Goal: Task Accomplishment & Management: Complete application form

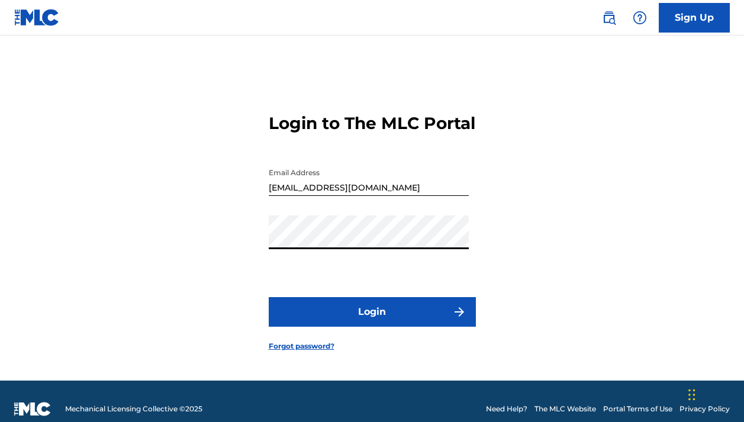
click at [426, 322] on button "Login" at bounding box center [372, 312] width 207 height 30
click at [457, 319] on img "submit" at bounding box center [459, 312] width 14 height 14
click at [251, 254] on div "Login to The MLC Portal Email Address [EMAIL_ADDRESS][DOMAIN_NAME] Password Log…" at bounding box center [372, 222] width 744 height 315
click at [480, 278] on div "Login to The MLC Portal Email Address [EMAIL_ADDRESS][DOMAIN_NAME] Password Log…" at bounding box center [372, 222] width 744 height 315
click at [275, 196] on input "[EMAIL_ADDRESS][DOMAIN_NAME]" at bounding box center [369, 179] width 200 height 34
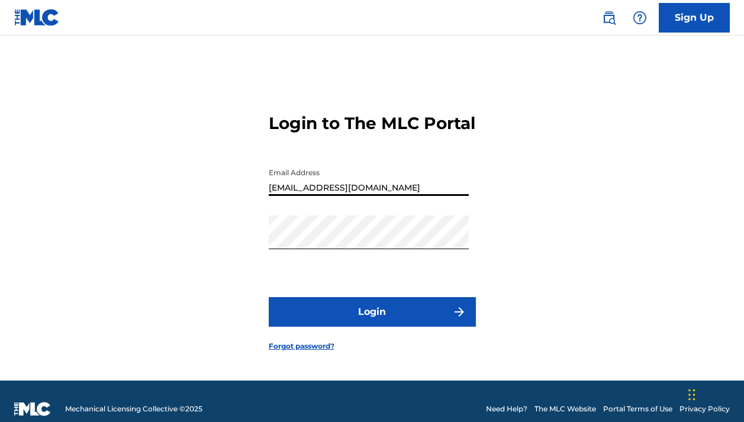
type input "[EMAIL_ADDRESS][DOMAIN_NAME]"
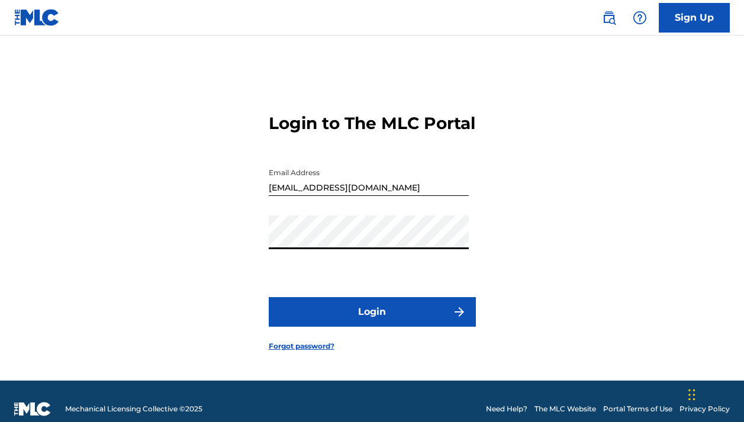
click at [418, 327] on button "Login" at bounding box center [372, 312] width 207 height 30
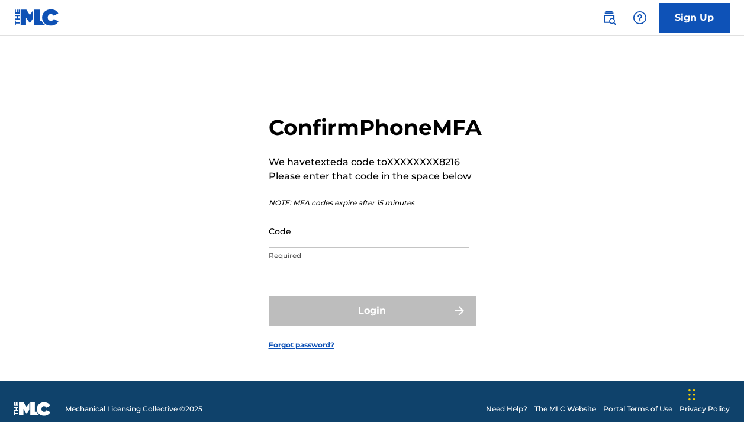
click at [348, 248] on input "Code" at bounding box center [369, 231] width 200 height 34
click at [288, 248] on input "9333327" at bounding box center [369, 231] width 200 height 34
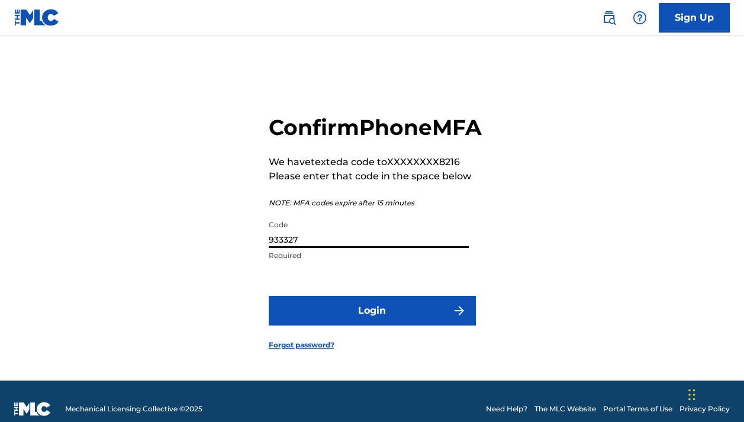
type input "933327"
click at [323, 320] on button "Login" at bounding box center [372, 311] width 207 height 30
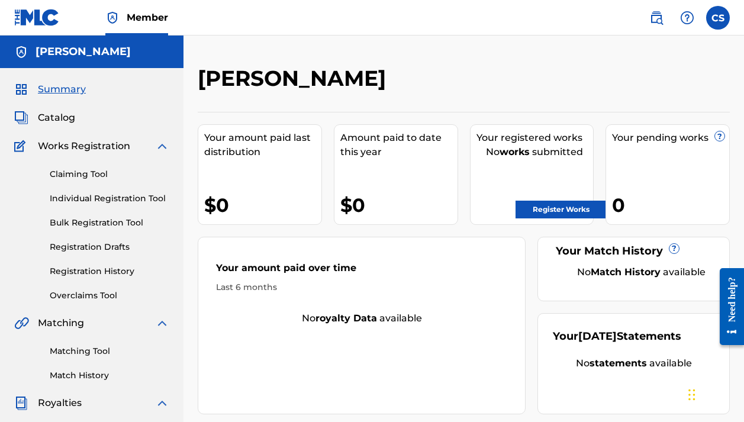
click at [532, 210] on link "Register Works" at bounding box center [560, 210] width 91 height 18
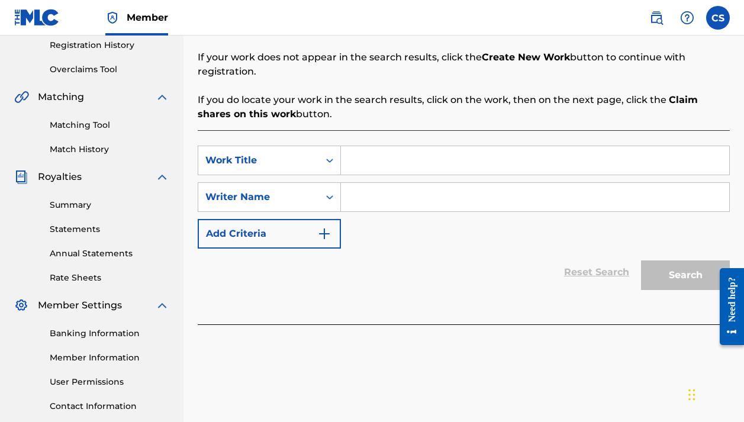
scroll to position [211, 0]
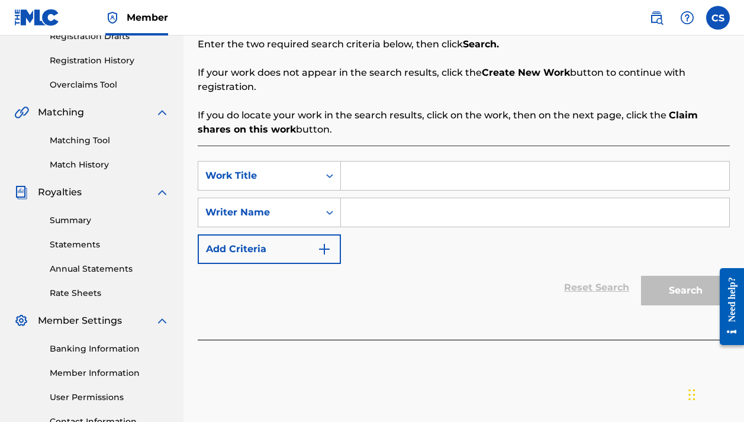
click at [430, 176] on input "Search Form" at bounding box center [535, 175] width 388 height 28
type input "Heaven Sent"
click at [376, 211] on input "Search Form" at bounding box center [535, 212] width 388 height 28
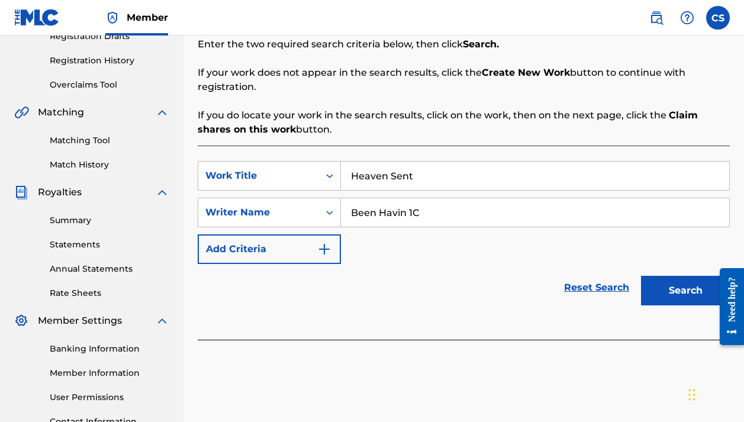
type input "Been Havin 1C"
click at [324, 243] on button "Add Criteria" at bounding box center [269, 249] width 143 height 30
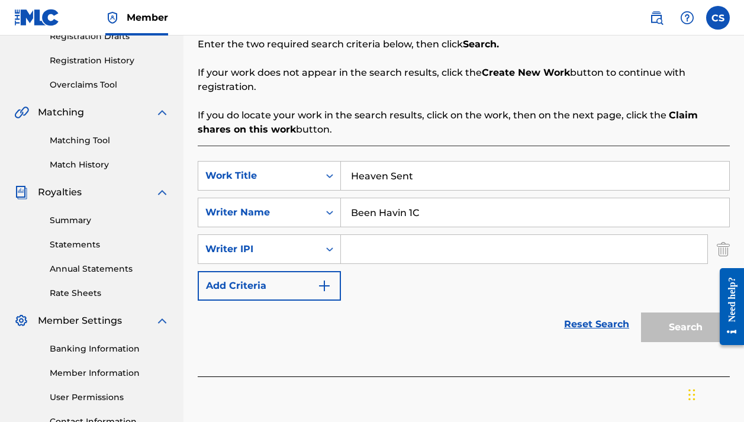
click at [398, 260] on input "Search Form" at bounding box center [524, 249] width 366 height 28
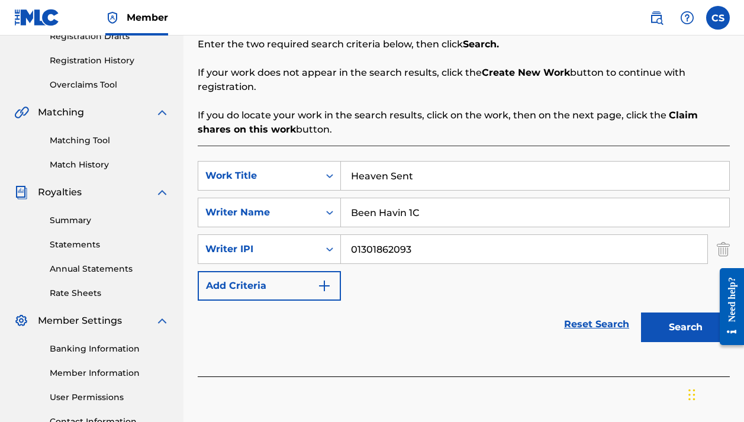
type input "01301862093"
click at [325, 283] on img "Search Form" at bounding box center [324, 286] width 14 height 14
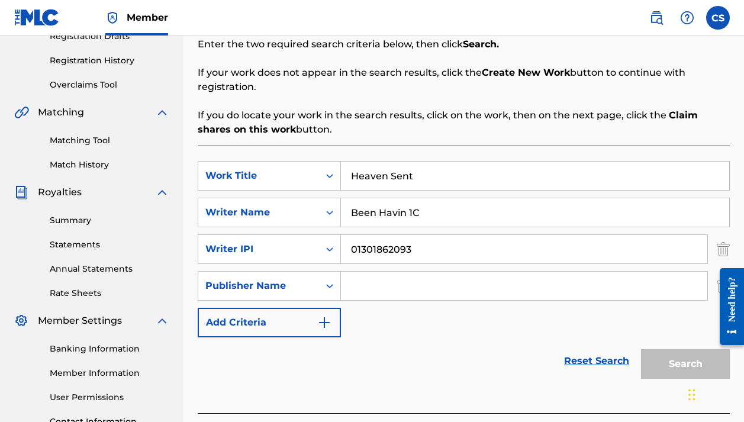
click at [332, 318] on button "Add Criteria" at bounding box center [269, 323] width 143 height 30
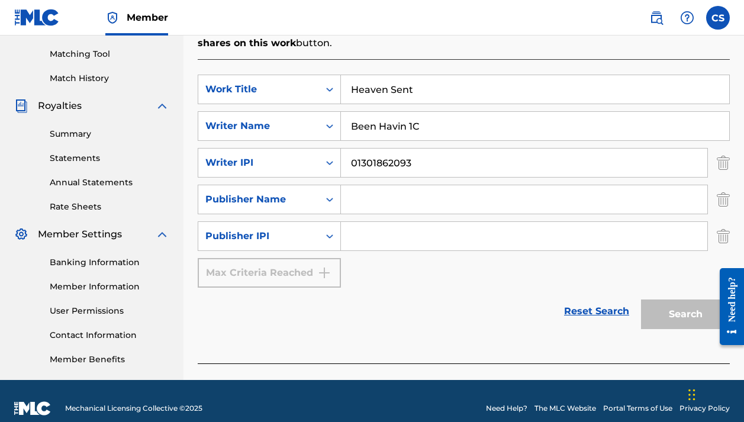
scroll to position [312, 0]
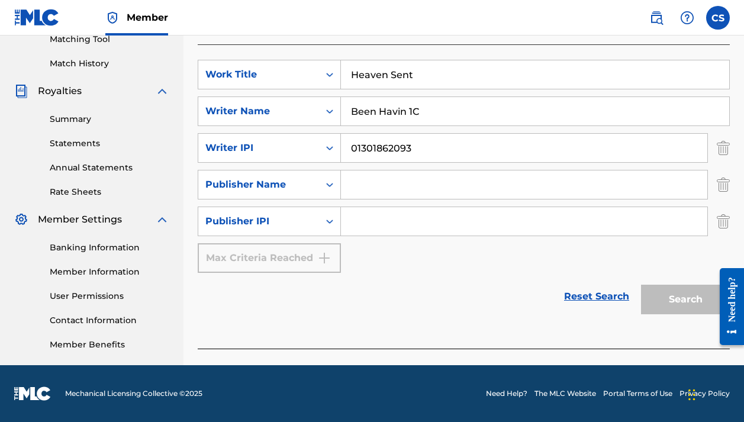
click at [725, 219] on img "Search Form" at bounding box center [722, 221] width 13 height 30
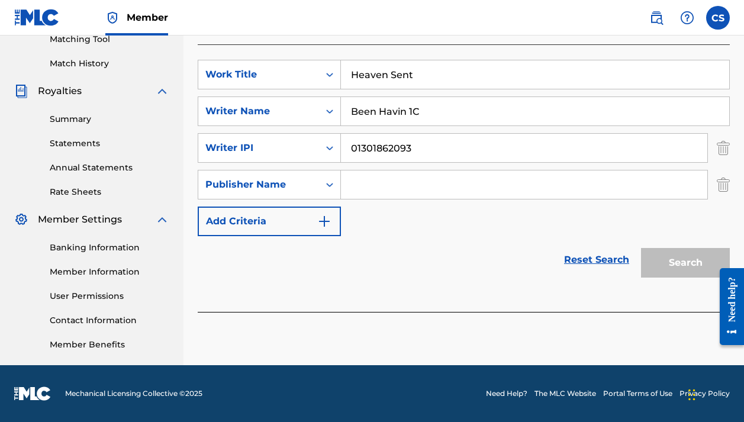
click at [721, 192] on img "Search Form" at bounding box center [722, 185] width 13 height 30
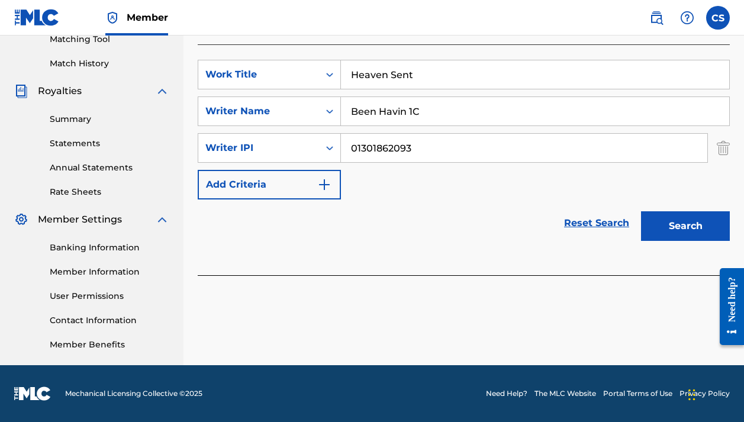
click at [694, 231] on button "Search" at bounding box center [685, 226] width 89 height 30
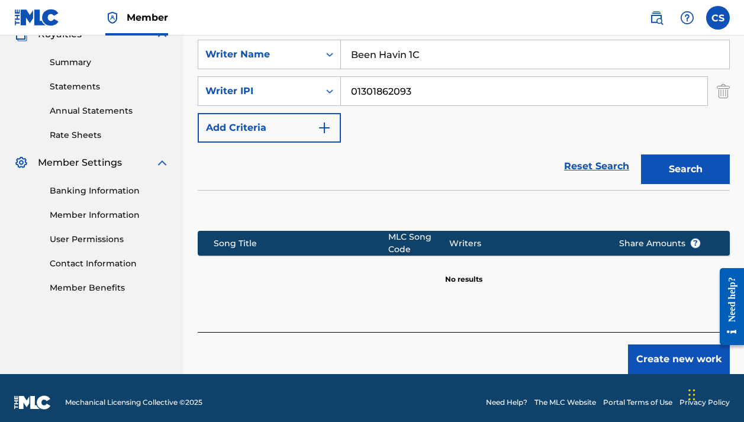
scroll to position [259, 0]
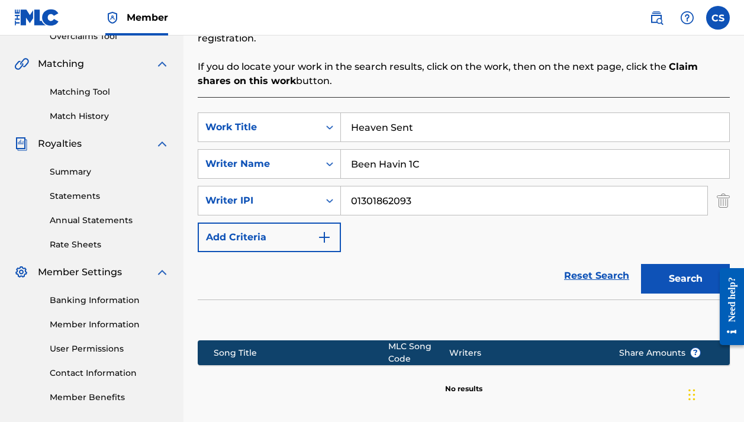
click at [450, 172] on input "Been Havin 1C" at bounding box center [535, 164] width 388 height 28
type input "B"
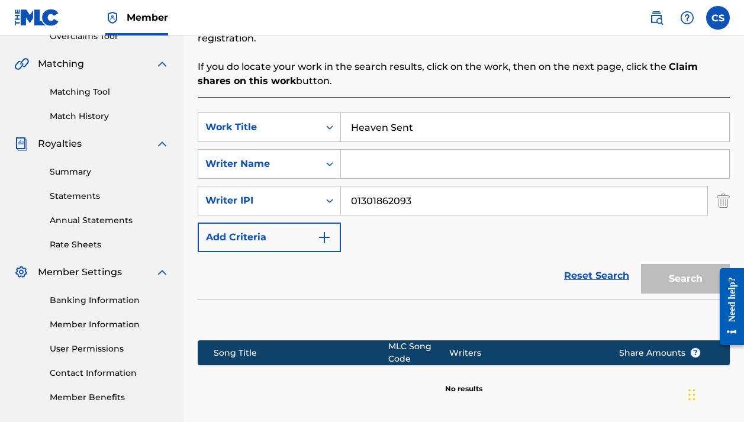
drag, startPoint x: 418, startPoint y: 205, endPoint x: 341, endPoint y: 202, distance: 77.0
click at [341, 202] on input "01301862093" at bounding box center [524, 200] width 366 height 28
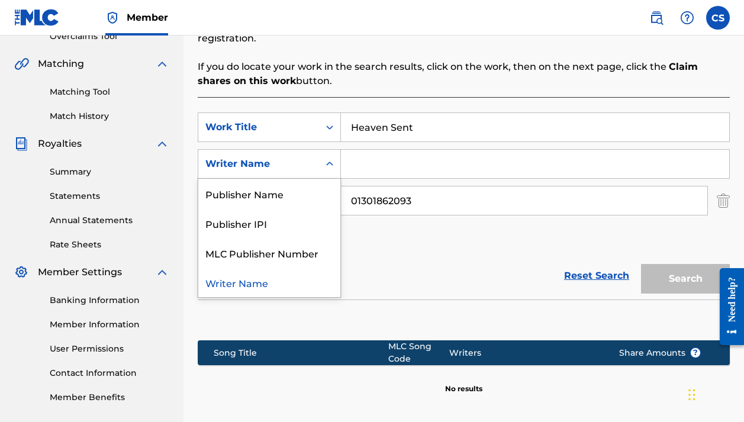
click at [327, 161] on icon "Search Form" at bounding box center [330, 164] width 12 height 12
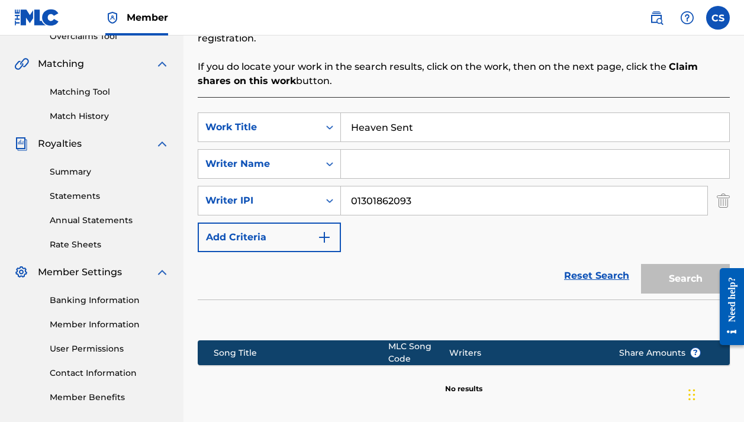
click at [327, 161] on icon "Search Form" at bounding box center [330, 164] width 12 height 12
drag, startPoint x: 421, startPoint y: 202, endPoint x: 292, endPoint y: 206, distance: 129.0
click at [292, 206] on div "SearchWithCriteriac98ee2c5-08c2-4f1c-89eb-e929cee46392 Writer IPI 01301862093" at bounding box center [464, 201] width 532 height 30
drag, startPoint x: 417, startPoint y: 196, endPoint x: 340, endPoint y: 201, distance: 77.0
click at [340, 201] on div "SearchWithCriteriac98ee2c5-08c2-4f1c-89eb-e929cee46392 Writer IPI 01301862093" at bounding box center [464, 201] width 532 height 30
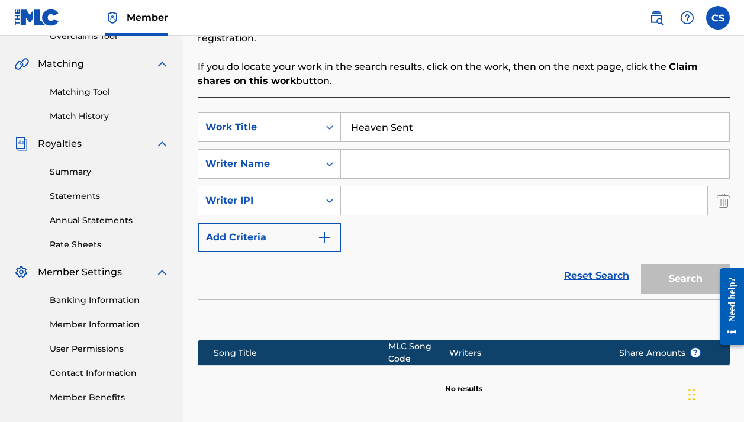
click at [374, 166] on input "Search Form" at bounding box center [535, 164] width 388 height 28
click at [722, 201] on img "Search Form" at bounding box center [722, 201] width 13 height 30
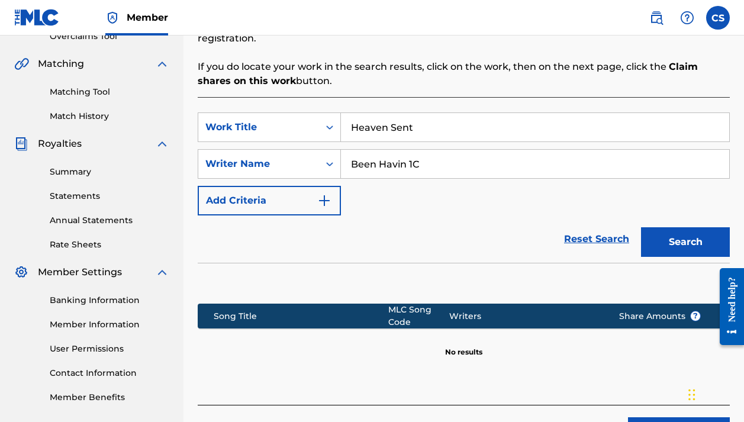
click at [692, 251] on button "Search" at bounding box center [685, 242] width 89 height 30
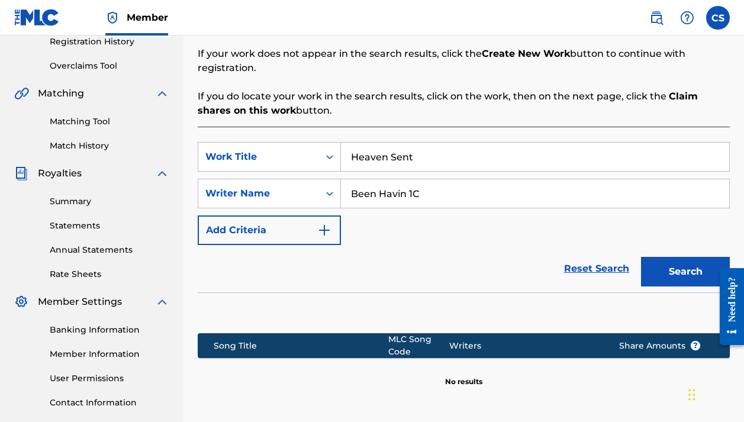
scroll to position [341, 0]
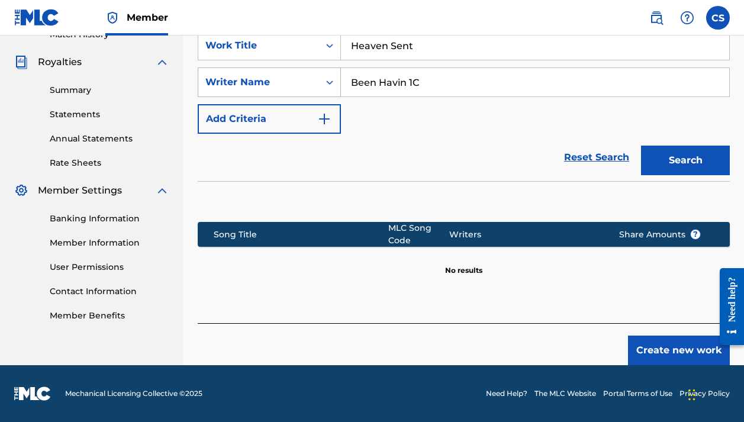
drag, startPoint x: 430, startPoint y: 80, endPoint x: 306, endPoint y: 89, distance: 124.0
click at [306, 89] on div "SearchWithCriteriadf8d7c21-7799-40ca-be48-9341a6003f9c Writer Name Been Havin 1C" at bounding box center [464, 82] width 532 height 30
type input "B"
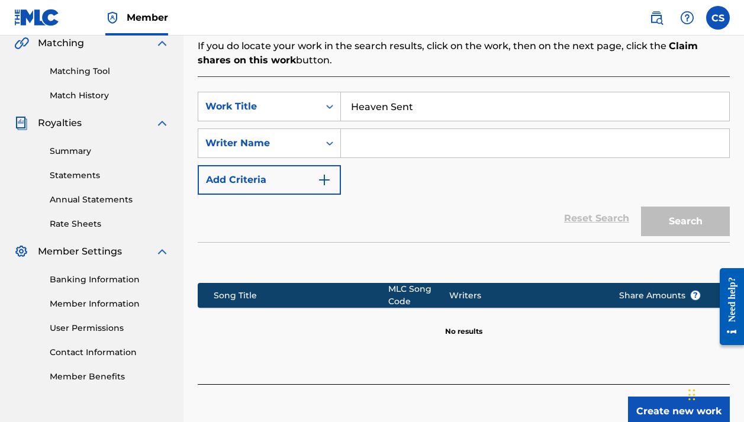
scroll to position [277, 0]
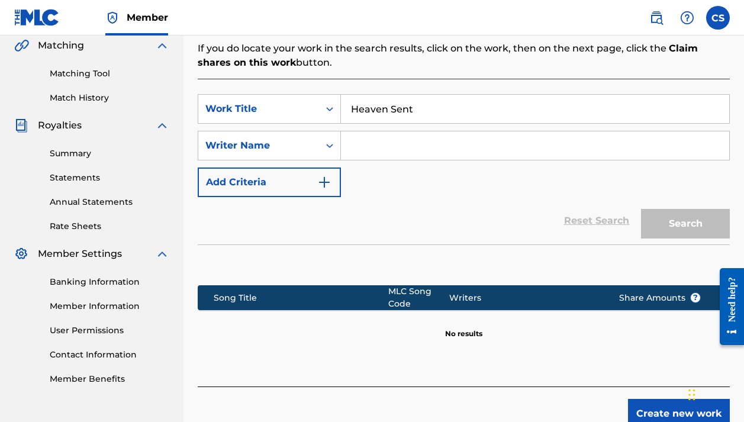
drag, startPoint x: 415, startPoint y: 111, endPoint x: 395, endPoint y: 115, distance: 20.5
click at [395, 115] on input "Heaven Sent" at bounding box center [535, 109] width 388 height 28
type input "HEAVEN SENT"
click at [404, 143] on input "Search Form" at bounding box center [535, 145] width 388 height 28
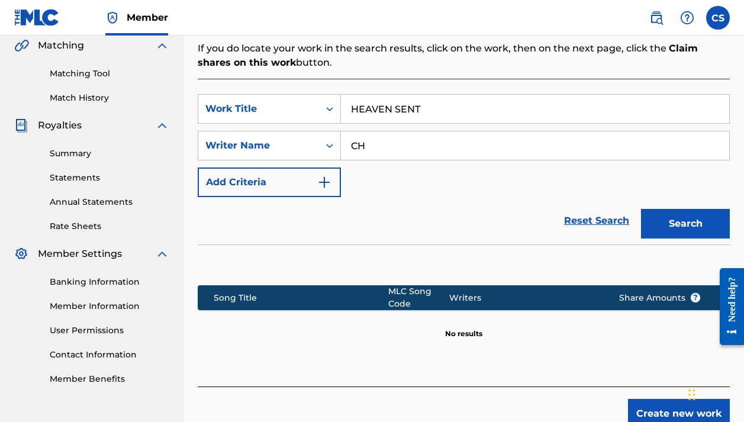
type input "C"
type input "[PERSON_NAME]"
click at [654, 229] on button "Search" at bounding box center [685, 224] width 89 height 30
click at [607, 218] on link "Reset Search" at bounding box center [596, 221] width 77 height 26
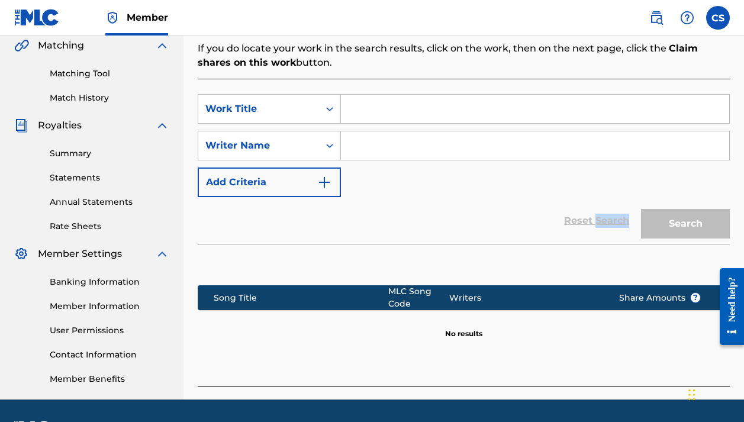
click at [607, 218] on div "Reset Search Search" at bounding box center [464, 220] width 532 height 47
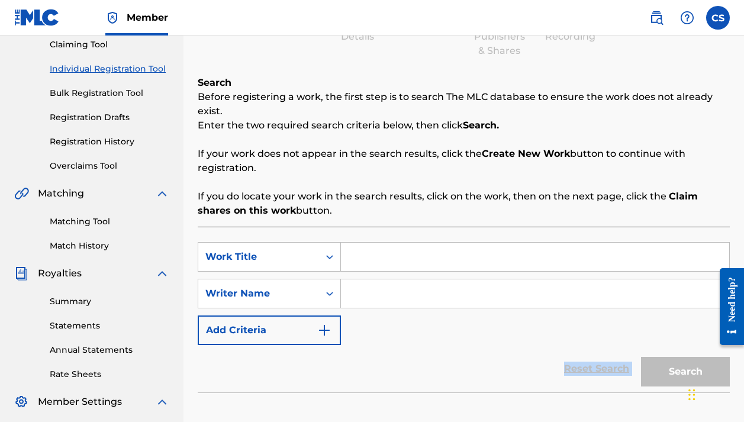
scroll to position [107, 0]
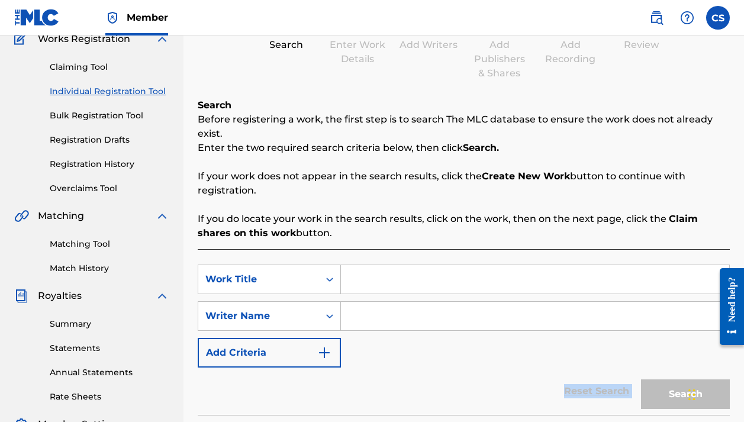
click at [88, 70] on link "Claiming Tool" at bounding box center [109, 67] width 119 height 12
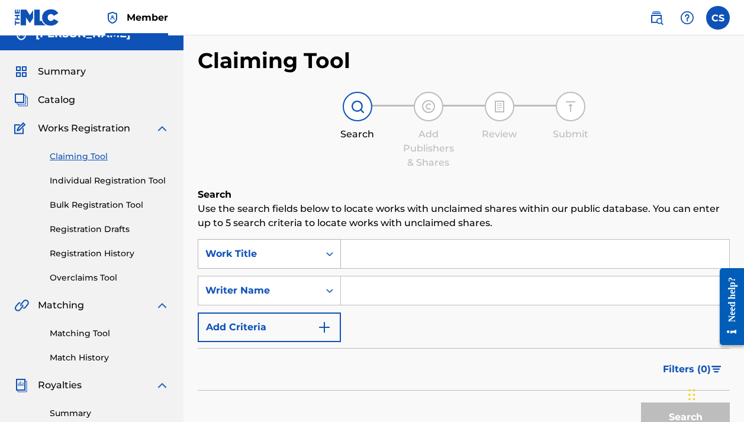
scroll to position [30, 0]
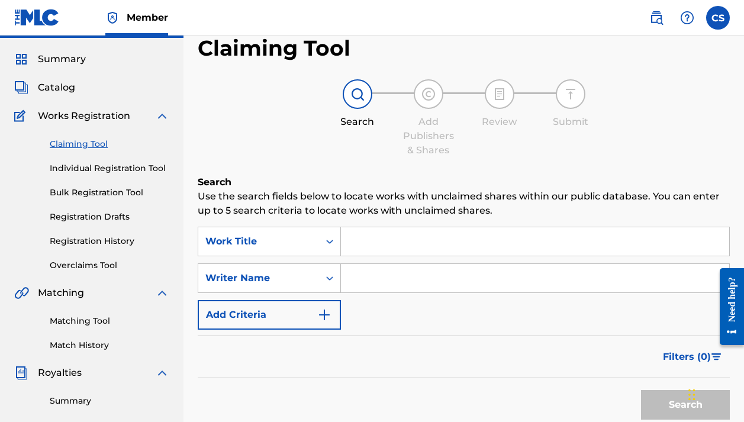
click at [381, 250] on input "Search Form" at bounding box center [535, 241] width 388 height 28
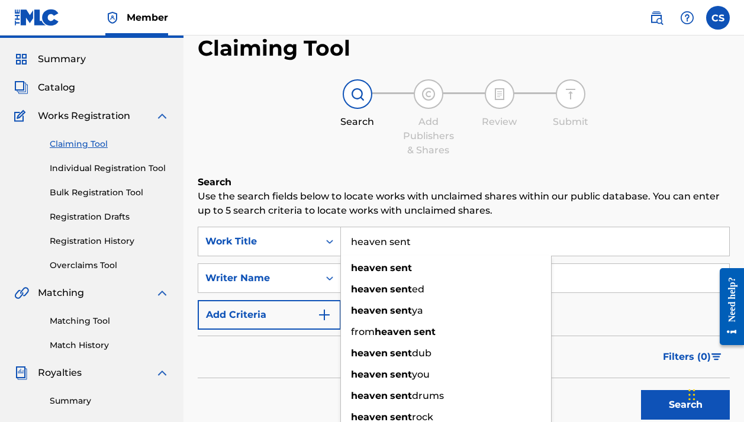
type input "heaven sent"
click at [685, 405] on button "Search" at bounding box center [685, 405] width 89 height 30
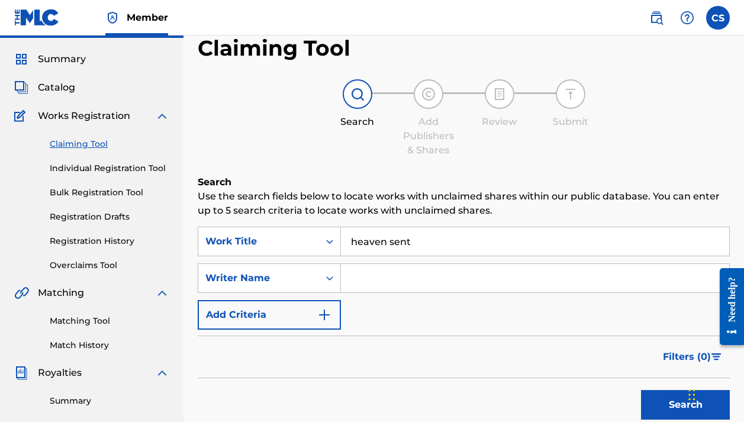
click at [402, 287] on input "Search Form" at bounding box center [535, 278] width 388 height 28
type input "b"
type input "Been Havin 1C"
click at [685, 405] on button "Search" at bounding box center [685, 405] width 89 height 30
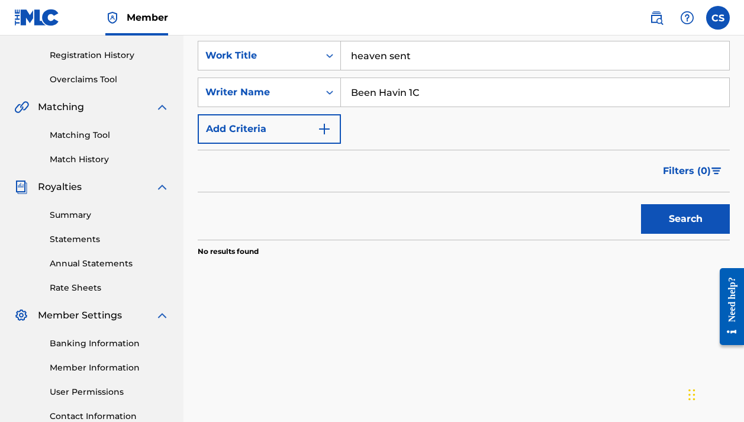
scroll to position [142, 0]
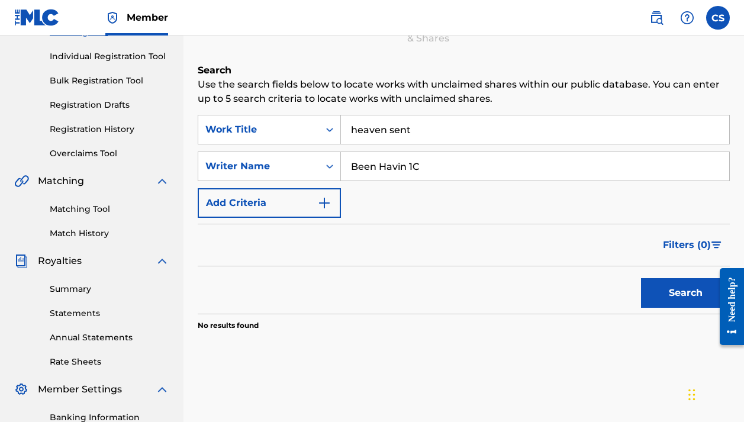
click at [667, 289] on button "Search" at bounding box center [685, 293] width 89 height 30
click at [320, 206] on img "Search Form" at bounding box center [324, 203] width 14 height 14
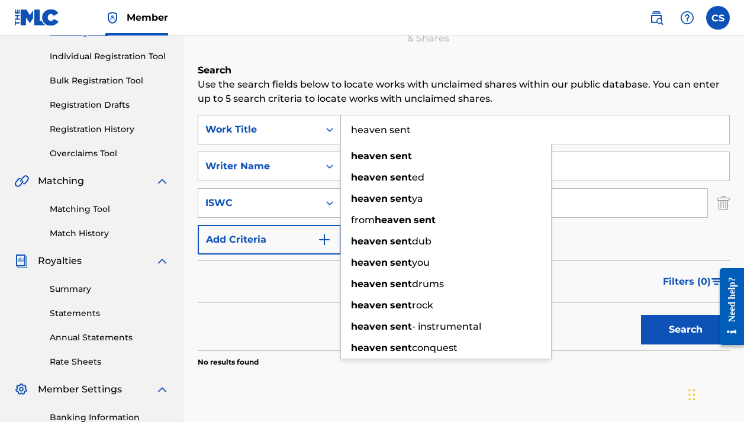
drag, startPoint x: 412, startPoint y: 128, endPoint x: 340, endPoint y: 131, distance: 72.2
click at [340, 131] on div "SearchWithCriteriae4d1df49-1d83-44b2-9497-69758506c8d1 Work Title heaven sent h…" at bounding box center [464, 130] width 532 height 30
type input "Heaven Sent"
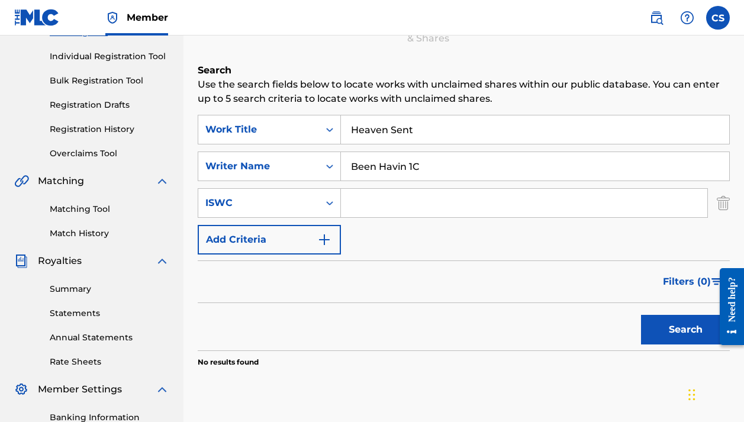
click at [681, 323] on button "Search" at bounding box center [685, 330] width 89 height 30
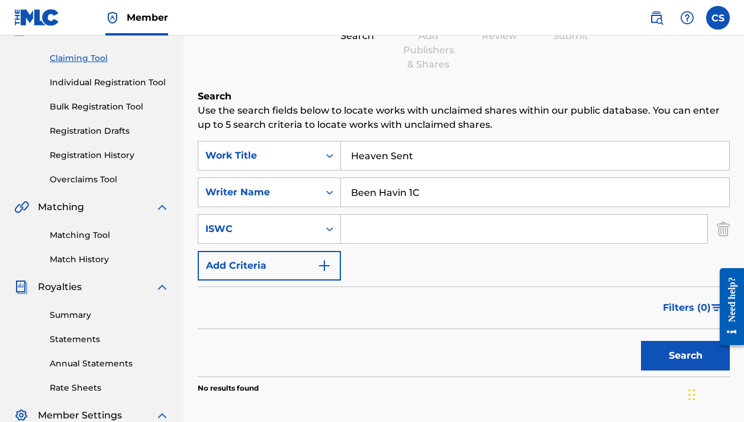
scroll to position [29, 0]
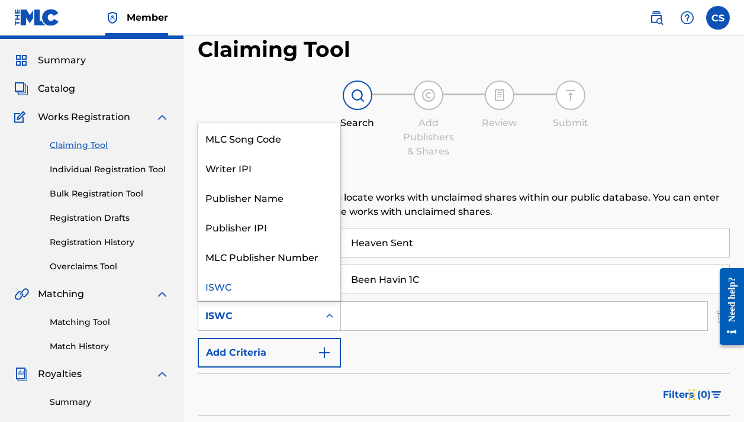
click at [328, 316] on icon "Search Form" at bounding box center [329, 316] width 7 height 4
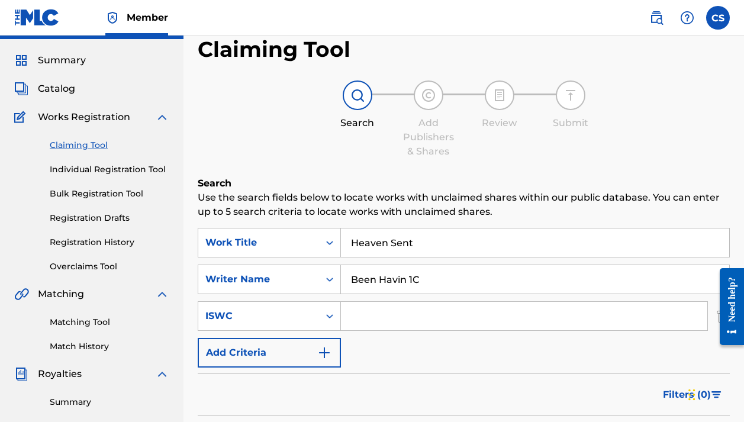
click at [157, 122] on img at bounding box center [162, 117] width 14 height 14
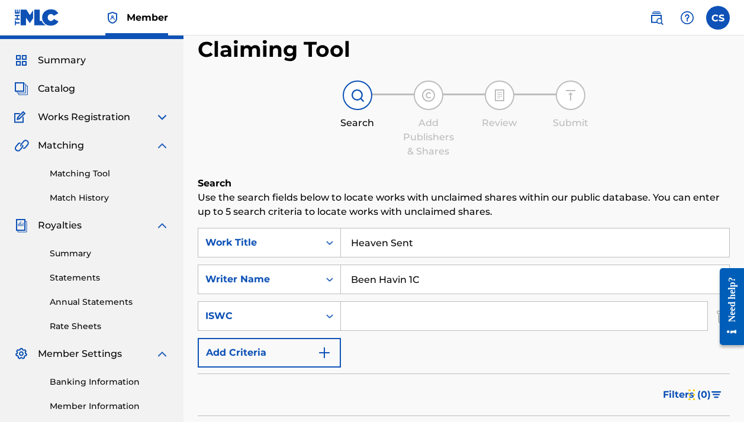
click at [92, 91] on div "Catalog" at bounding box center [91, 89] width 155 height 14
click at [78, 174] on link "Matching Tool" at bounding box center [109, 173] width 119 height 12
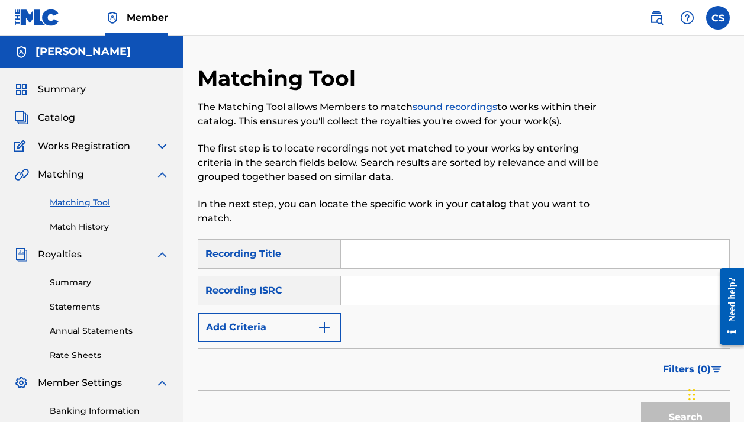
click at [367, 264] on input "Search Form" at bounding box center [535, 254] width 388 height 28
type input "Heaven Sent"
click at [328, 327] on img "Search Form" at bounding box center [324, 327] width 14 height 14
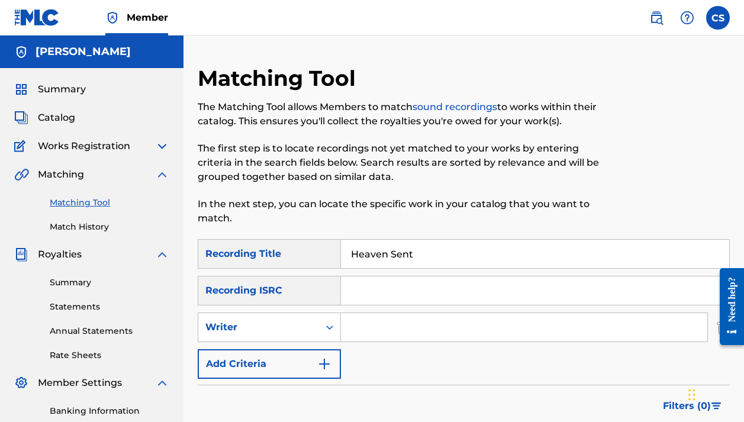
click at [361, 334] on input "Search Form" at bounding box center [524, 327] width 366 height 28
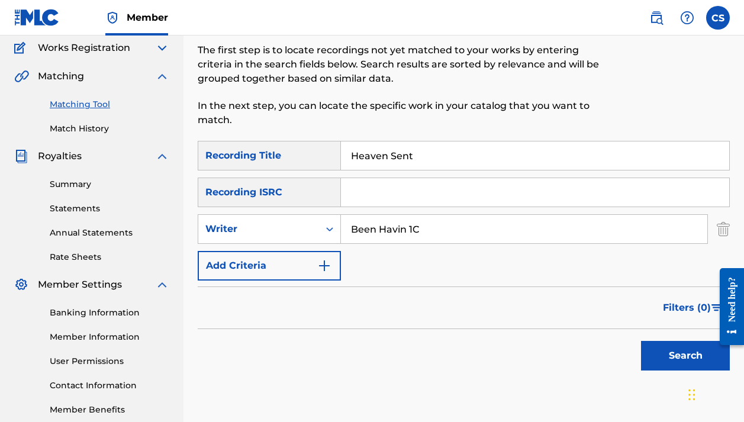
scroll to position [176, 0]
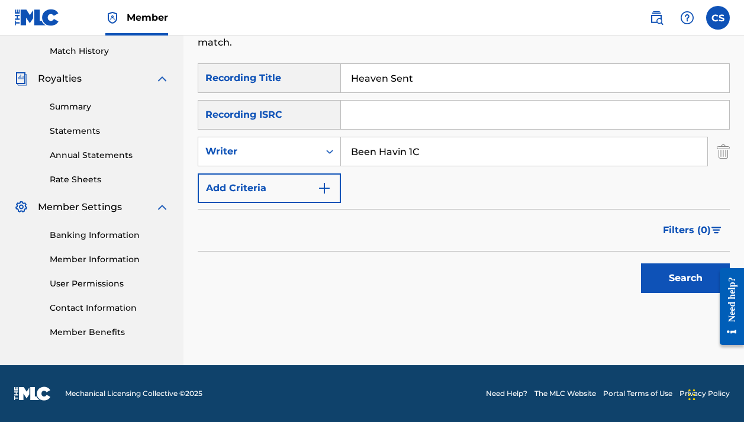
type input "Been Havin 1C"
click at [667, 279] on button "Search" at bounding box center [685, 278] width 89 height 30
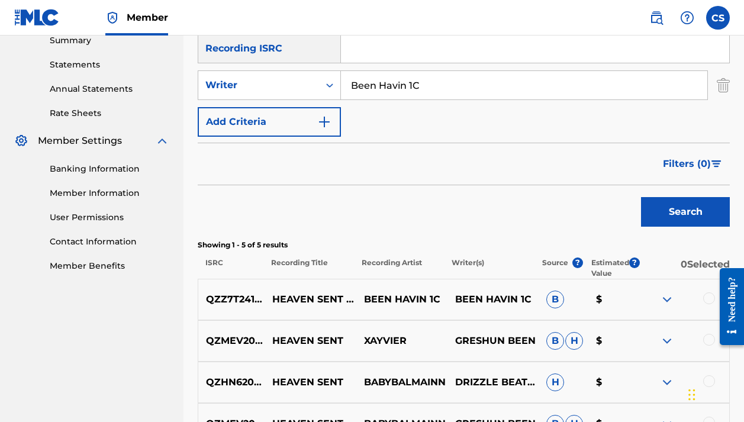
scroll to position [282, 0]
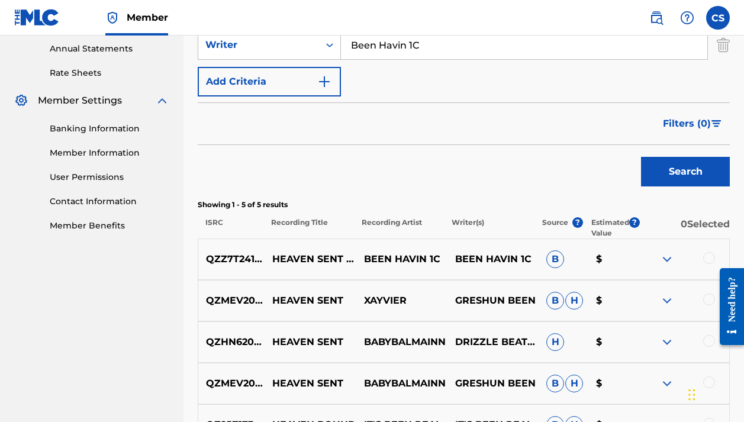
click at [663, 261] on img at bounding box center [667, 259] width 14 height 14
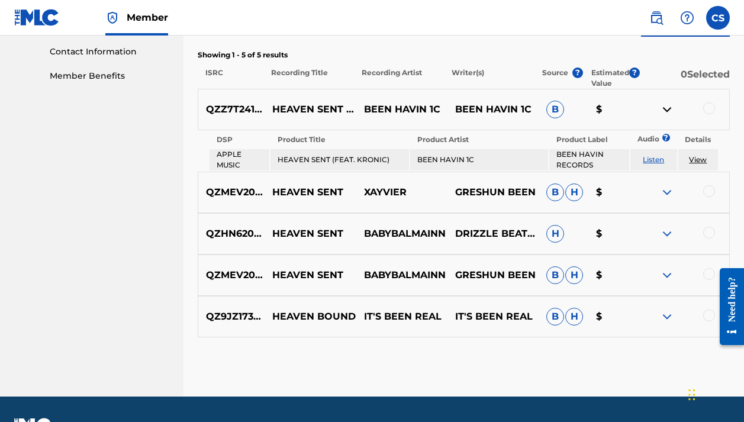
scroll to position [429, 0]
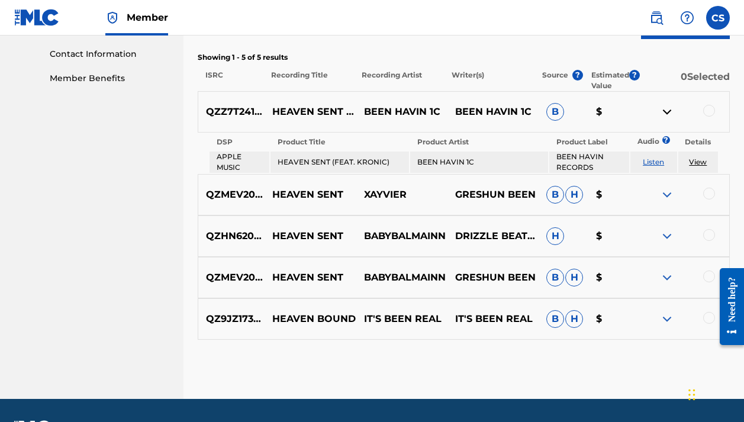
click at [700, 160] on link "View" at bounding box center [698, 161] width 18 height 9
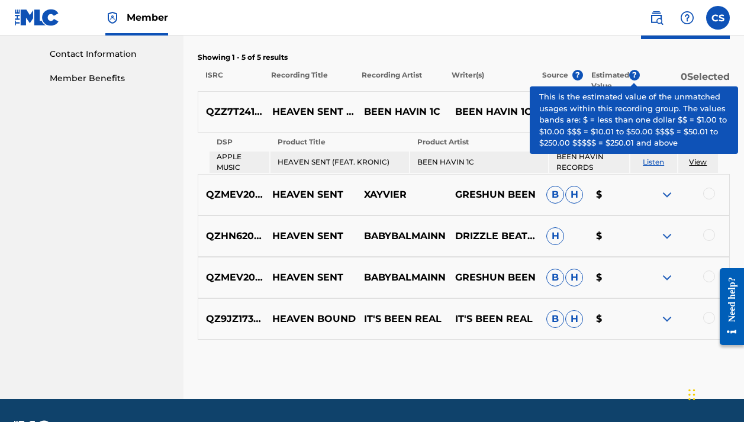
click at [634, 75] on span "?" at bounding box center [634, 75] width 11 height 11
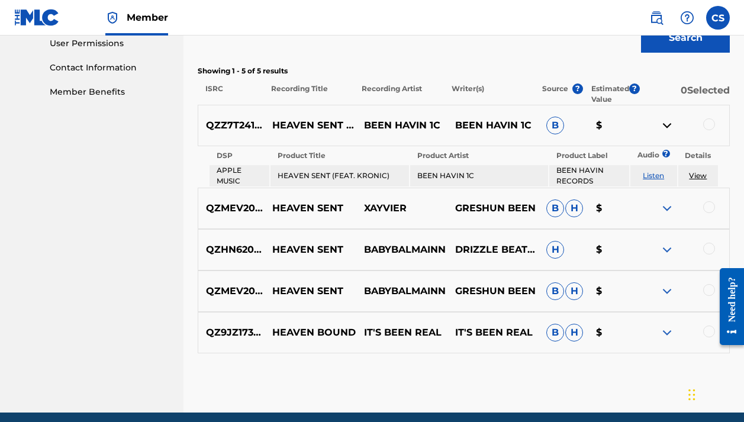
scroll to position [383, 0]
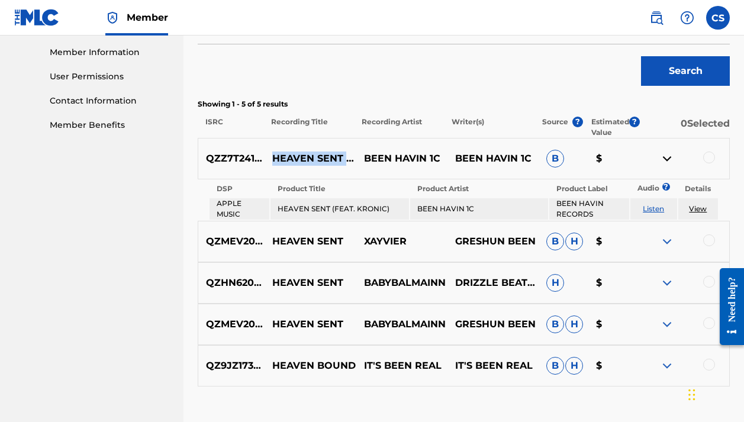
drag, startPoint x: 273, startPoint y: 151, endPoint x: 312, endPoint y: 163, distance: 40.2
click at [312, 163] on p "HEAVEN SENT (FEAT. KRONIC)" at bounding box center [309, 158] width 91 height 14
drag, startPoint x: 276, startPoint y: 154, endPoint x: 350, endPoint y: 169, distance: 74.9
click at [350, 166] on p "HEAVEN SENT (FEAT. KRONIC)" at bounding box center [309, 158] width 91 height 14
copy p "HEAVEN SENT (FEAT. KRONIC)"
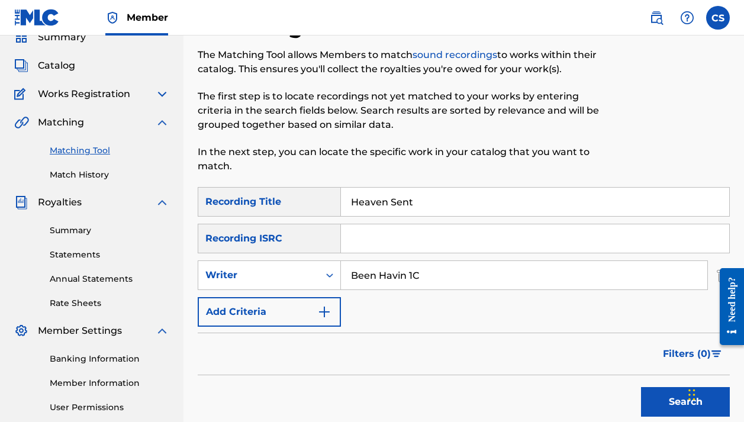
scroll to position [30, 0]
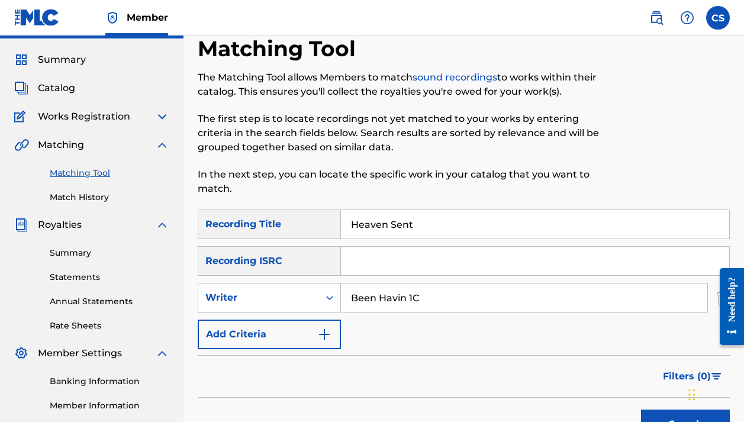
click at [159, 117] on img at bounding box center [162, 116] width 14 height 14
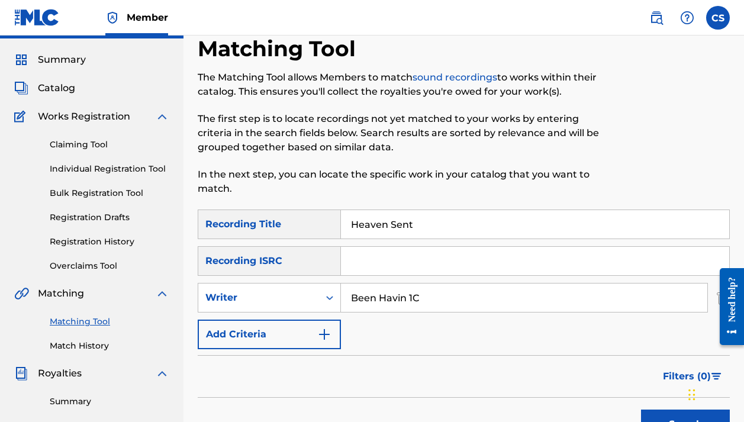
click at [101, 146] on link "Claiming Tool" at bounding box center [109, 144] width 119 height 12
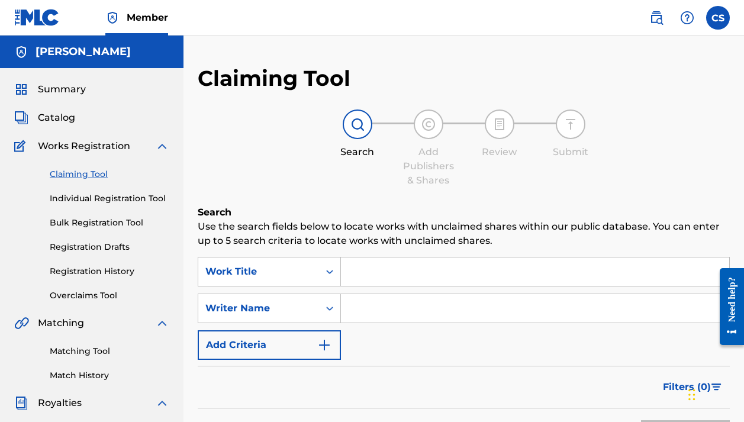
click at [147, 202] on link "Individual Registration Tool" at bounding box center [109, 198] width 119 height 12
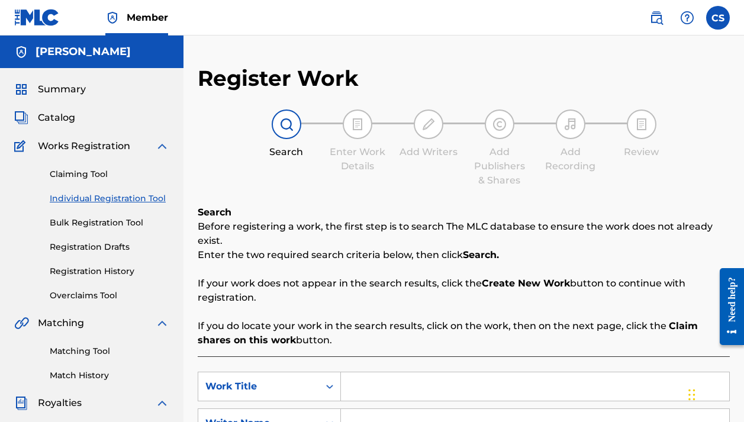
scroll to position [89, 0]
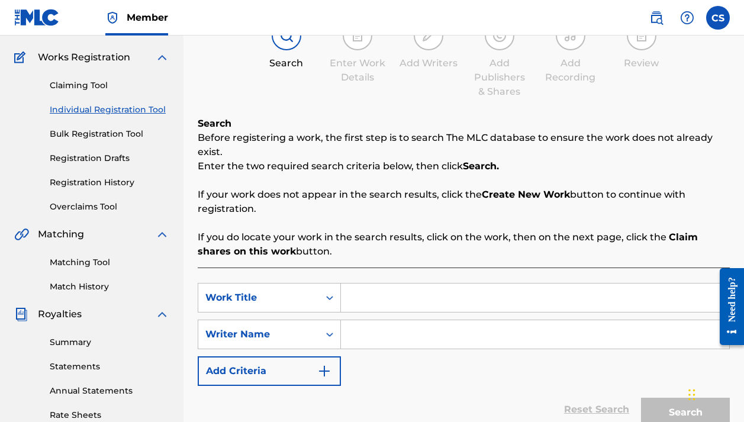
paste input "HEAVEN SENT (FEAT. KRONIC)"
type input "HEAVEN SENT (FEAT. KRONIC)"
click at [379, 332] on input "Search Form" at bounding box center [535, 334] width 388 height 28
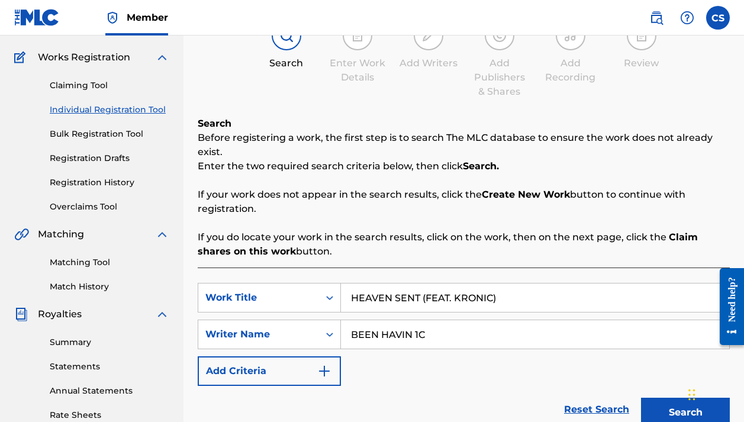
type input "BEEN HAVIN 1C"
click at [685, 412] on button "Search" at bounding box center [685, 413] width 89 height 30
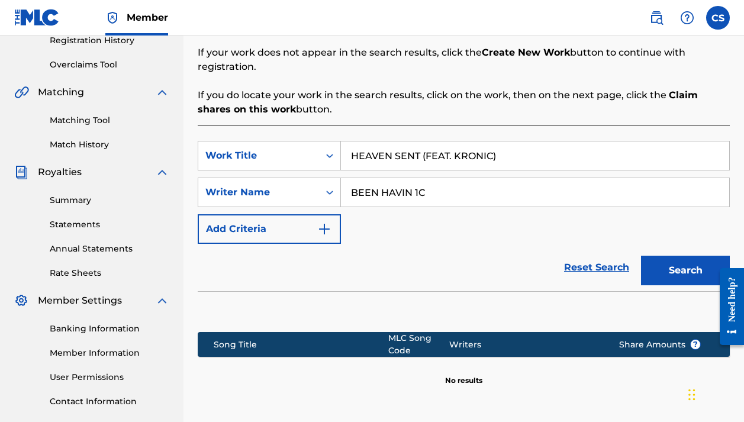
scroll to position [302, 0]
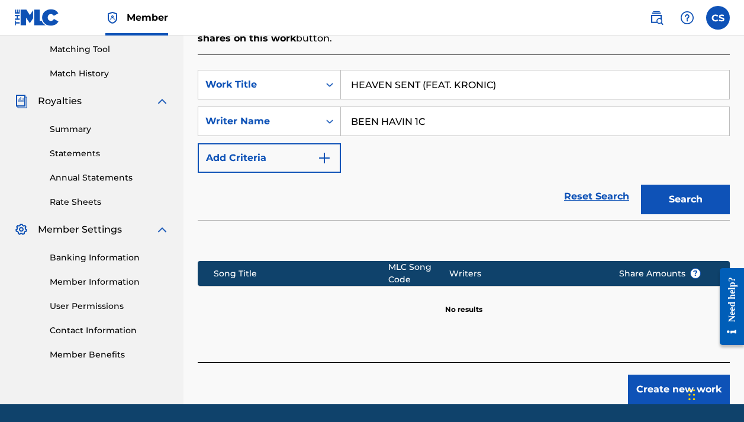
click at [668, 203] on button "Search" at bounding box center [685, 200] width 89 height 30
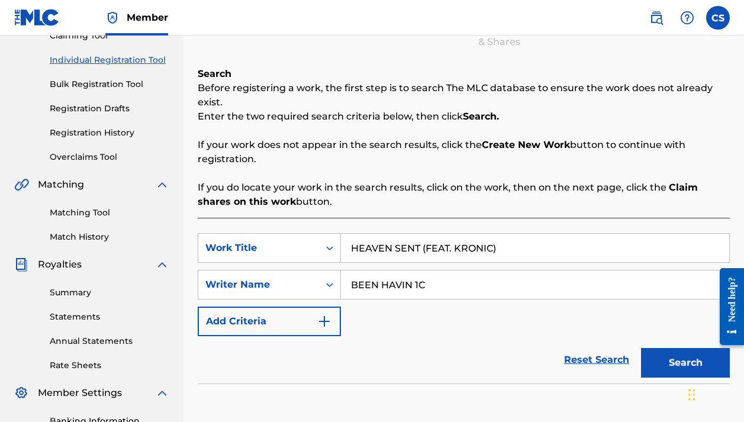
scroll to position [118, 0]
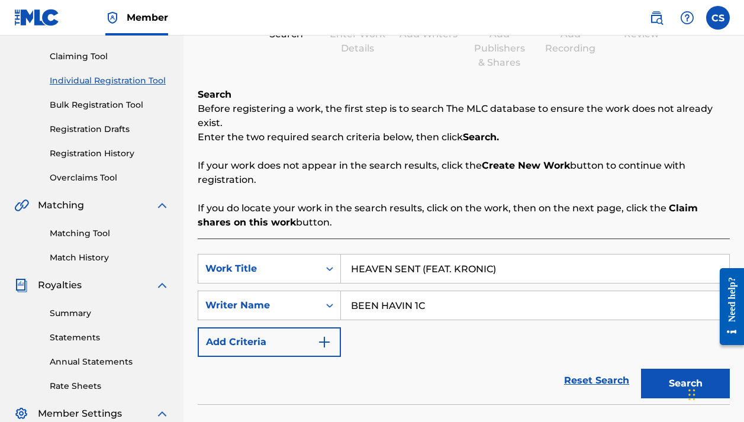
click at [87, 233] on link "Matching Tool" at bounding box center [109, 233] width 119 height 12
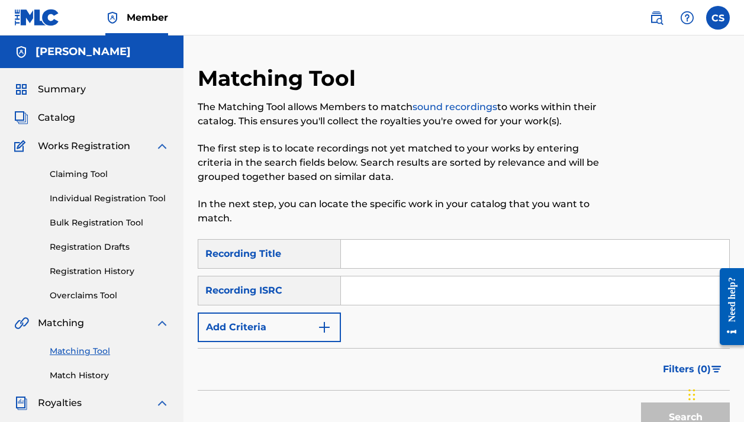
paste input "HEAVEN SENT (FEAT. KRONIC)"
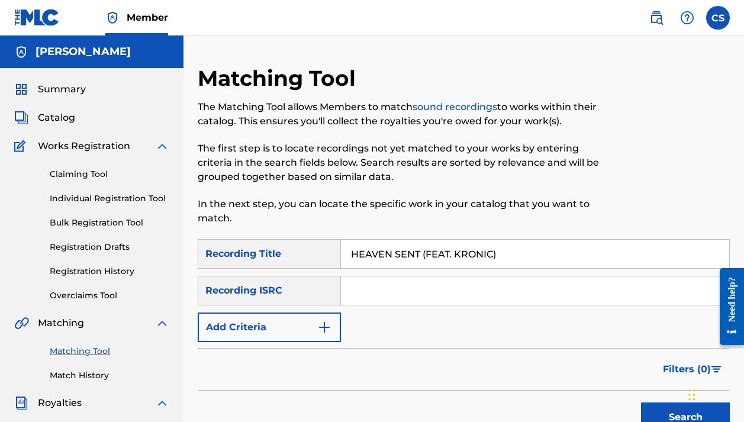
type input "HEAVEN SENT (FEAT. KRONIC)"
click at [371, 294] on input "Search Form" at bounding box center [535, 290] width 388 height 28
paste input "QZZ7T2415983"
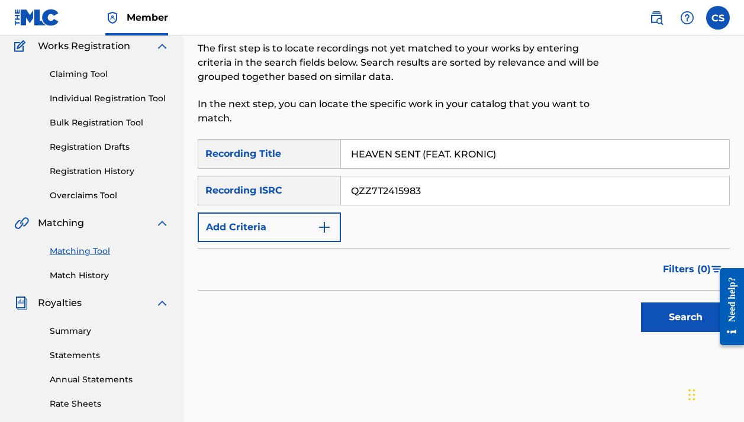
scroll to position [195, 0]
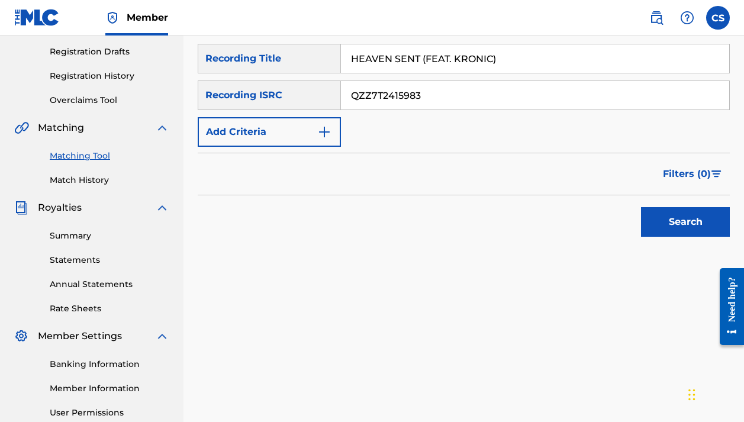
type input "QZZ7T2415983"
click at [688, 228] on button "Search" at bounding box center [685, 222] width 89 height 30
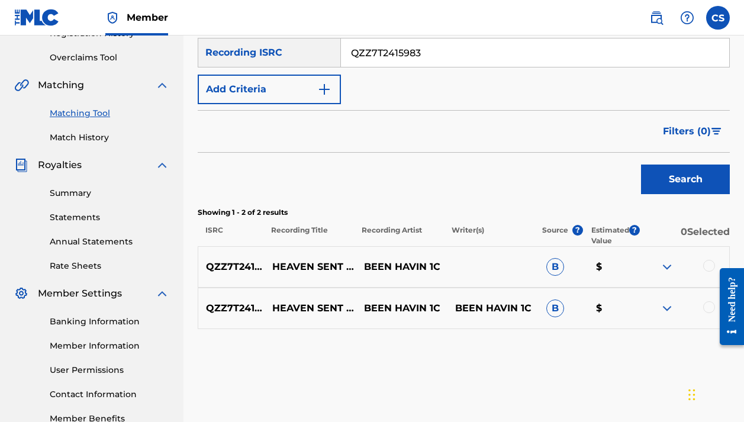
scroll to position [240, 0]
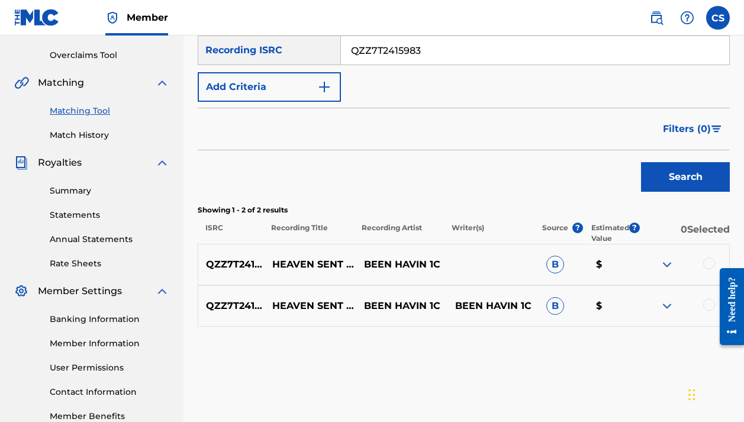
click at [669, 266] on img at bounding box center [667, 264] width 14 height 14
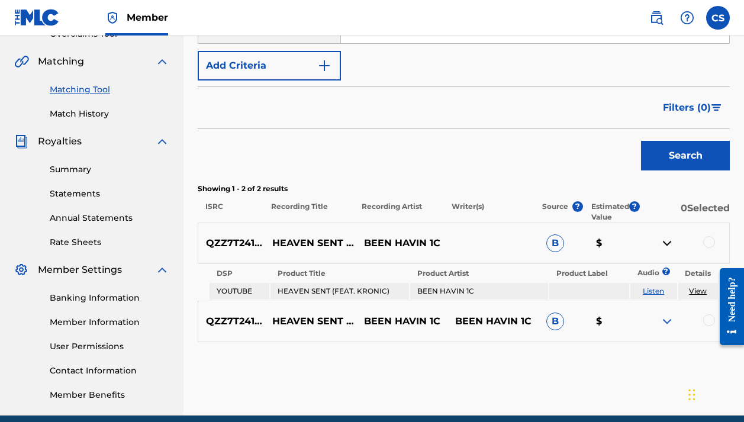
scroll to position [277, 0]
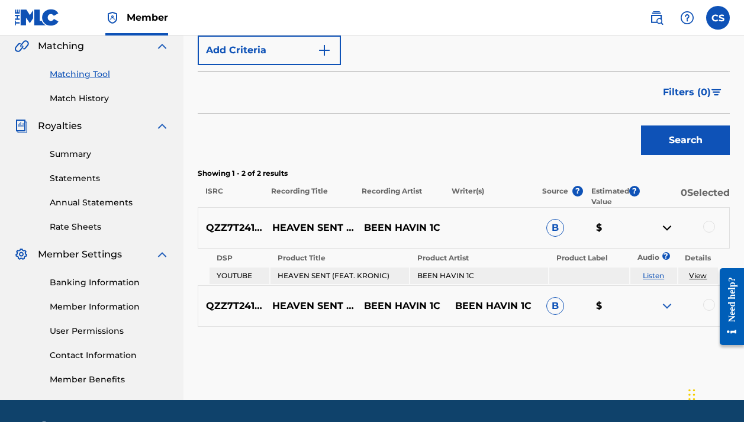
click at [666, 302] on img at bounding box center [667, 306] width 14 height 14
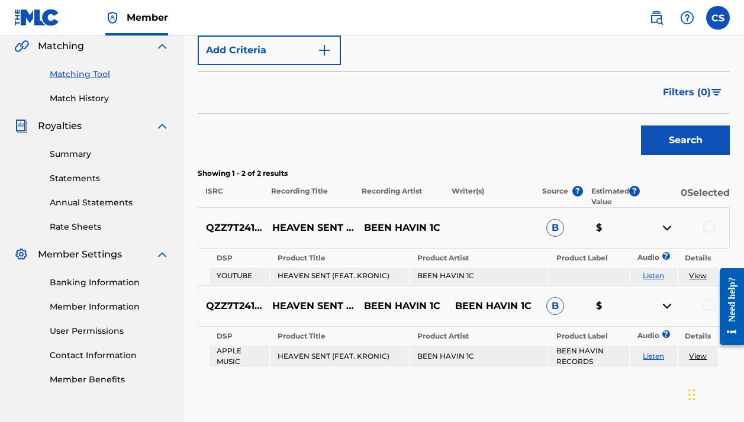
click at [663, 305] on img at bounding box center [667, 306] width 14 height 14
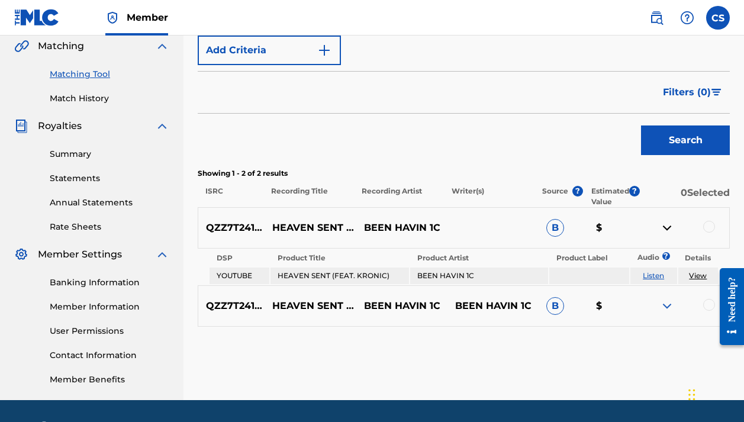
click at [668, 229] on img at bounding box center [667, 228] width 14 height 14
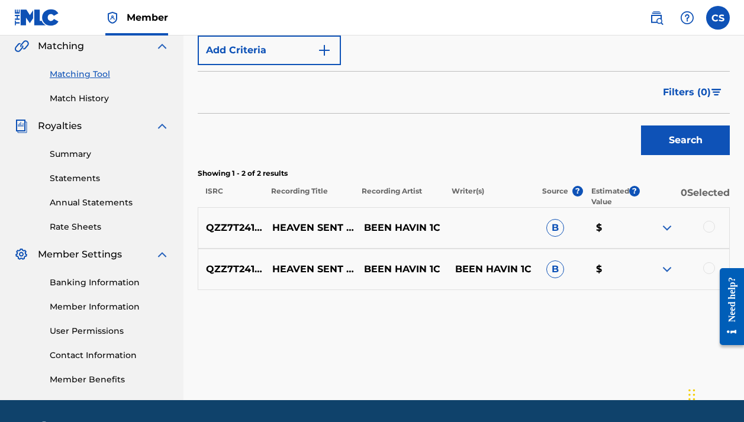
click at [712, 230] on div at bounding box center [709, 227] width 12 height 12
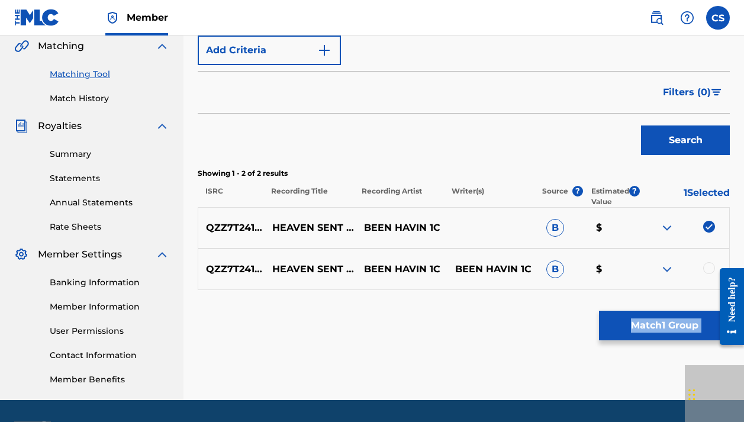
click at [710, 269] on div at bounding box center [726, 306] width 33 height 101
click at [709, 269] on div at bounding box center [709, 268] width 12 height 12
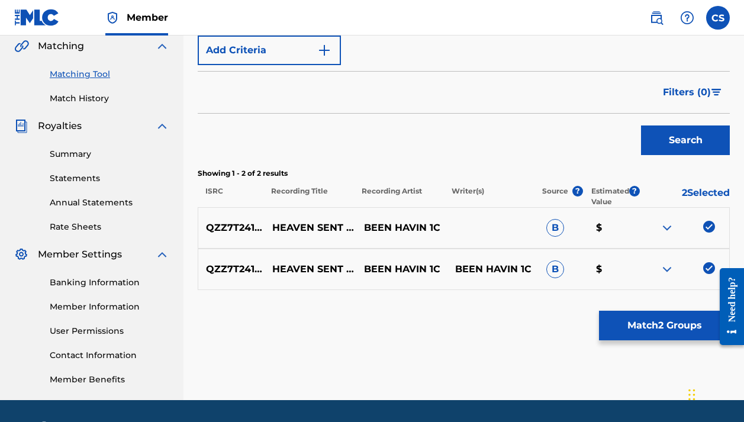
click at [664, 327] on button "Match 2 Groups" at bounding box center [664, 326] width 131 height 30
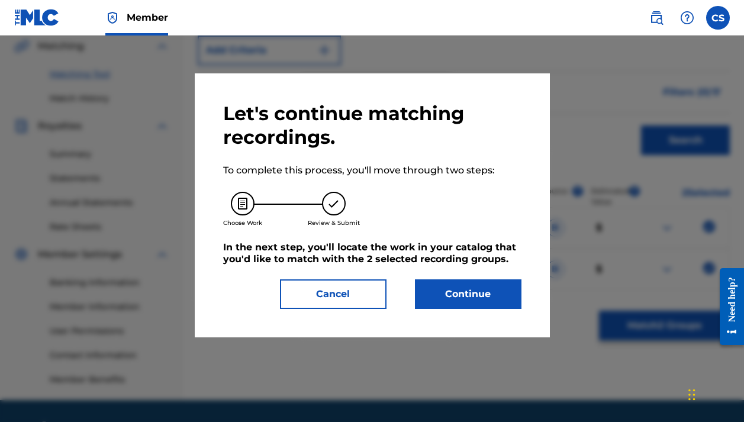
click at [373, 290] on button "Cancel" at bounding box center [333, 294] width 106 height 30
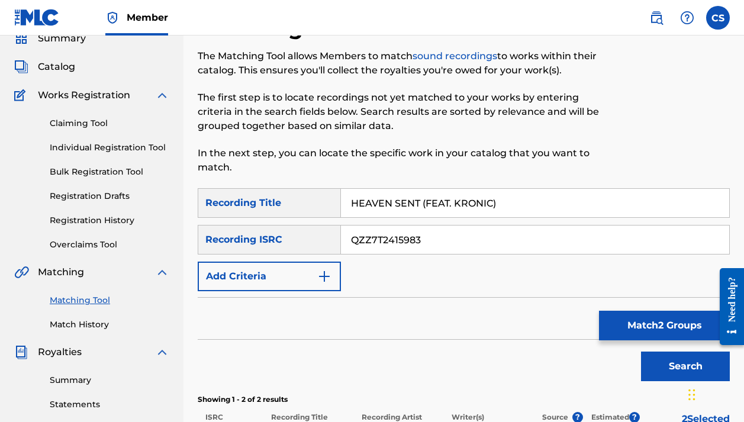
scroll to position [53, 0]
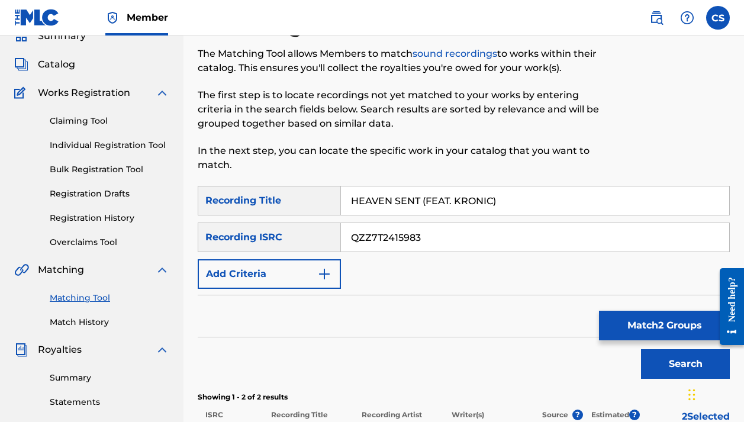
click at [85, 121] on link "Claiming Tool" at bounding box center [109, 121] width 119 height 12
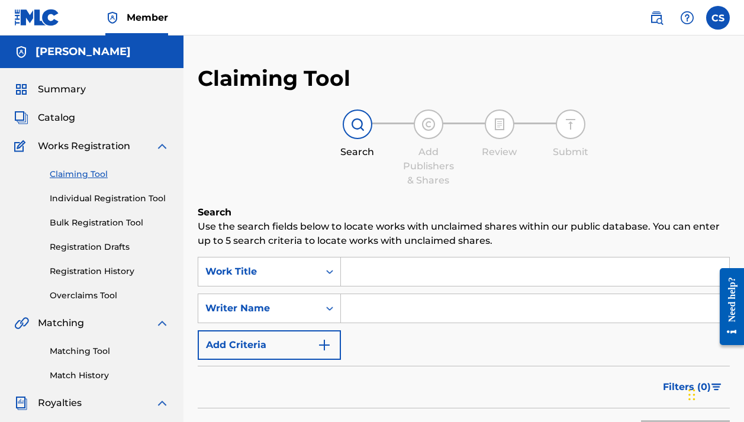
click at [61, 119] on span "Catalog" at bounding box center [56, 118] width 37 height 14
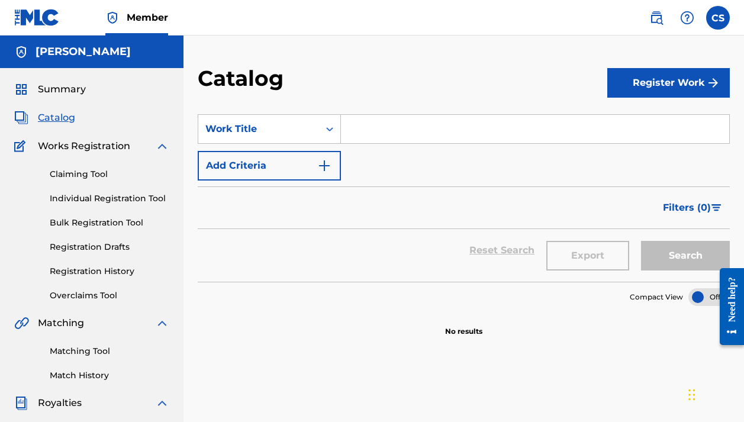
click at [88, 177] on link "Claiming Tool" at bounding box center [109, 174] width 119 height 12
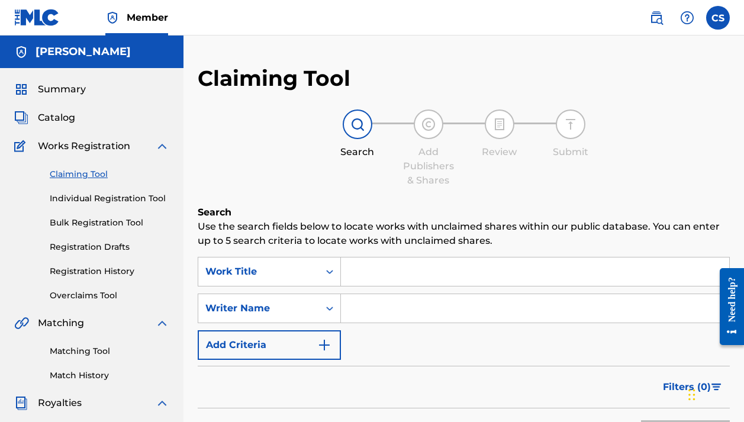
click at [358, 269] on input "Search Form" at bounding box center [535, 271] width 388 height 28
paste input "QZZ7T2415983"
type input "QZZ7T2415983"
drag, startPoint x: 429, startPoint y: 272, endPoint x: 344, endPoint y: 274, distance: 84.6
click at [344, 274] on input "QZZ7T2415983" at bounding box center [535, 271] width 388 height 28
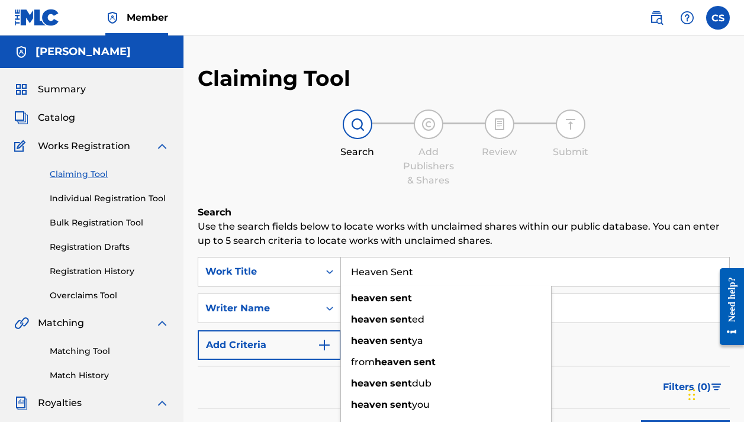
type input "Heaven Sent"
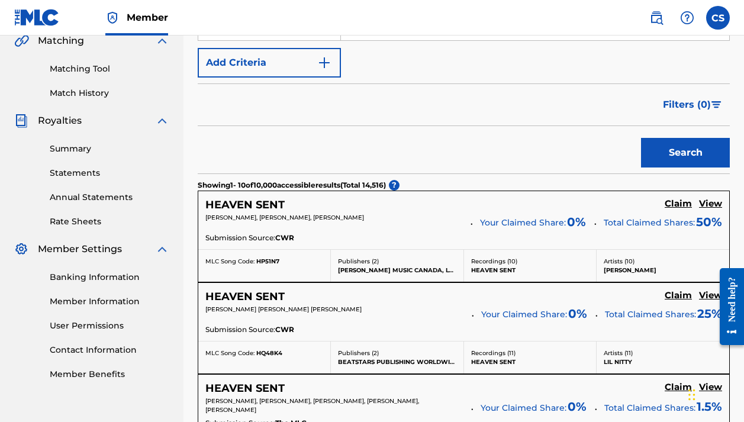
scroll to position [100, 0]
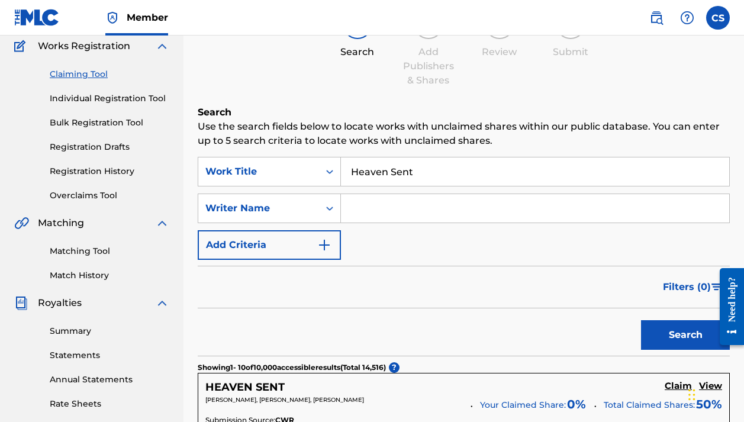
click at [402, 209] on input "Search Form" at bounding box center [535, 208] width 388 height 28
type input "Been Havin 1C"
click at [685, 335] on button "Search" at bounding box center [685, 335] width 89 height 30
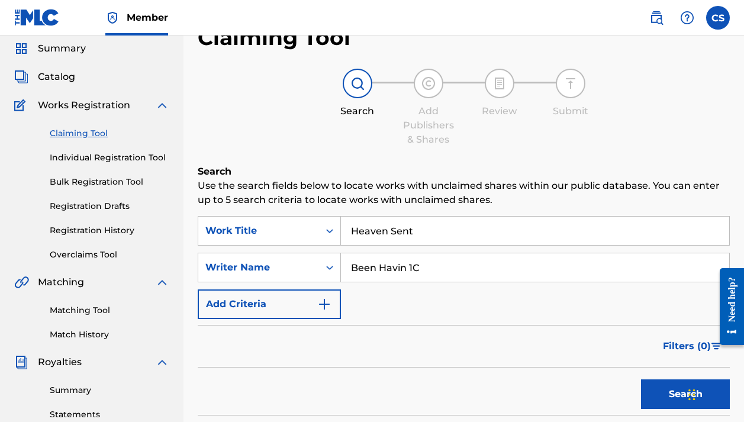
scroll to position [27, 0]
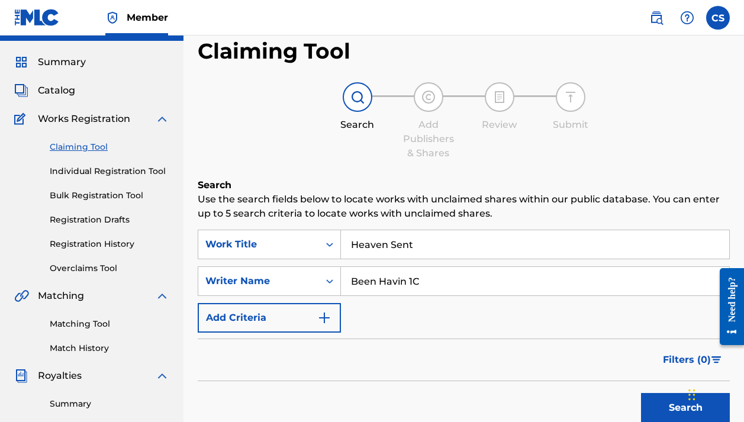
click at [59, 93] on span "Catalog" at bounding box center [56, 90] width 37 height 14
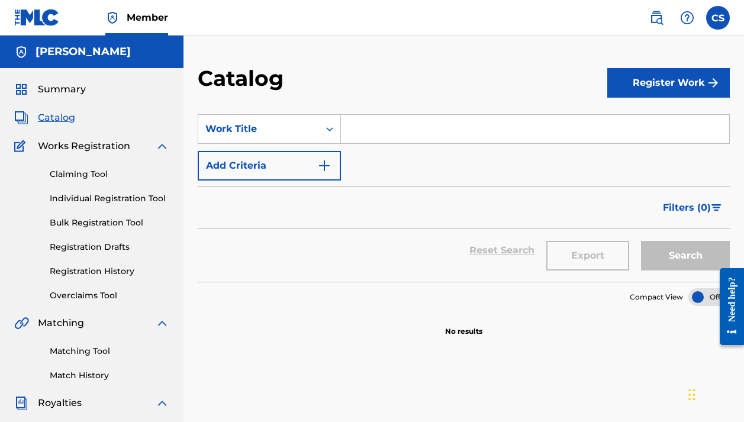
click at [514, 128] on input "Search Form" at bounding box center [535, 129] width 388 height 28
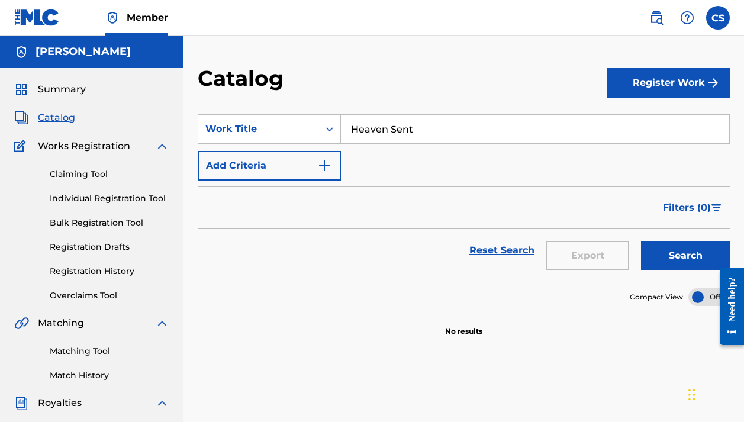
type input "Heaven Sent"
click at [335, 172] on button "Add Criteria" at bounding box center [269, 166] width 143 height 30
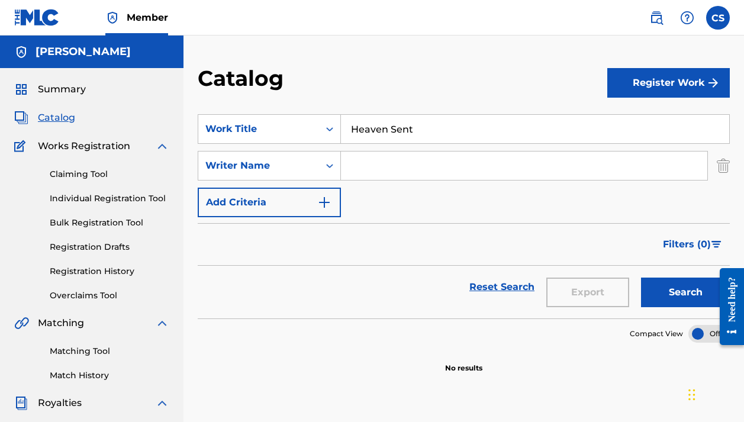
click at [362, 174] on input "Search Form" at bounding box center [524, 165] width 366 height 28
type input "Been Havin 1C"
click at [679, 296] on button "Search" at bounding box center [685, 292] width 89 height 30
click at [710, 77] on img "submit" at bounding box center [713, 83] width 14 height 14
click at [652, 122] on link "Individual" at bounding box center [668, 121] width 122 height 28
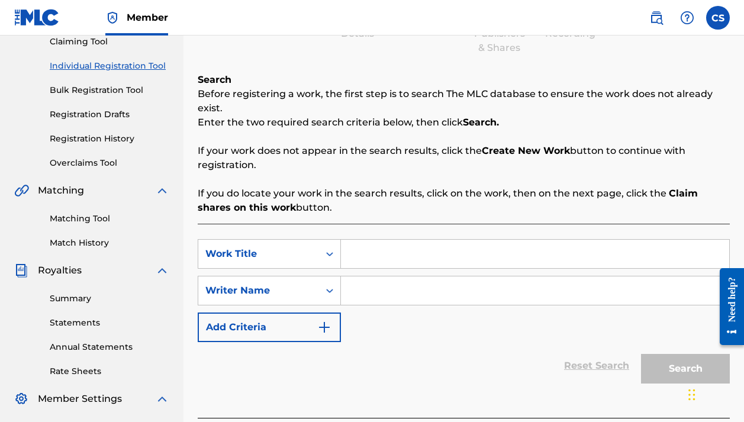
scroll to position [138, 0]
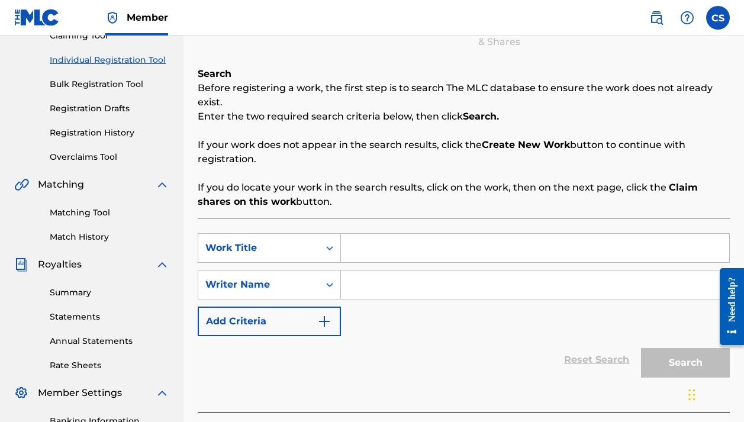
click at [372, 257] on input "Search Form" at bounding box center [535, 248] width 388 height 28
type input "Heaven Sent"
click at [399, 290] on input "Search Form" at bounding box center [535, 284] width 388 height 28
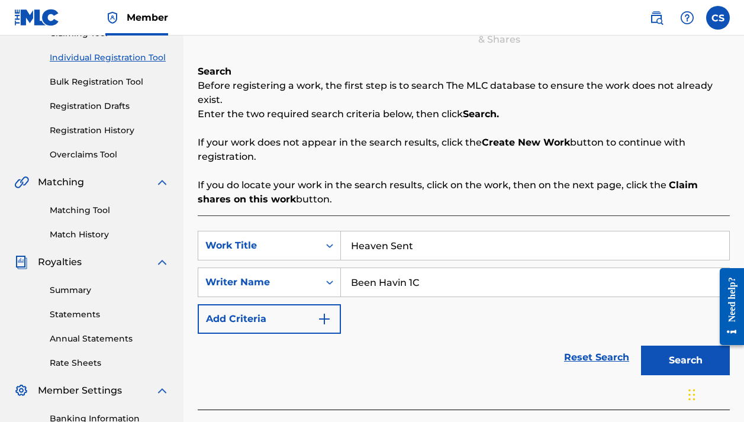
scroll to position [145, 0]
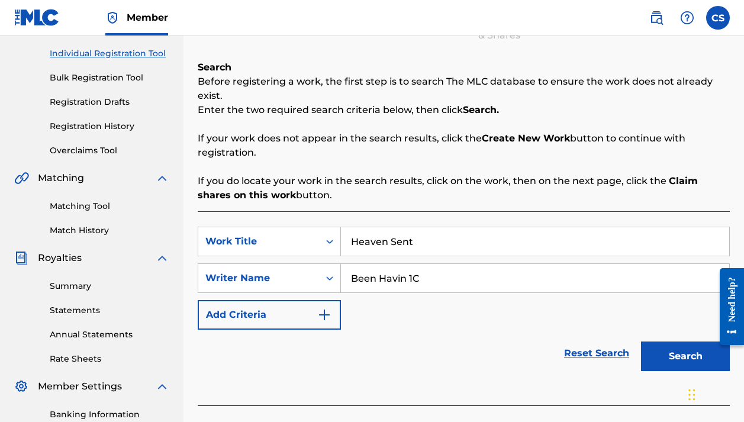
type input "Been Havin 1C"
click at [326, 320] on img "Search Form" at bounding box center [324, 315] width 14 height 14
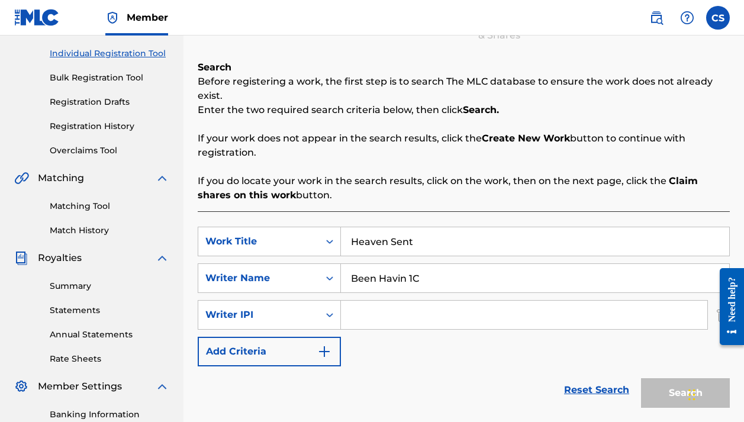
click at [327, 356] on img "Search Form" at bounding box center [324, 351] width 14 height 14
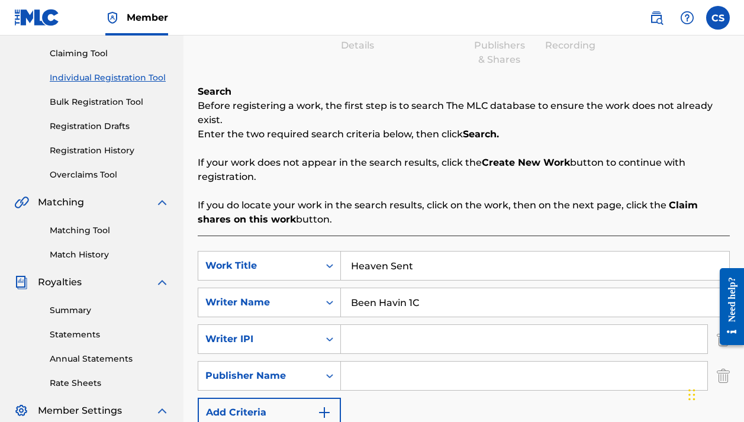
scroll to position [309, 0]
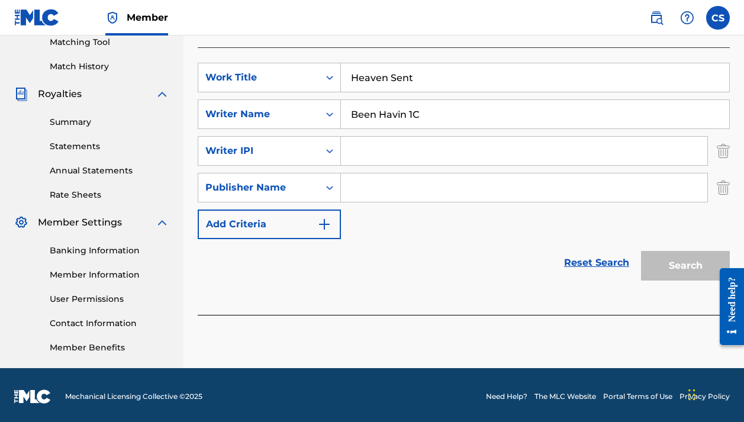
click at [726, 179] on img "Search Form" at bounding box center [722, 188] width 13 height 30
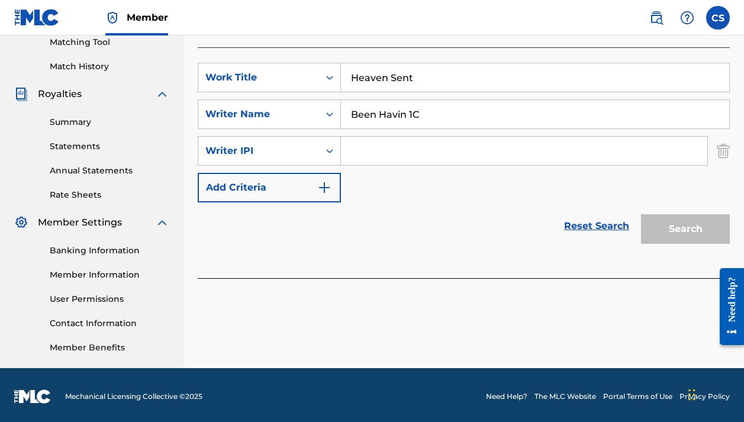
click at [723, 158] on img "Search Form" at bounding box center [722, 151] width 13 height 30
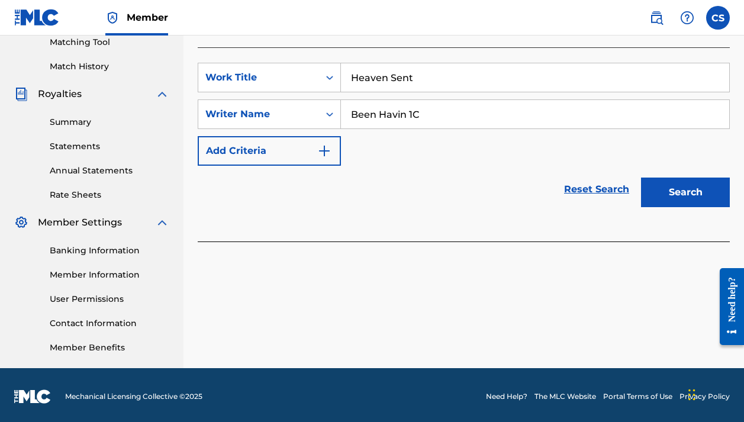
click at [694, 198] on button "Search" at bounding box center [685, 192] width 89 height 30
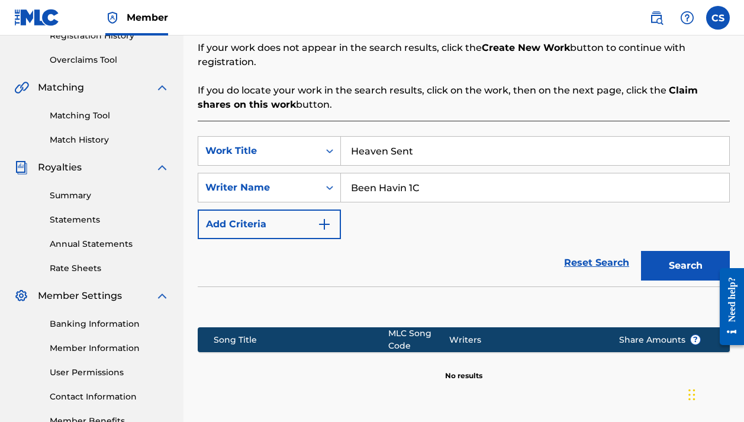
scroll to position [238, 0]
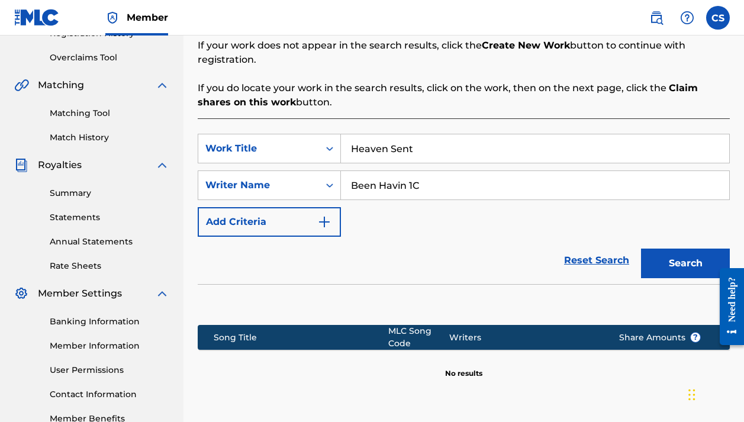
click at [680, 257] on button "Search" at bounding box center [685, 263] width 89 height 30
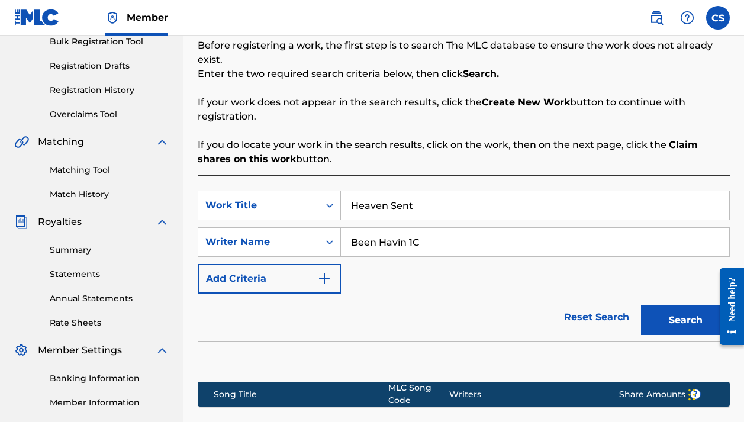
scroll to position [218, 0]
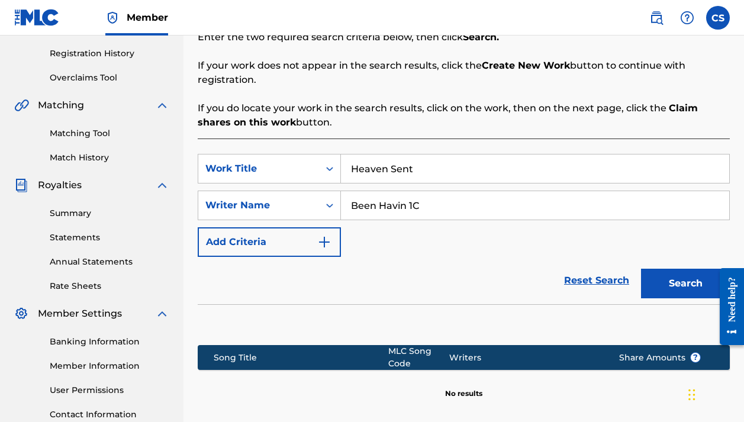
click at [426, 166] on input "Heaven Sent" at bounding box center [535, 168] width 388 height 28
type input "H"
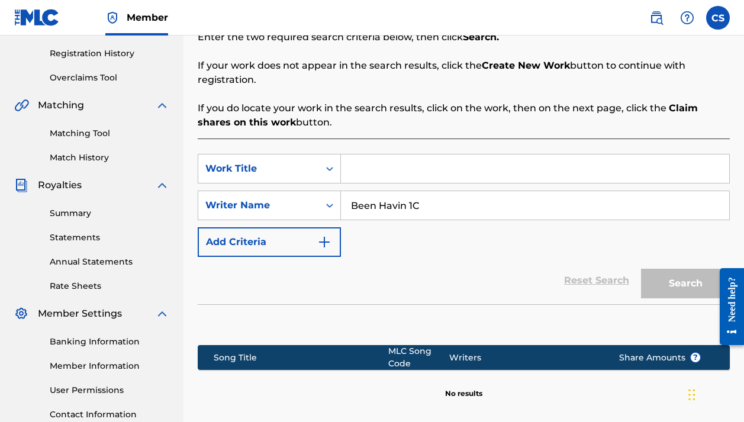
paste input "HEAVEN SENT (FEAT. KRONIC)"
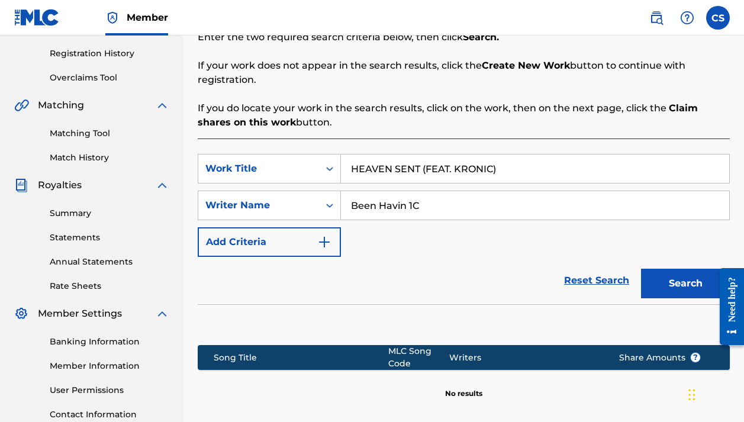
type input "HEAVEN SENT (FEAT. KRONIC)"
drag, startPoint x: 441, startPoint y: 205, endPoint x: 338, endPoint y: 212, distance: 103.2
click at [338, 212] on div "SearchWithCriteriadf8d7c21-7799-40ca-be48-9341a6003f9c Writer Name Been Havin 1C" at bounding box center [464, 205] width 532 height 30
type input "B"
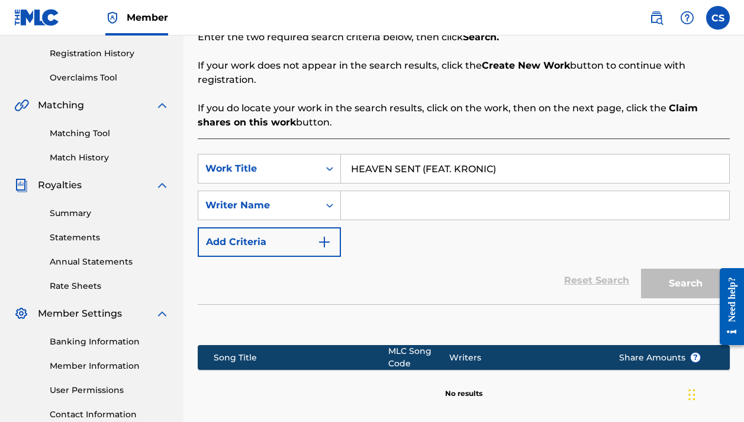
paste input "BEEN HAVIN 1C"
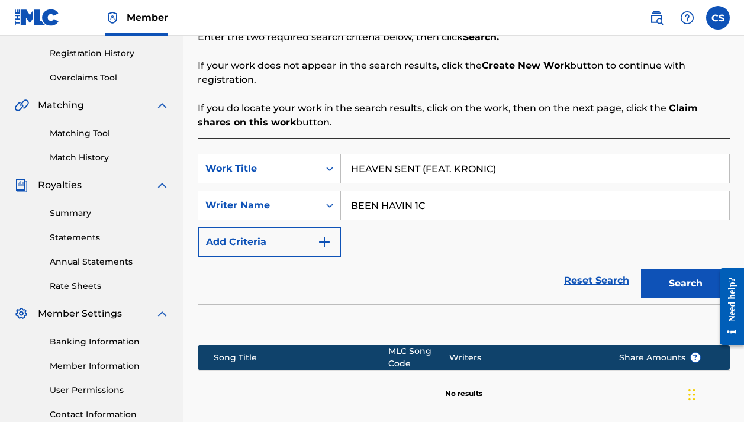
type input "BEEN HAVIN 1C"
click at [670, 281] on button "Search" at bounding box center [685, 284] width 89 height 30
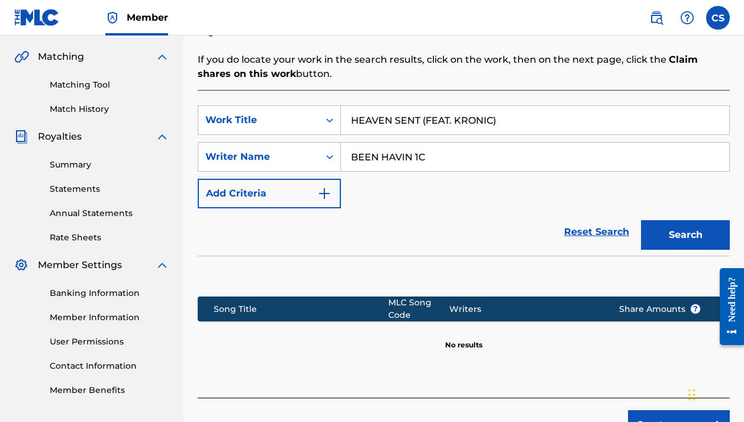
scroll to position [341, 0]
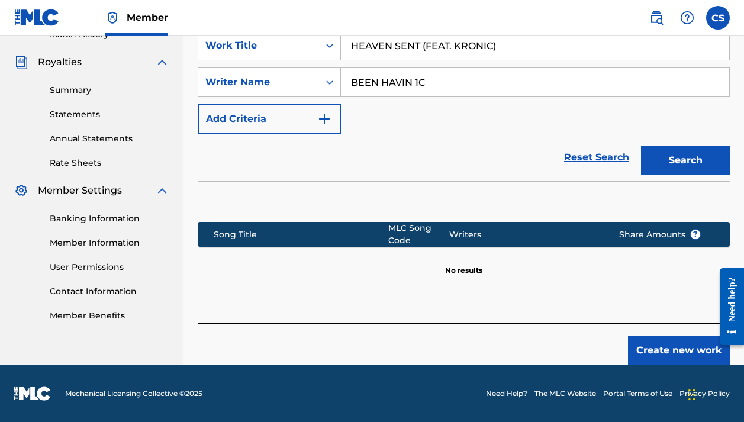
click at [683, 347] on button "Create new work" at bounding box center [679, 350] width 102 height 30
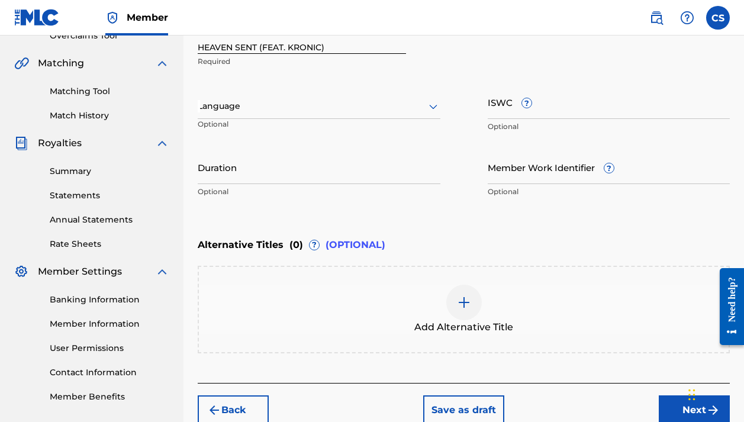
scroll to position [319, 0]
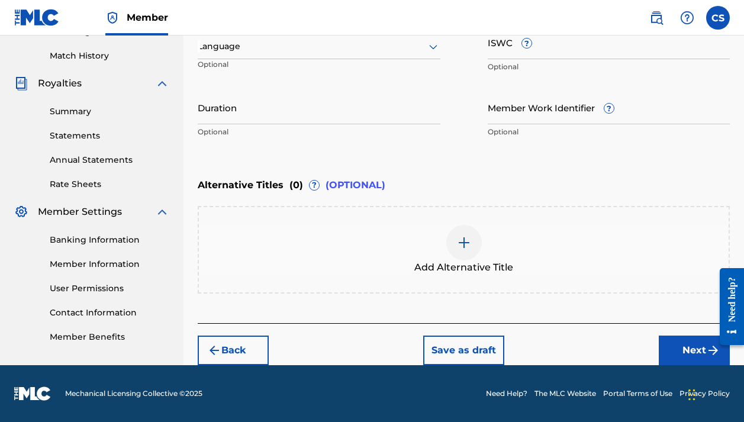
click at [461, 241] on img at bounding box center [464, 242] width 14 height 14
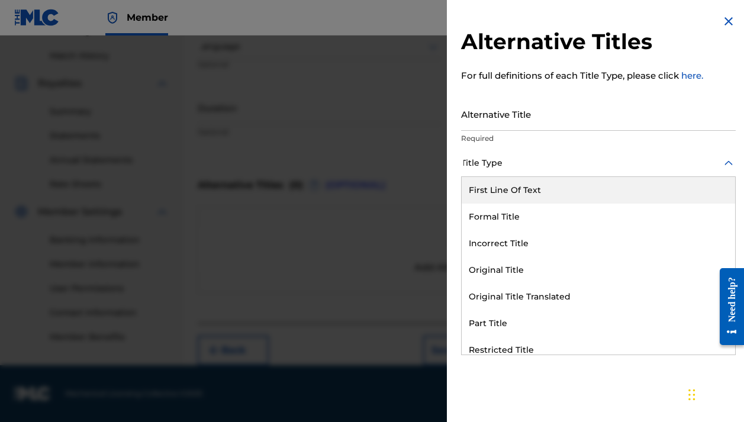
click at [521, 163] on div at bounding box center [598, 163] width 274 height 15
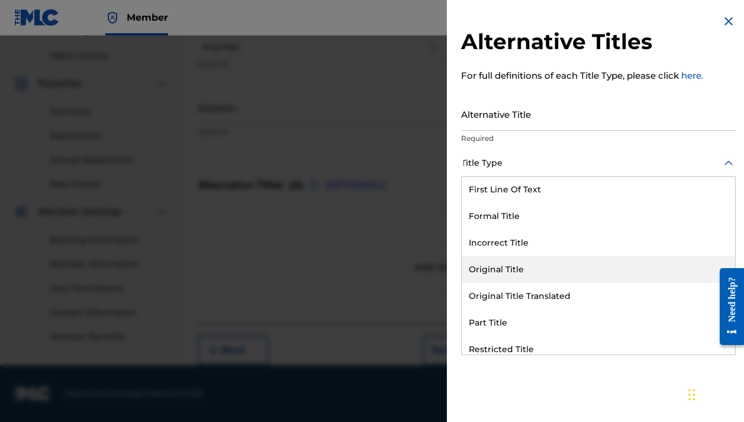
scroll to position [0, 0]
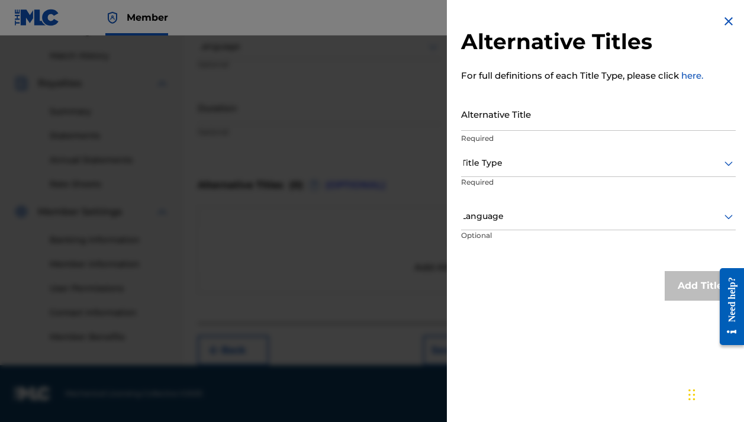
click at [725, 23] on img at bounding box center [728, 21] width 14 height 14
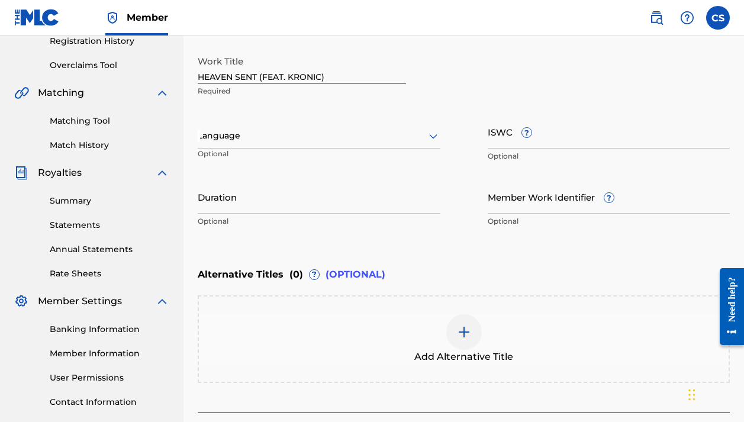
scroll to position [208, 0]
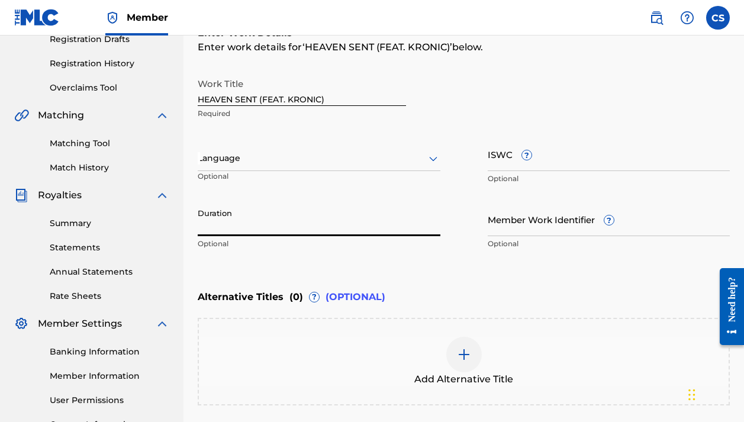
paste input "3m : 35s"
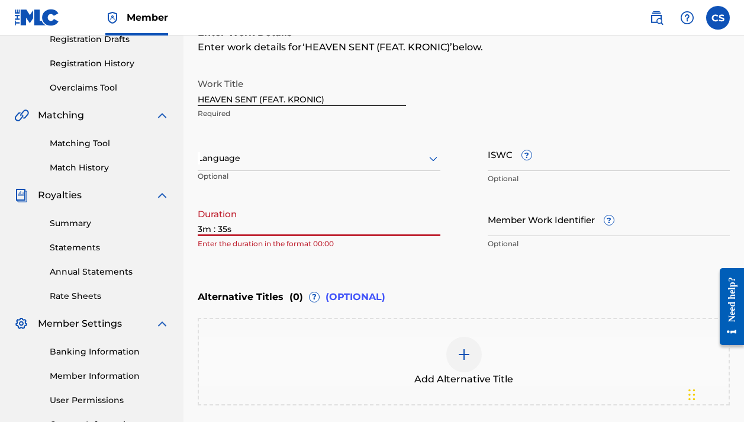
click at [211, 230] on input "3m : 35s" at bounding box center [319, 219] width 243 height 34
click at [239, 223] on input "3 : 35s" at bounding box center [319, 219] width 243 height 34
click at [202, 229] on input "3 : 35" at bounding box center [319, 219] width 243 height 34
type input ":"
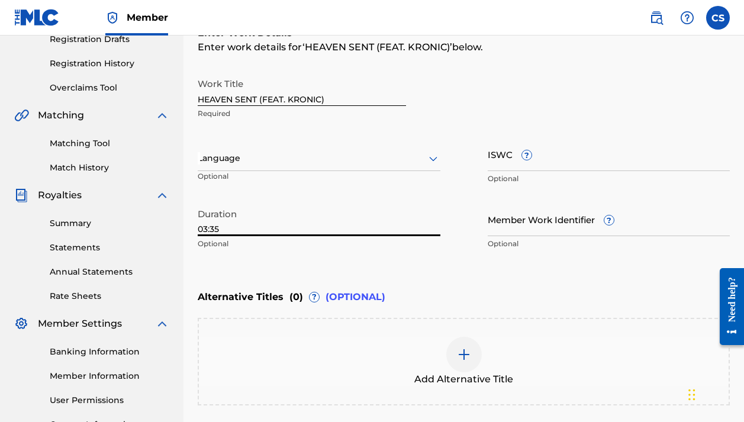
type input "03:35"
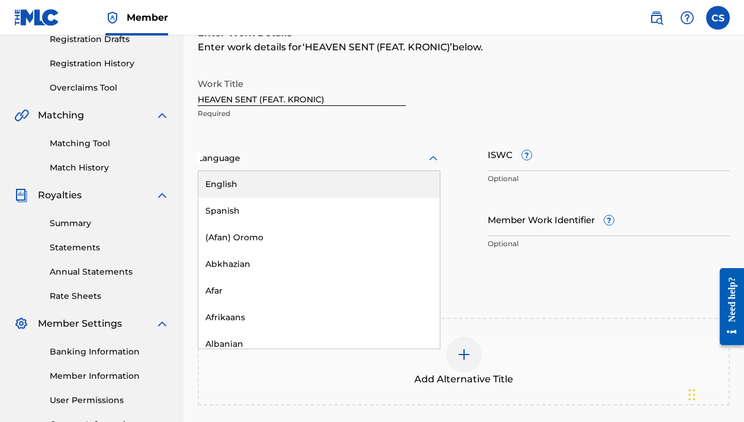
click at [304, 163] on div at bounding box center [319, 158] width 243 height 15
click at [303, 188] on div "English" at bounding box center [318, 184] width 241 height 27
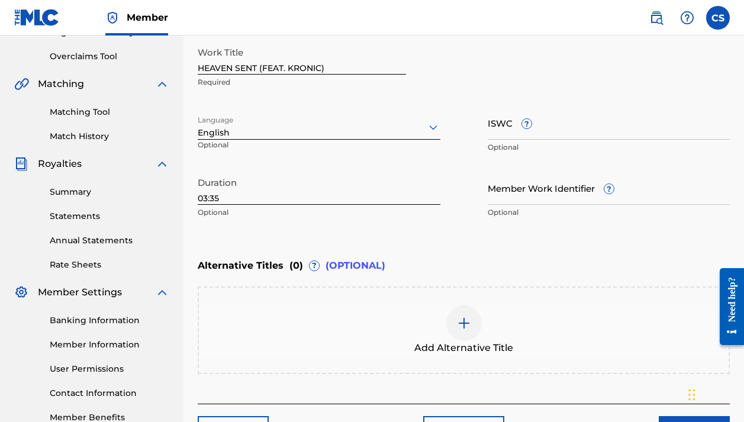
scroll to position [319, 0]
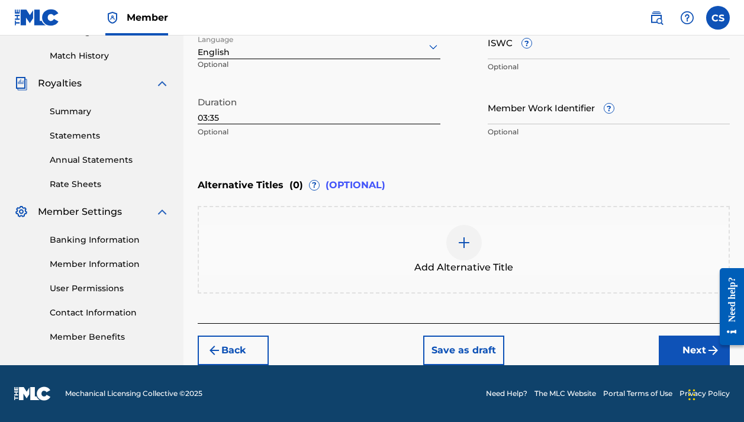
click at [683, 351] on button "Next" at bounding box center [693, 350] width 71 height 30
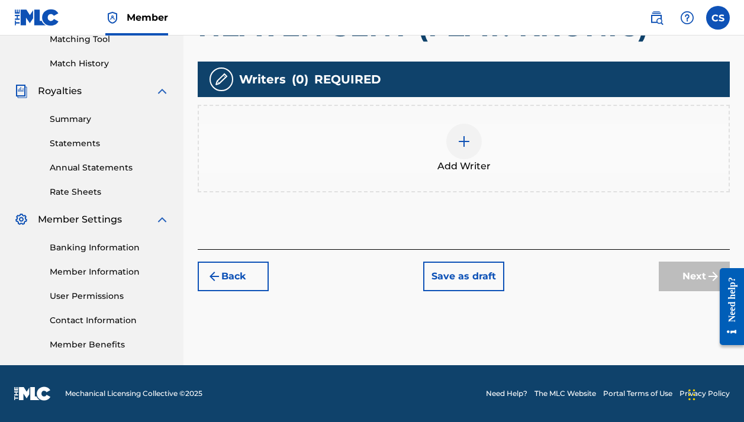
scroll to position [181, 0]
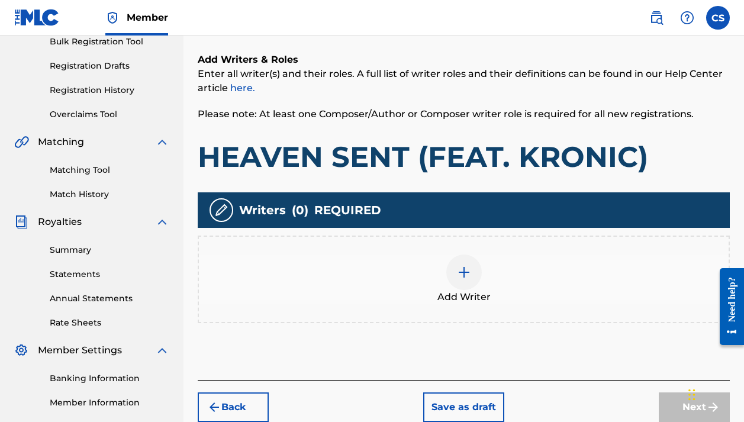
click at [458, 263] on div at bounding box center [463, 271] width 35 height 35
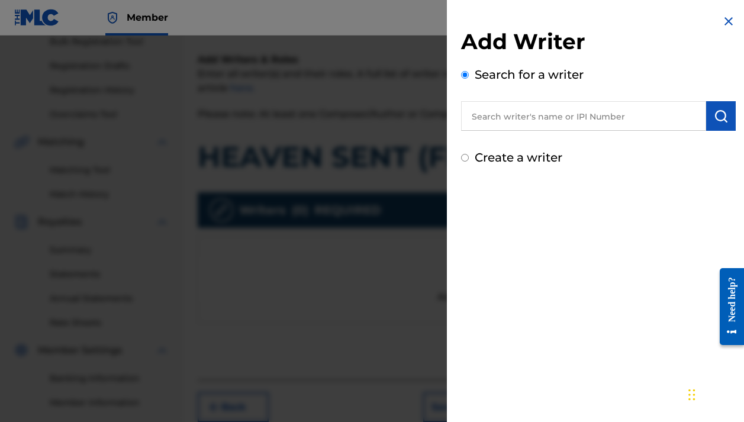
click at [535, 119] on input "text" at bounding box center [583, 116] width 245 height 30
type input "Been Havin 1C"
click at [726, 122] on button "submit" at bounding box center [721, 116] width 30 height 30
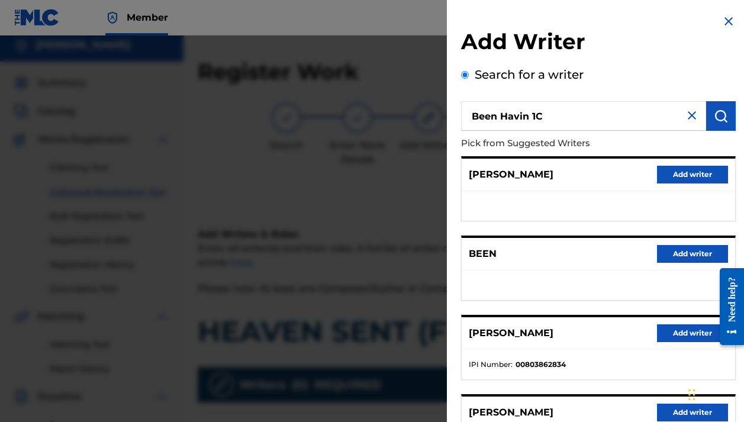
scroll to position [0, 0]
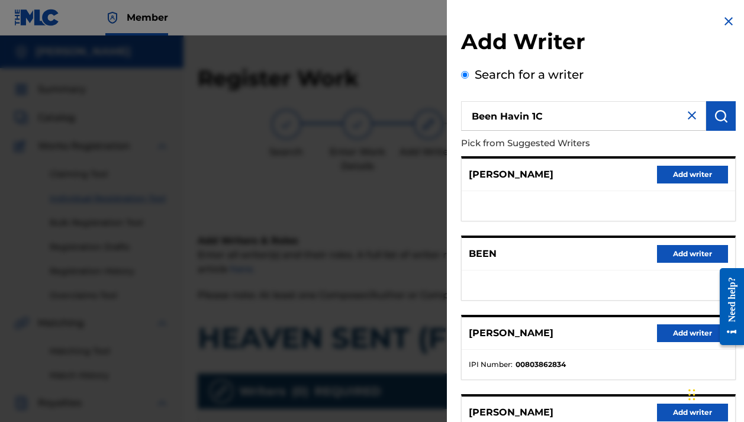
drag, startPoint x: 549, startPoint y: 120, endPoint x: 405, endPoint y: 127, distance: 144.5
click at [405, 127] on div "Add Writer Search for a writer Been Havin 1C Pick from Suggested Writers [PERSO…" at bounding box center [372, 228] width 744 height 386
click at [686, 118] on img at bounding box center [691, 115] width 14 height 14
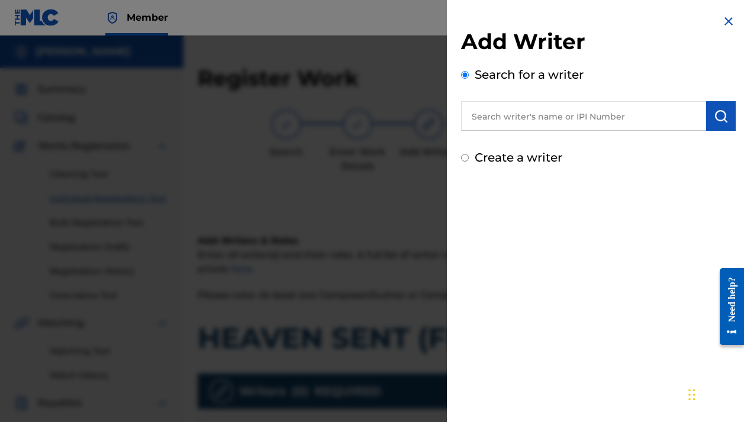
click at [580, 123] on input "text" at bounding box center [583, 116] width 245 height 30
type input "01301862093"
click at [719, 118] on img "submit" at bounding box center [720, 116] width 14 height 14
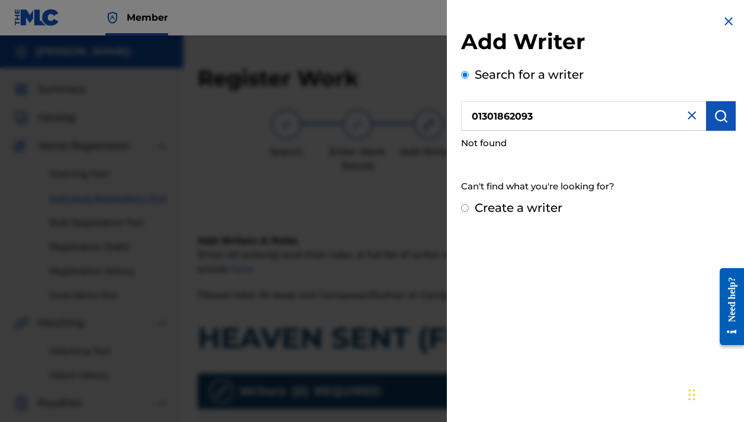
click at [686, 115] on img at bounding box center [691, 115] width 14 height 14
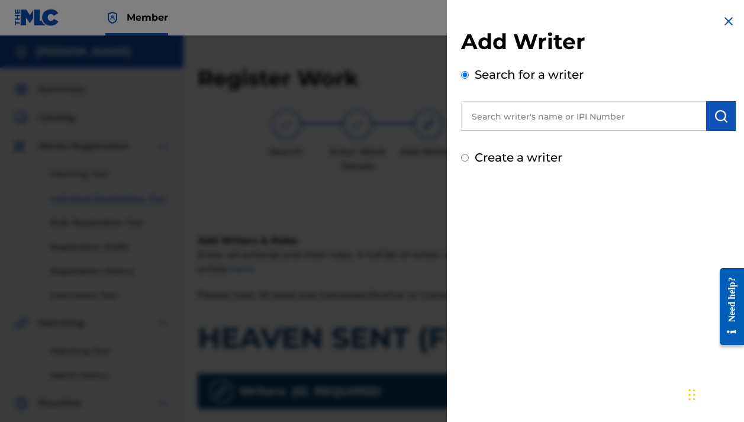
click at [465, 159] on input "Create a writer" at bounding box center [465, 158] width 8 height 8
radio input "false"
radio input "true"
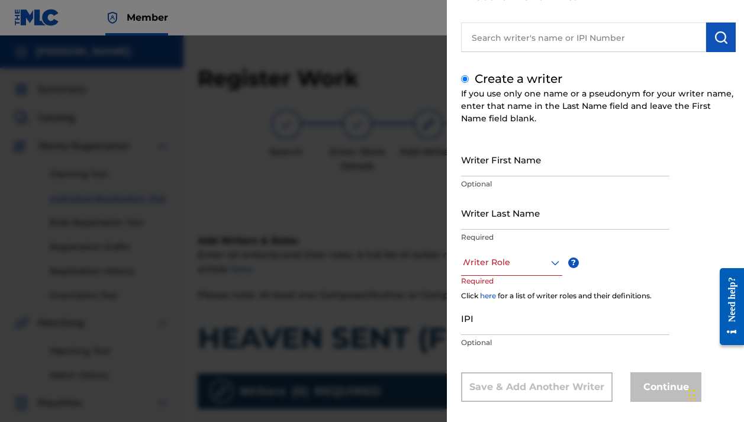
scroll to position [91, 0]
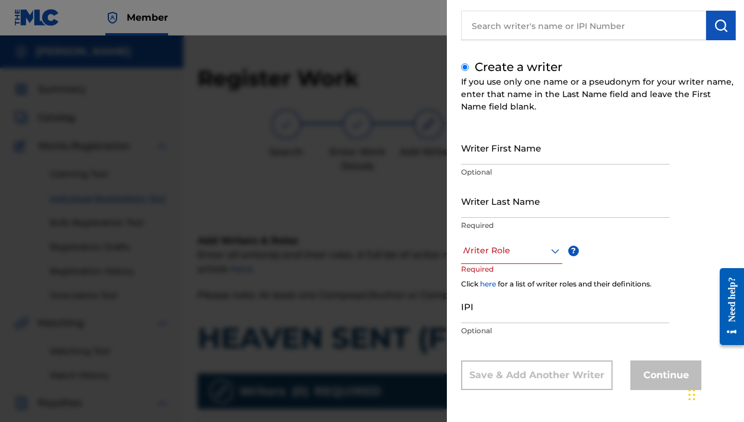
click at [550, 250] on icon at bounding box center [555, 251] width 14 height 14
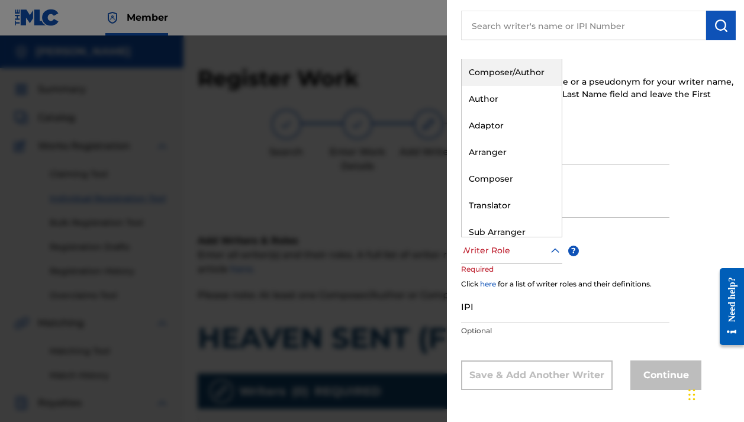
click at [550, 250] on icon at bounding box center [555, 251] width 14 height 14
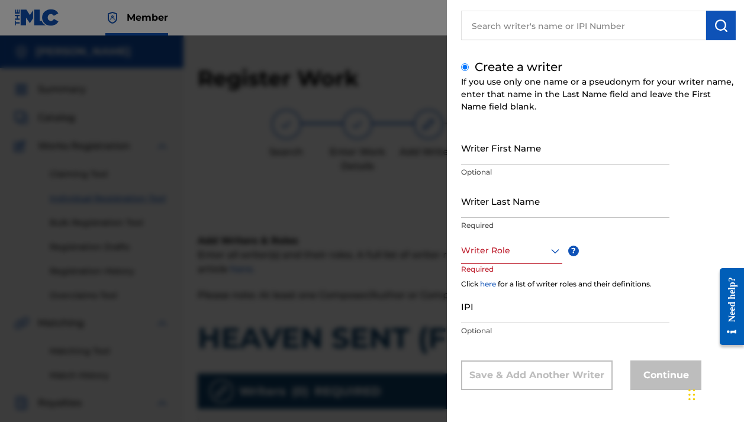
click at [525, 209] on input "Writer Last Name" at bounding box center [565, 201] width 208 height 34
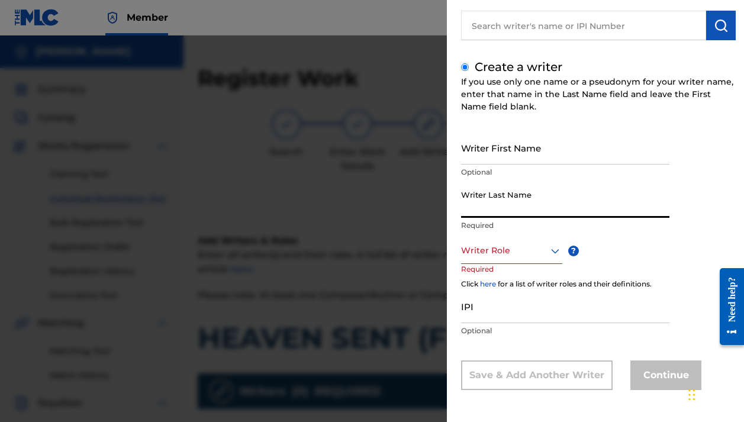
click at [471, 314] on input "IPI" at bounding box center [565, 306] width 208 height 34
click at [492, 205] on input "Writer Last Name" at bounding box center [565, 201] width 208 height 34
type input "Been Havin 1C"
click at [502, 250] on div at bounding box center [511, 250] width 101 height 15
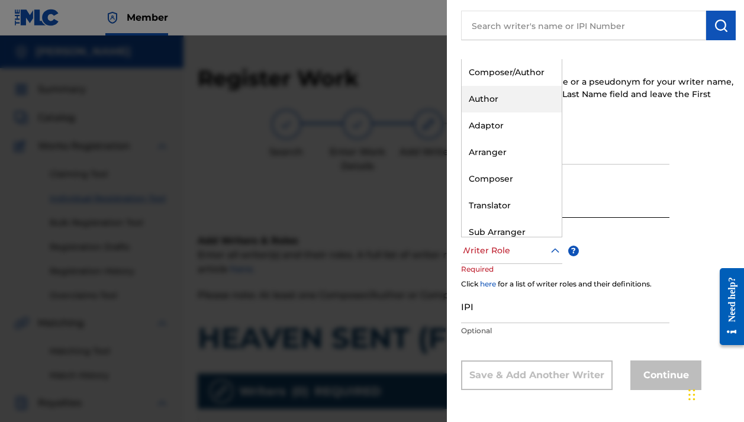
click at [519, 106] on div "Author" at bounding box center [511, 99] width 100 height 27
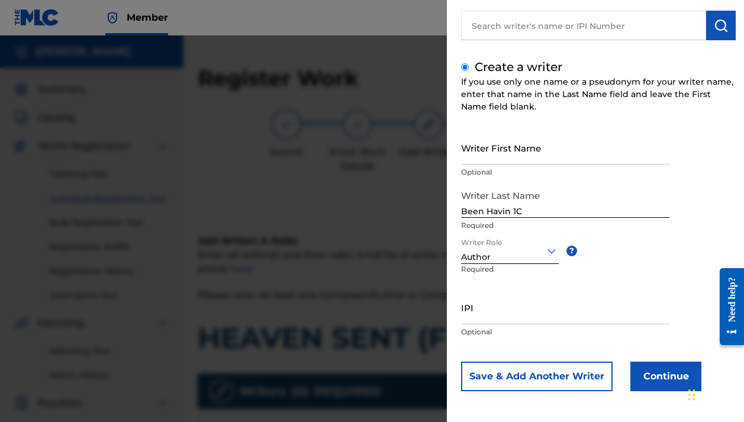
click at [492, 315] on input "IPI" at bounding box center [565, 307] width 208 height 34
type input "01301862093"
click at [658, 384] on button "Continue" at bounding box center [665, 376] width 71 height 30
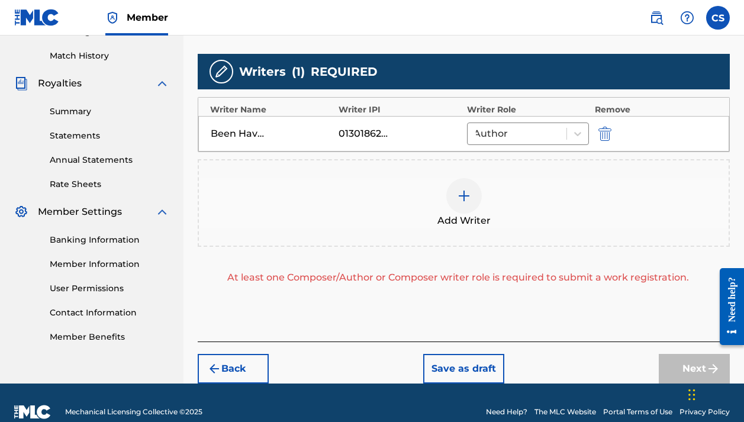
scroll to position [317, 0]
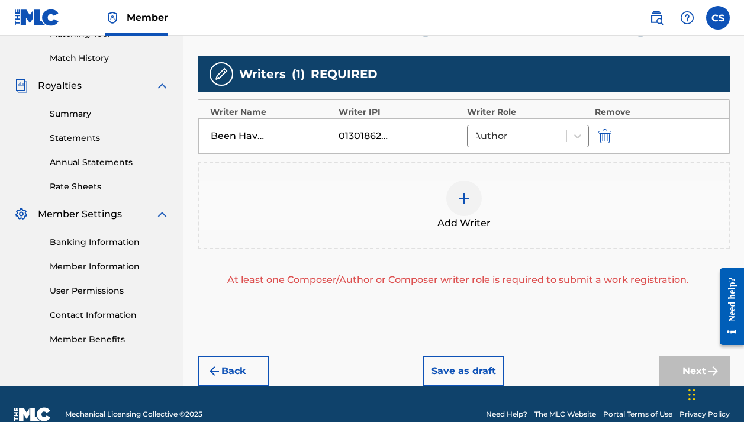
click at [483, 210] on div "Add Writer" at bounding box center [463, 205] width 529 height 50
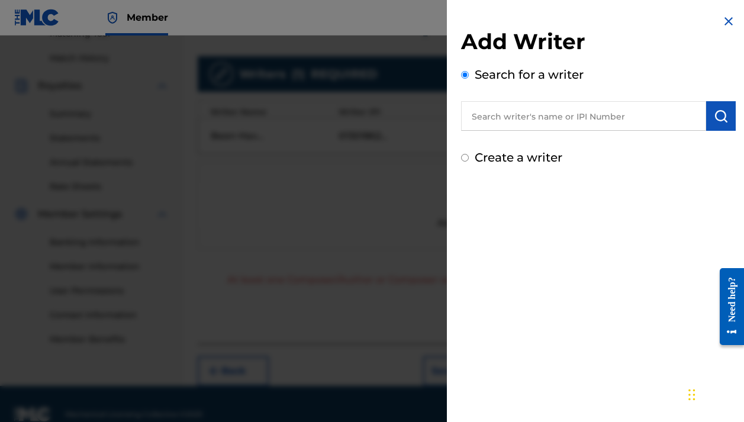
click at [535, 118] on input "text" at bounding box center [583, 116] width 245 height 30
type input "been Havin kp"
click at [711, 124] on button "submit" at bounding box center [721, 116] width 30 height 30
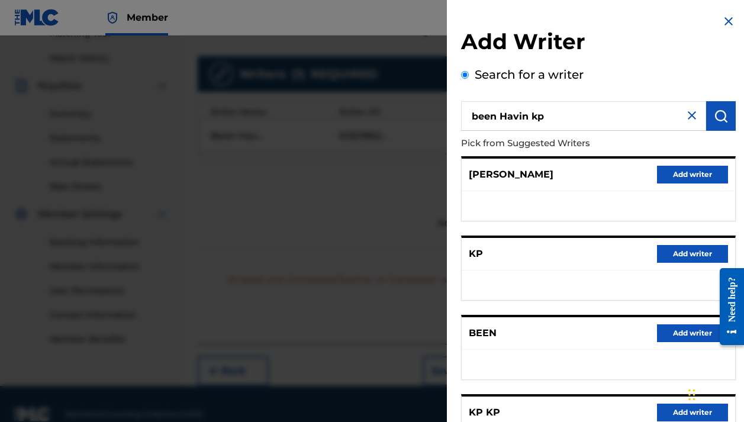
scroll to position [187, 0]
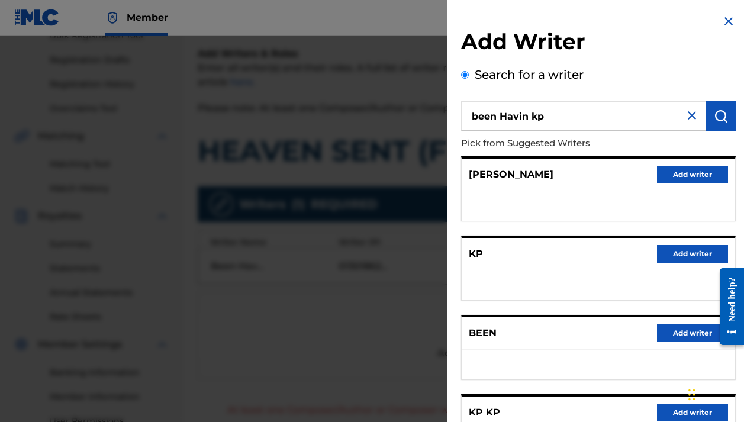
click at [687, 112] on img at bounding box center [691, 115] width 14 height 14
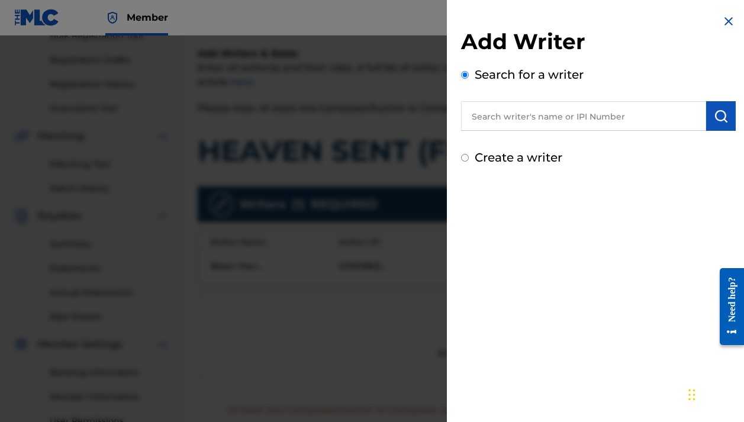
click at [463, 159] on input "Create a writer" at bounding box center [465, 158] width 8 height 8
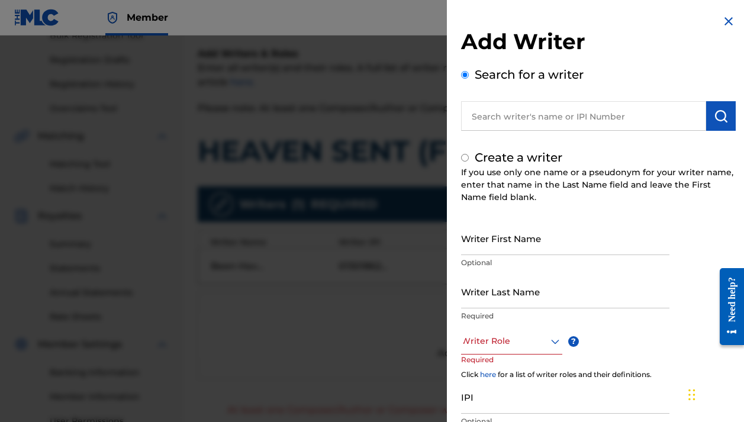
radio input "false"
radio input "true"
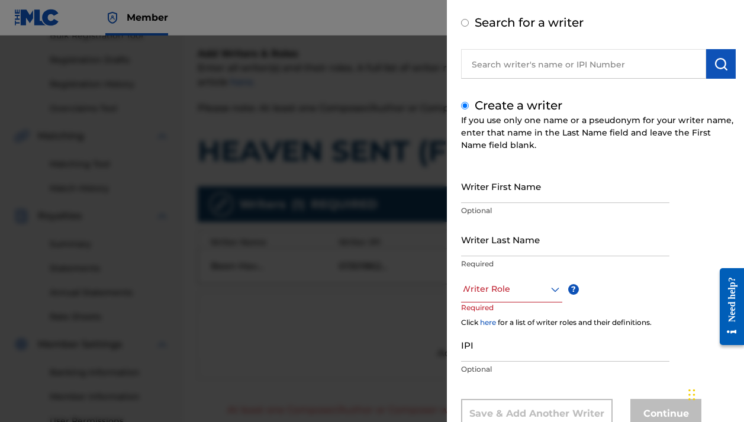
scroll to position [76, 0]
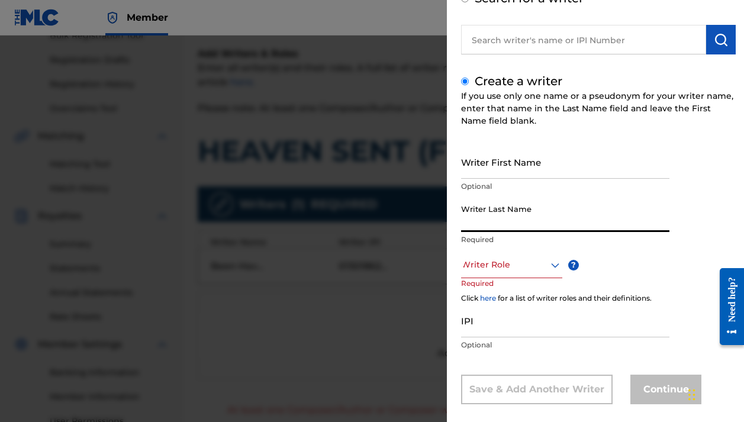
click at [508, 220] on input "Writer Last Name" at bounding box center [565, 215] width 208 height 34
type input "Been Havin Kp"
click at [529, 266] on div at bounding box center [511, 264] width 101 height 15
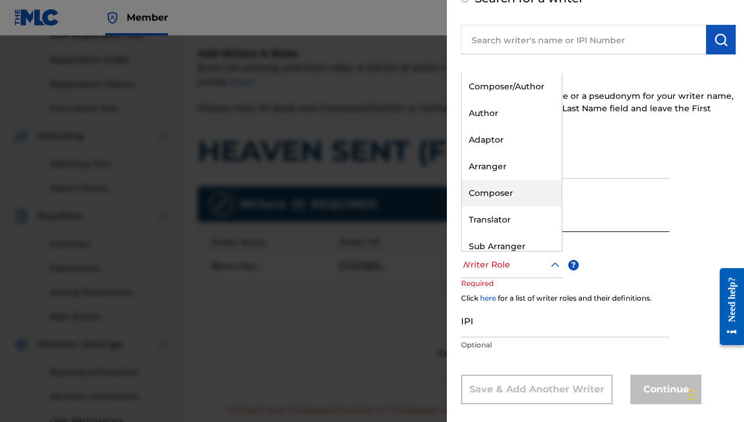
click at [513, 187] on div "Composer" at bounding box center [511, 193] width 100 height 27
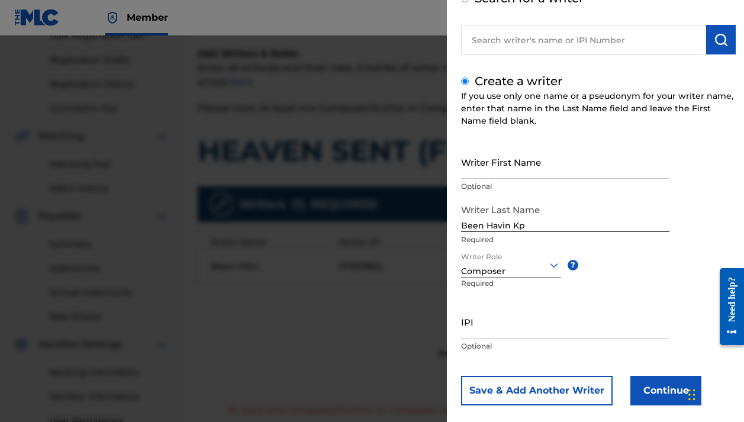
click at [574, 323] on input "IPI" at bounding box center [565, 322] width 208 height 34
type input "01301853192"
click at [645, 382] on button "Continue" at bounding box center [665, 391] width 71 height 30
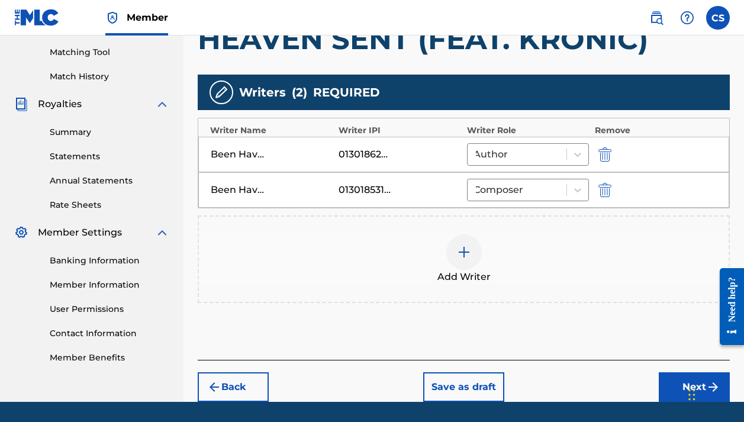
scroll to position [335, 0]
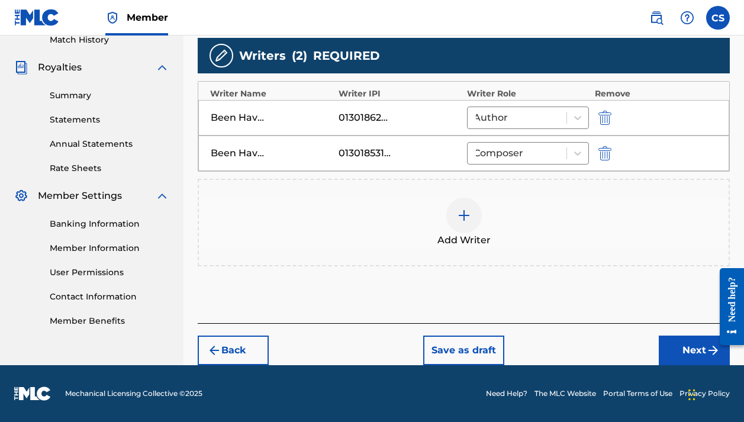
click at [674, 344] on button "Next" at bounding box center [693, 350] width 71 height 30
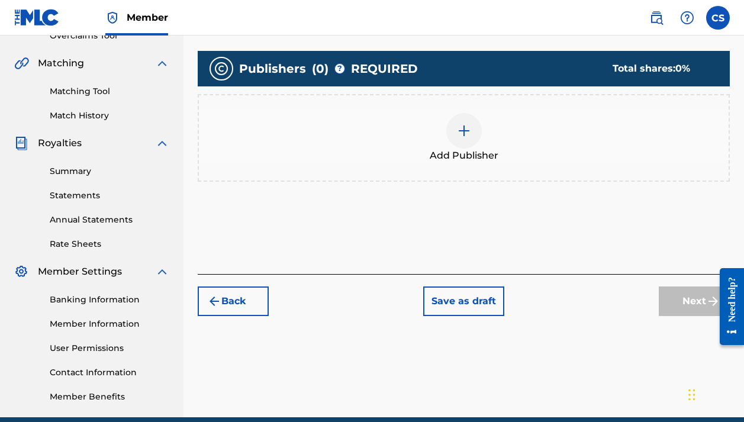
scroll to position [262, 0]
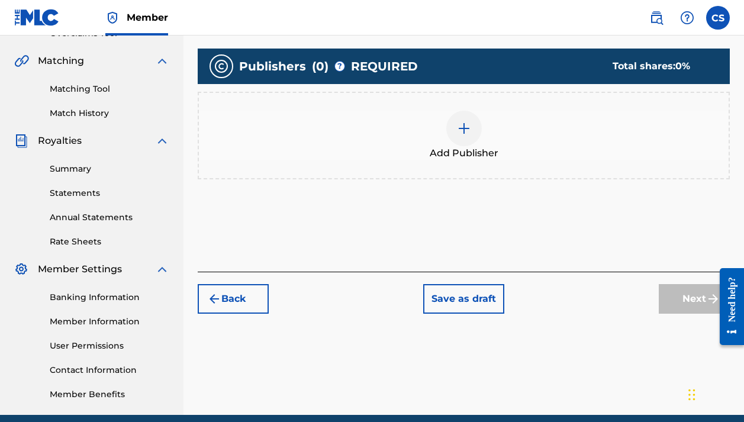
click at [454, 127] on div at bounding box center [463, 128] width 35 height 35
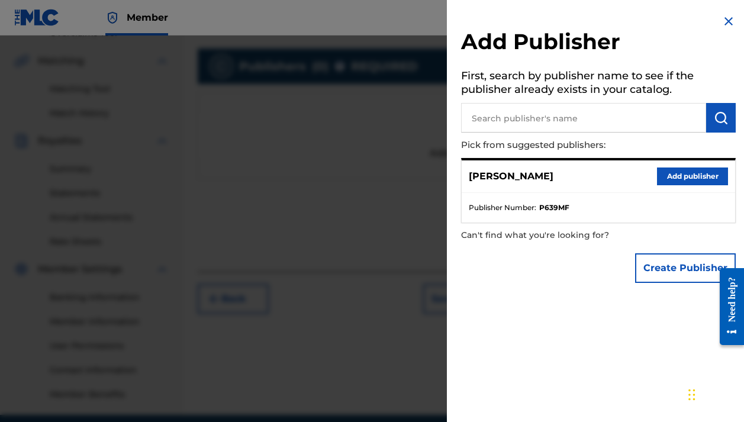
click at [683, 173] on button "Add publisher" at bounding box center [692, 176] width 71 height 18
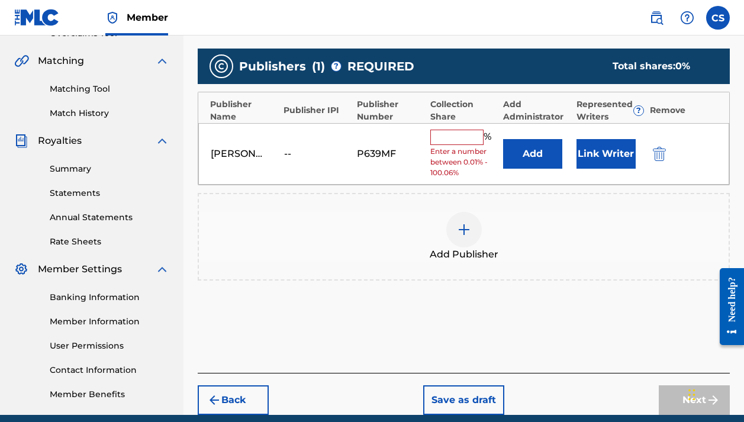
click at [469, 240] on div at bounding box center [463, 229] width 35 height 35
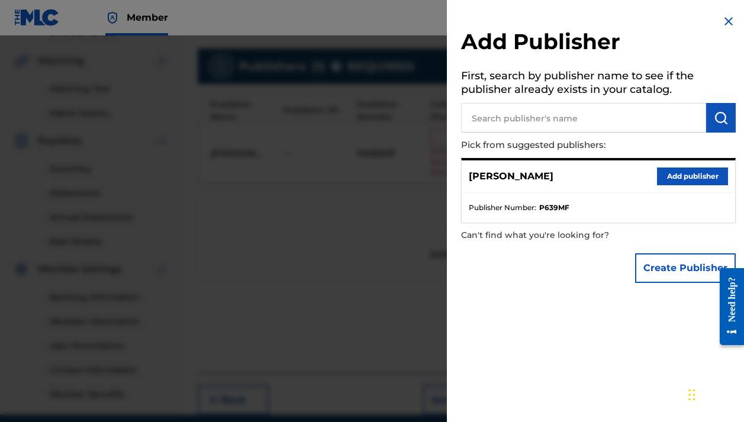
click at [561, 121] on input "text" at bounding box center [583, 118] width 245 height 30
type input "[PERSON_NAME]"
drag, startPoint x: 724, startPoint y: 110, endPoint x: 714, endPoint y: 137, distance: 28.5
click at [723, 111] on button "submit" at bounding box center [721, 118] width 30 height 30
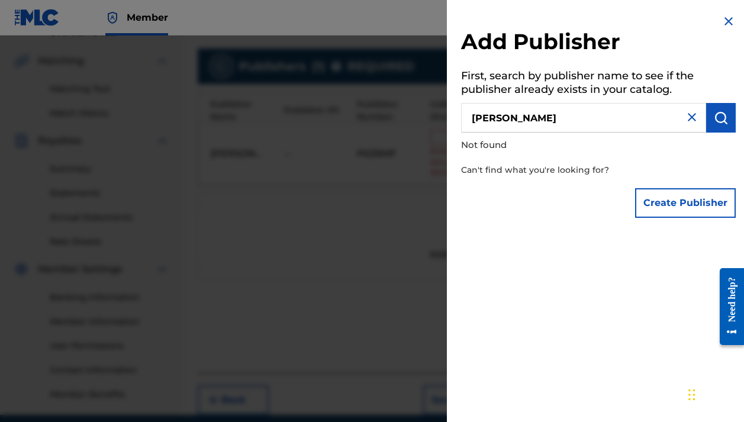
click at [684, 199] on button "Create Publisher" at bounding box center [685, 203] width 101 height 30
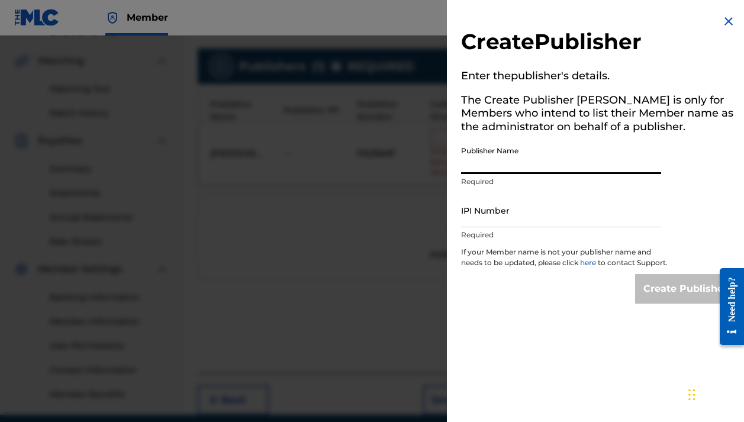
click at [539, 166] on input "Publisher Name" at bounding box center [561, 157] width 200 height 34
drag, startPoint x: 550, startPoint y: 163, endPoint x: 480, endPoint y: 171, distance: 70.2
click at [480, 171] on input "Been Havin Records" at bounding box center [561, 157] width 200 height 34
type input "B"
type input "Been Havin Kp"
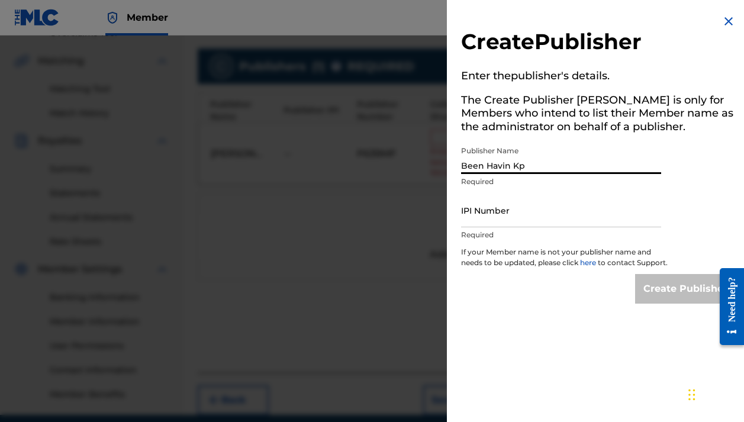
click at [532, 219] on input "IPI Number" at bounding box center [561, 210] width 200 height 34
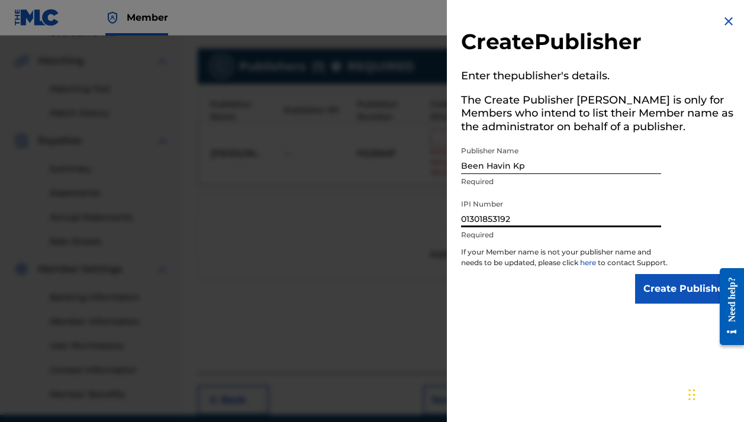
type input "01301853192"
click at [691, 300] on input "Create Publisher" at bounding box center [685, 289] width 101 height 30
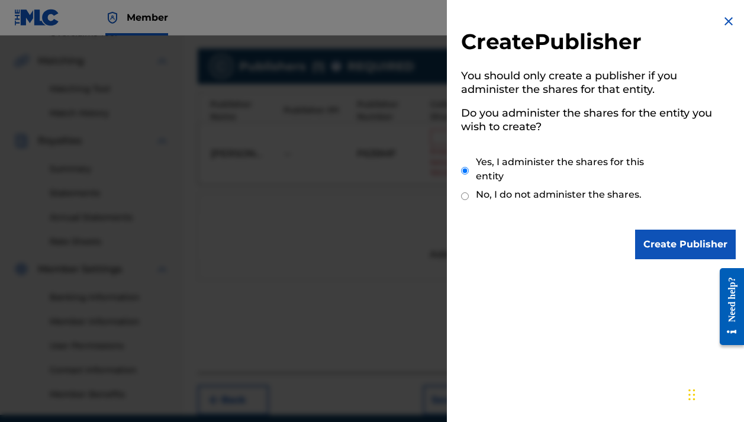
click at [464, 192] on input "No, I do not administer the shares." at bounding box center [465, 195] width 8 height 11
radio input "true"
click at [677, 241] on input "Create Publisher" at bounding box center [685, 245] width 101 height 30
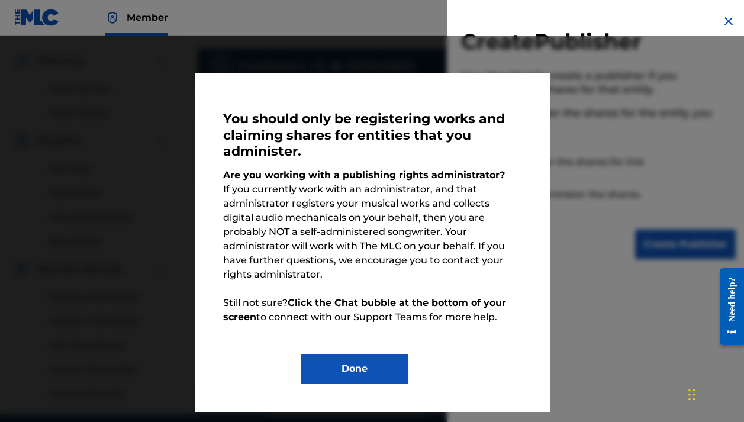
click at [345, 361] on button "Done" at bounding box center [354, 369] width 106 height 30
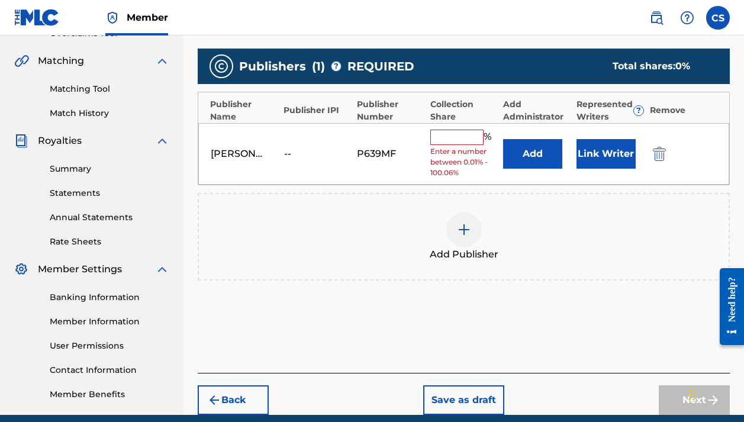
click at [448, 138] on input "text" at bounding box center [456, 137] width 53 height 15
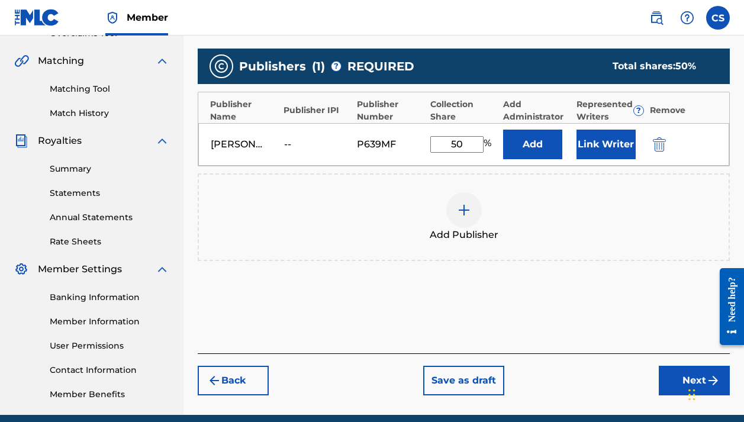
type input "50"
click at [464, 212] on img at bounding box center [464, 210] width 14 height 14
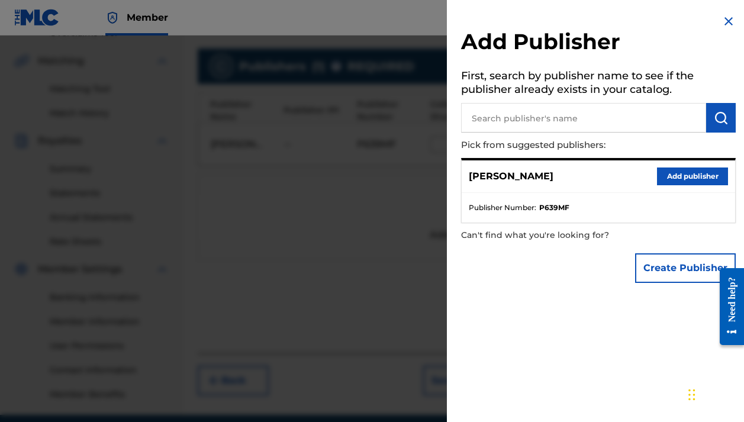
click at [650, 265] on button "Create Publisher" at bounding box center [685, 268] width 101 height 30
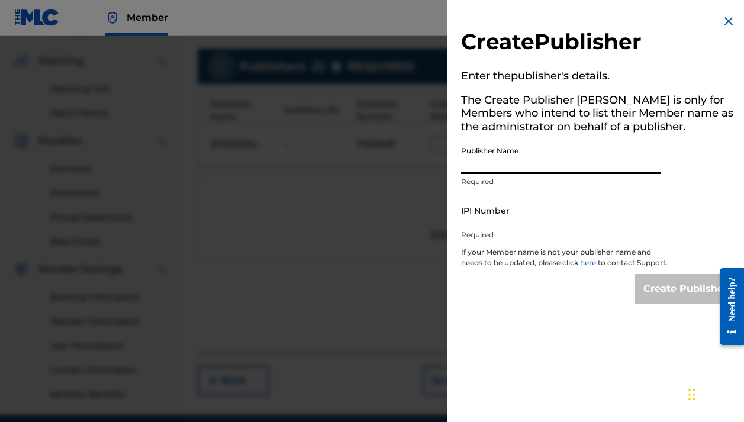
click at [511, 164] on input "Publisher Name" at bounding box center [561, 157] width 200 height 34
type input "B"
type input "L"
type input "Been Havin Kp"
click at [504, 211] on input "IPI Number" at bounding box center [561, 210] width 200 height 34
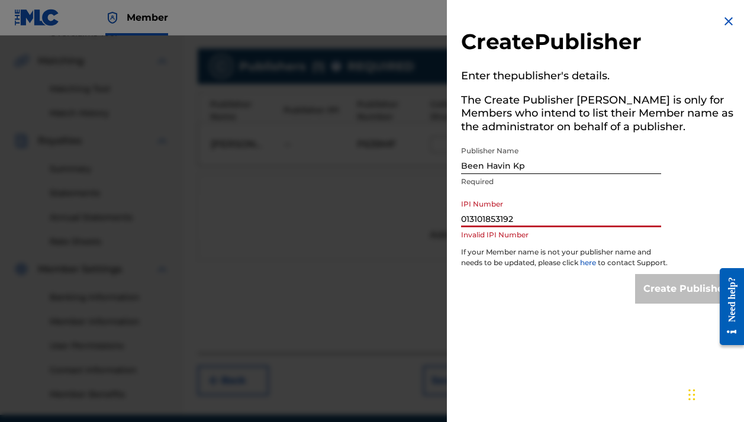
drag, startPoint x: 519, startPoint y: 219, endPoint x: 450, endPoint y: 224, distance: 68.7
click at [447, 230] on div "Create Publisher Enter the publisher 's details. The Create Publisher button is…" at bounding box center [598, 159] width 303 height 318
type input "013101853192"
click at [724, 25] on img at bounding box center [728, 21] width 14 height 14
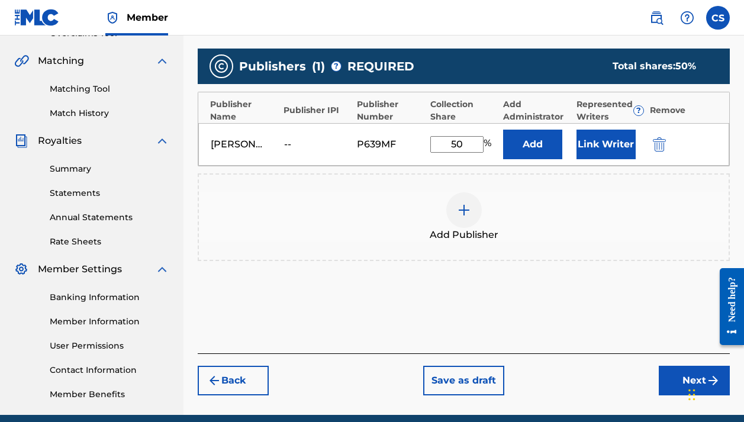
click at [668, 377] on button "Next" at bounding box center [693, 381] width 71 height 30
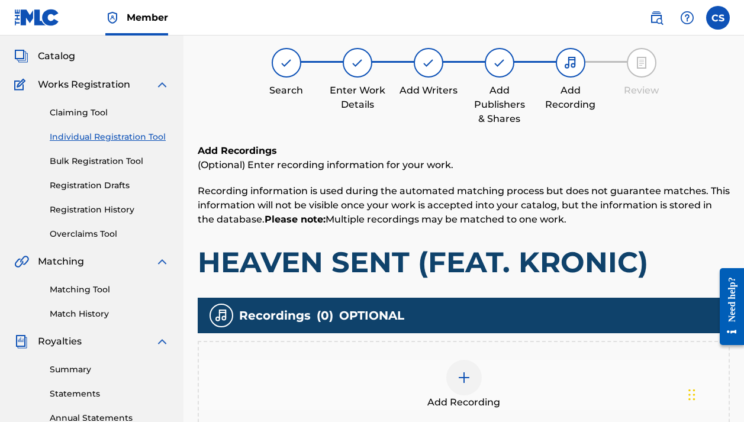
scroll to position [302, 0]
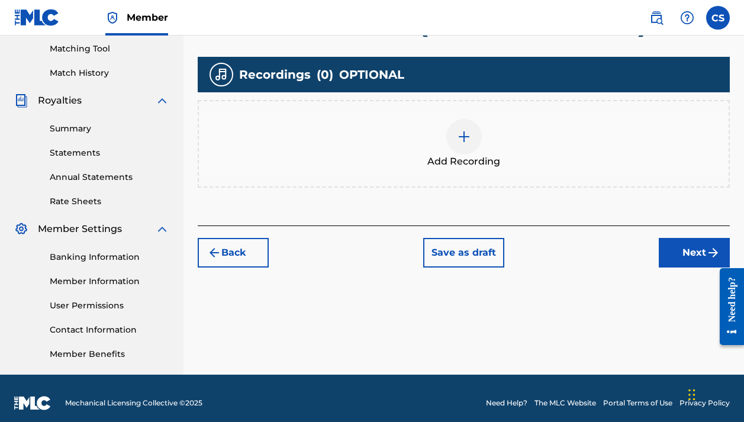
click at [676, 253] on button "Next" at bounding box center [693, 253] width 71 height 30
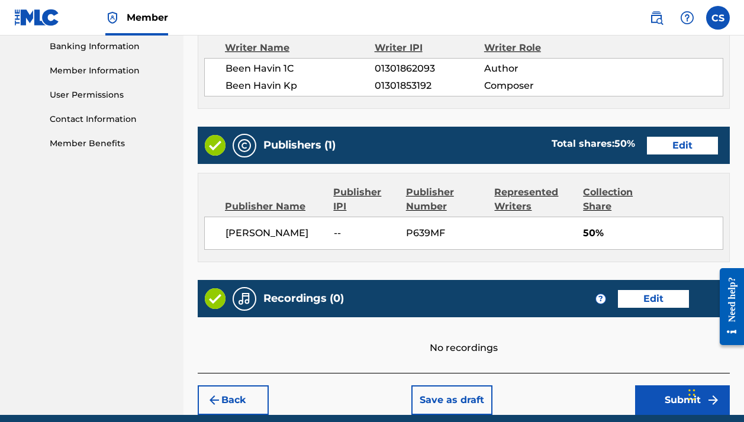
scroll to position [515, 0]
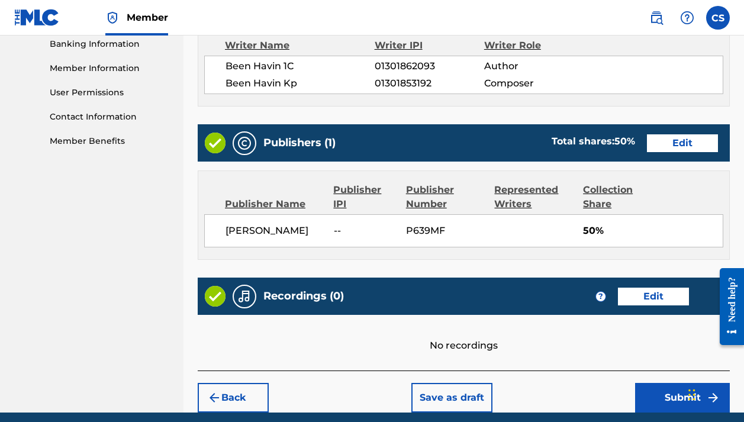
click at [647, 149] on button "Edit" at bounding box center [682, 143] width 71 height 18
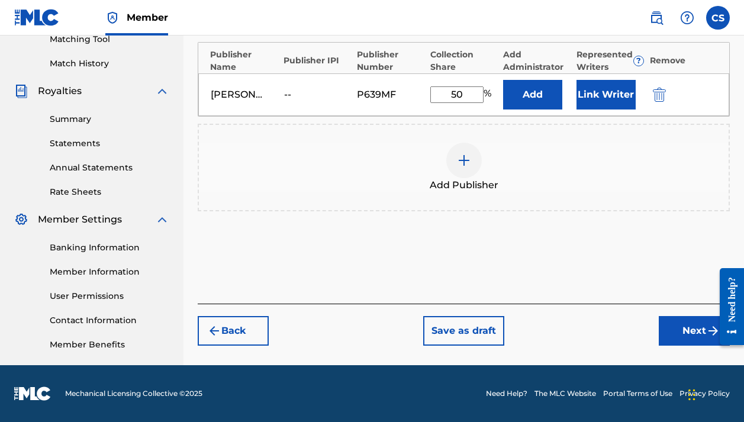
click at [665, 337] on button "Next" at bounding box center [693, 331] width 71 height 30
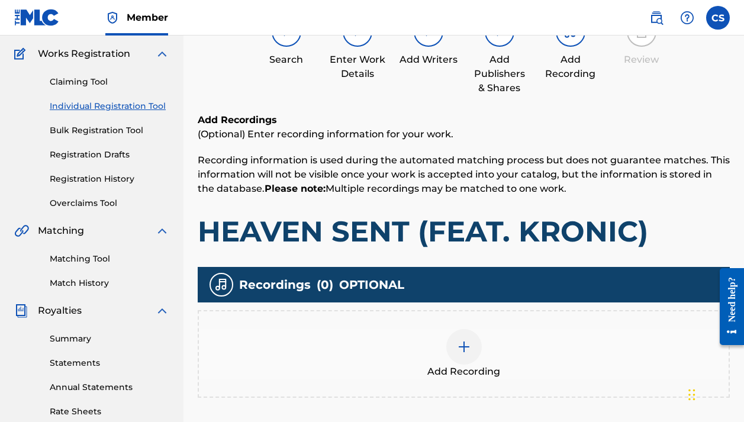
scroll to position [201, 0]
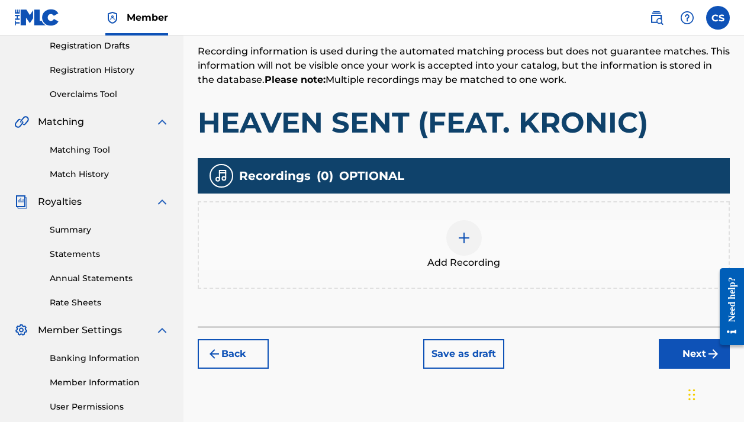
click at [692, 357] on button "Next" at bounding box center [693, 354] width 71 height 30
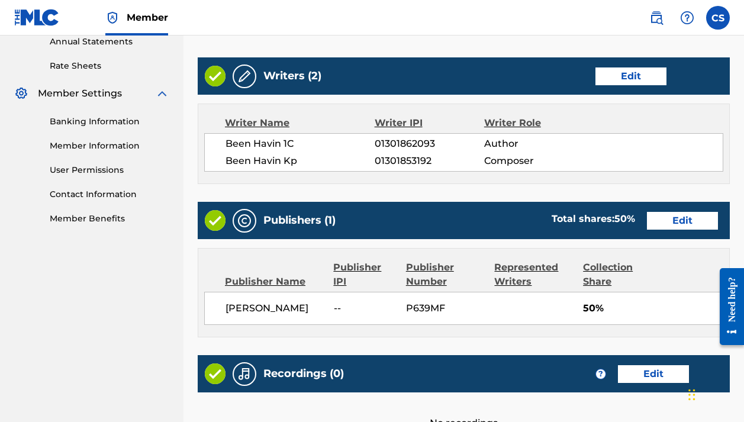
scroll to position [563, 0]
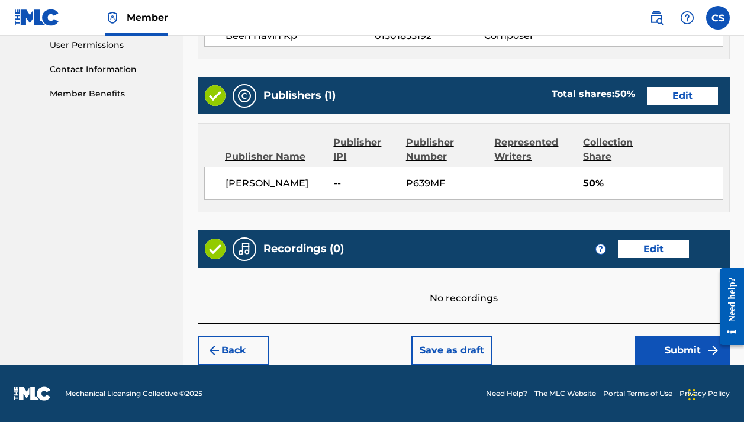
click at [676, 348] on button "Submit" at bounding box center [682, 350] width 95 height 30
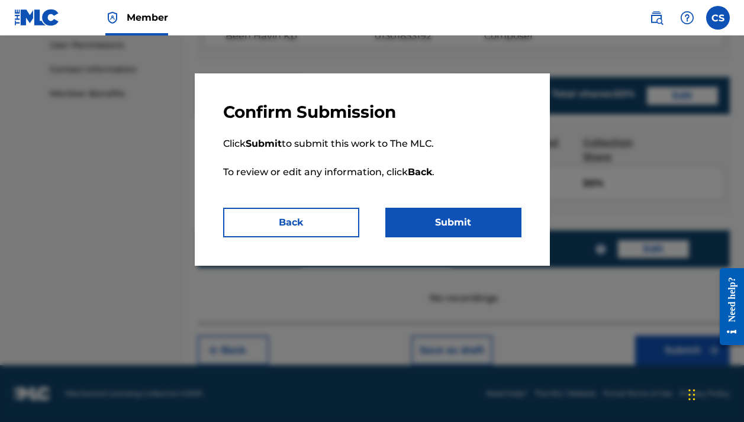
click at [446, 222] on button "Submit" at bounding box center [453, 223] width 136 height 30
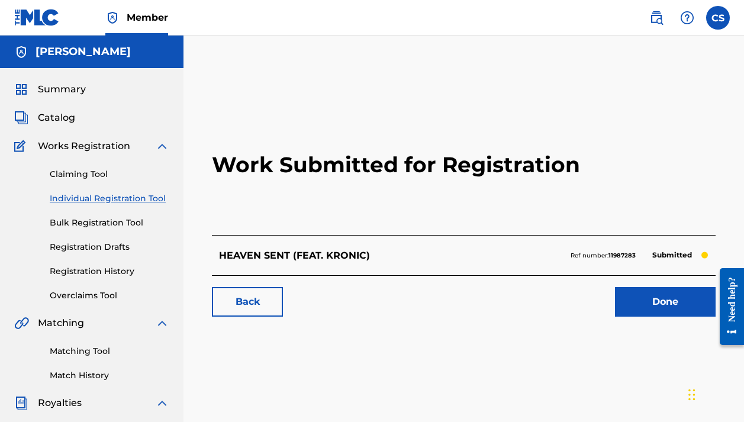
click at [664, 299] on link "Done" at bounding box center [665, 302] width 101 height 30
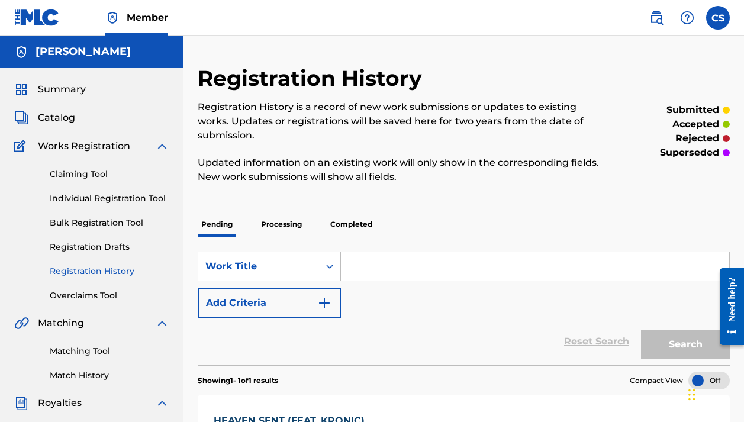
click at [59, 114] on span "Catalog" at bounding box center [56, 118] width 37 height 14
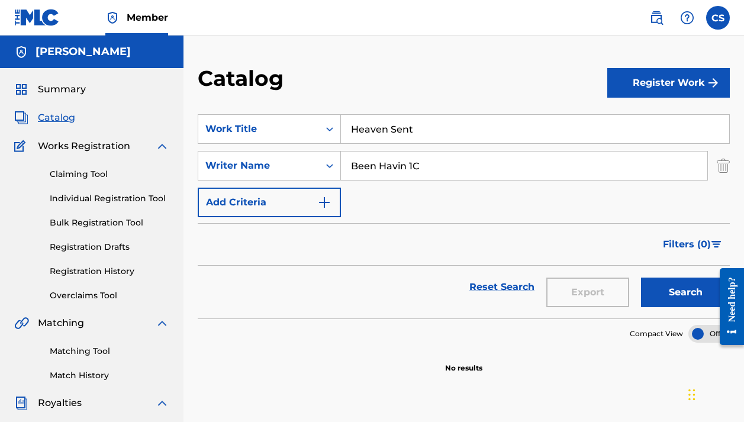
click at [59, 114] on span "Catalog" at bounding box center [56, 118] width 37 height 14
click at [77, 88] on span "Summary" at bounding box center [62, 89] width 48 height 14
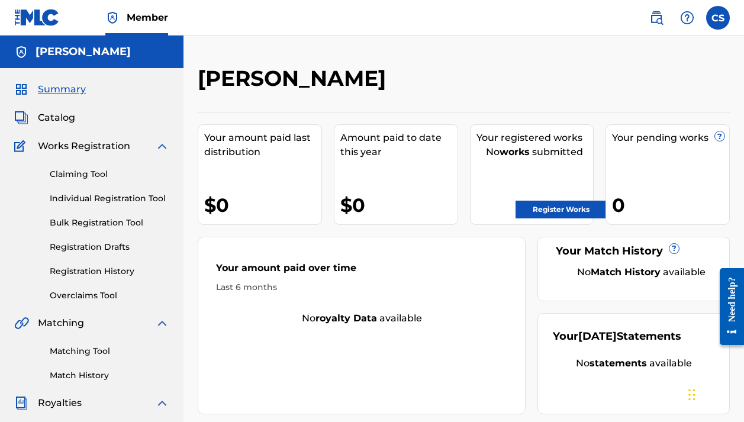
click at [64, 117] on span "Catalog" at bounding box center [56, 118] width 37 height 14
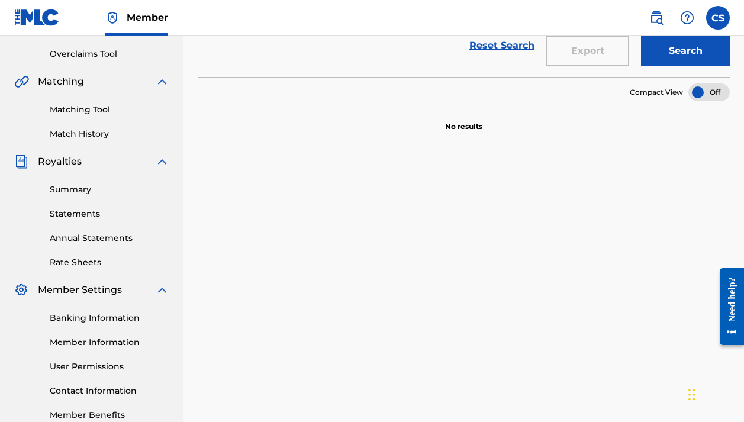
scroll to position [312, 0]
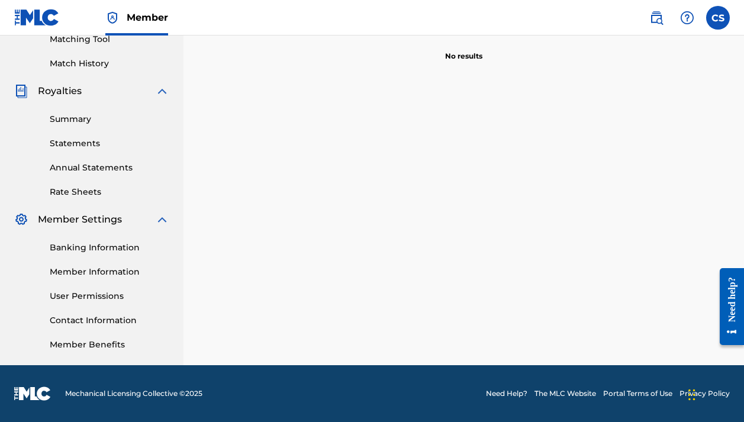
click at [100, 270] on link "Member Information" at bounding box center [109, 272] width 119 height 12
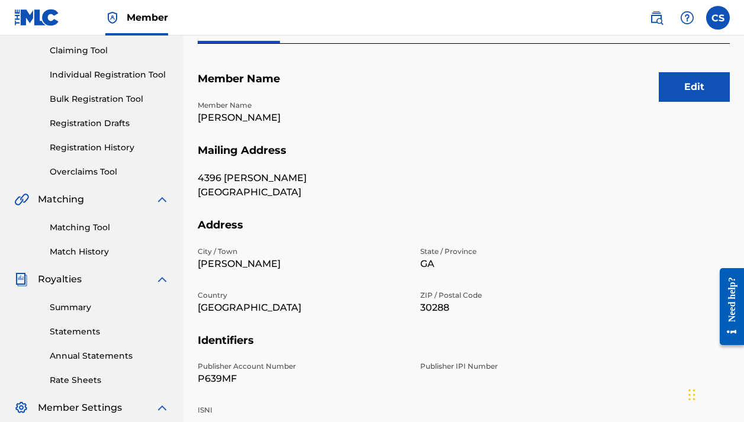
scroll to position [73, 0]
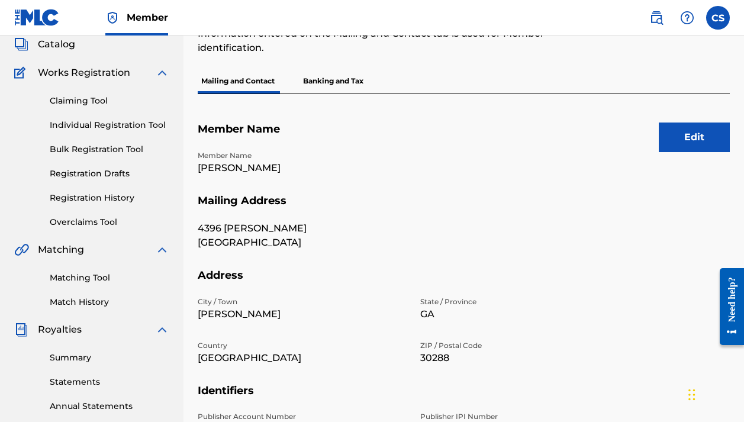
click at [680, 131] on button "Edit" at bounding box center [693, 137] width 71 height 30
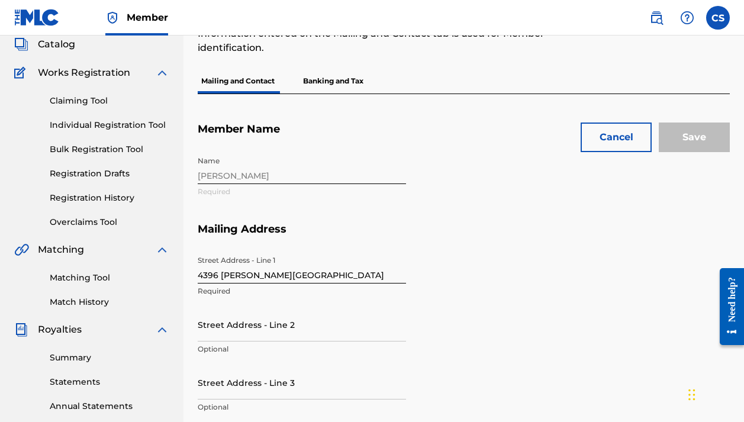
click at [615, 141] on button "Cancel" at bounding box center [615, 137] width 71 height 30
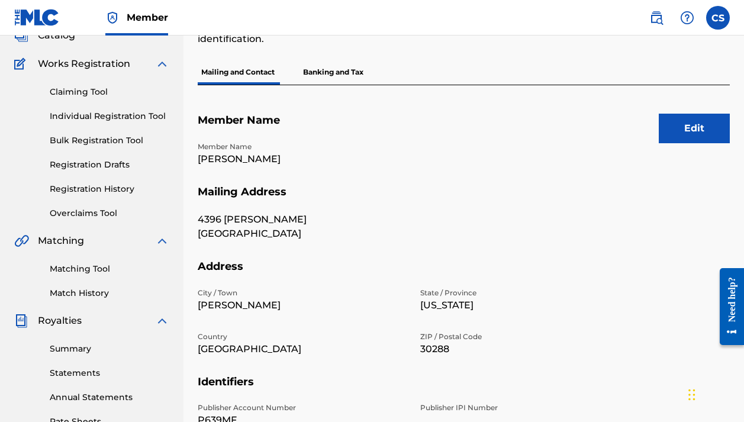
scroll to position [0, 0]
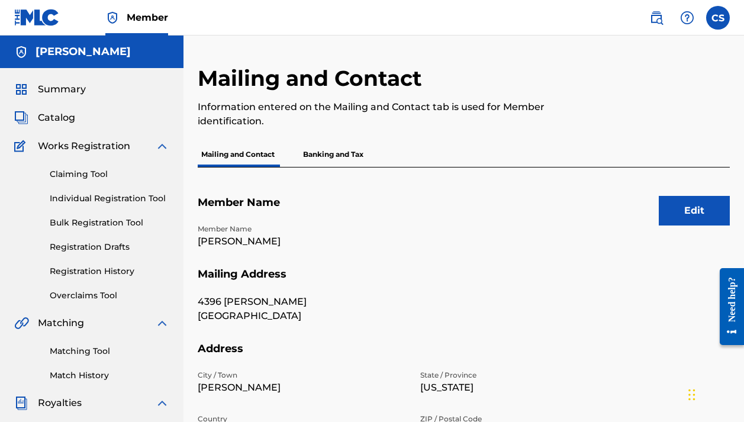
click at [103, 118] on div "Catalog" at bounding box center [91, 118] width 155 height 14
click at [67, 118] on span "Catalog" at bounding box center [56, 118] width 37 height 14
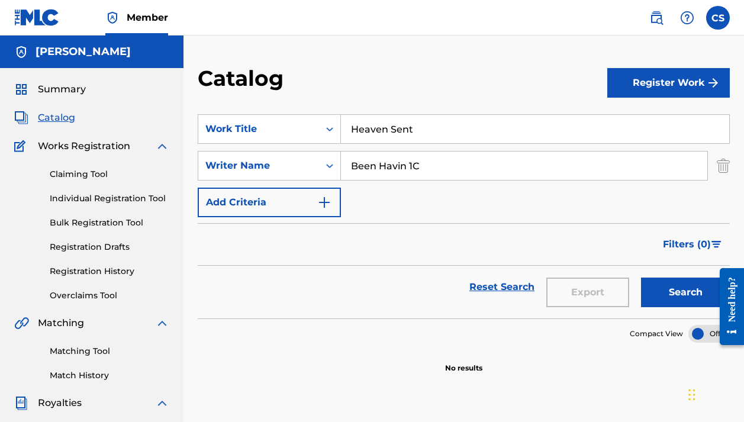
click at [72, 92] on span "Summary" at bounding box center [62, 89] width 48 height 14
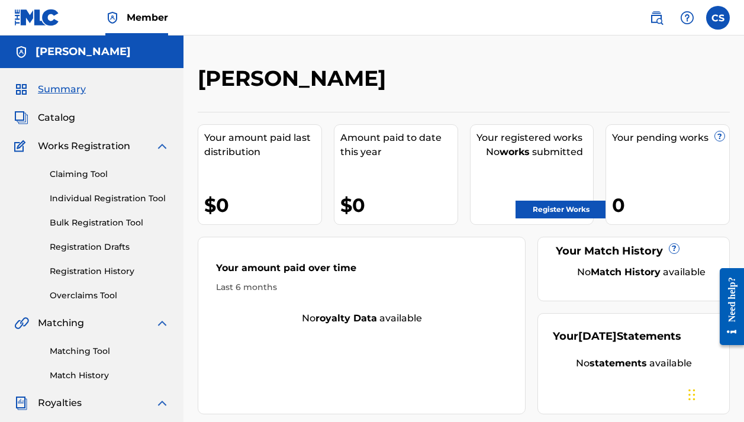
click at [93, 173] on link "Claiming Tool" at bounding box center [109, 174] width 119 height 12
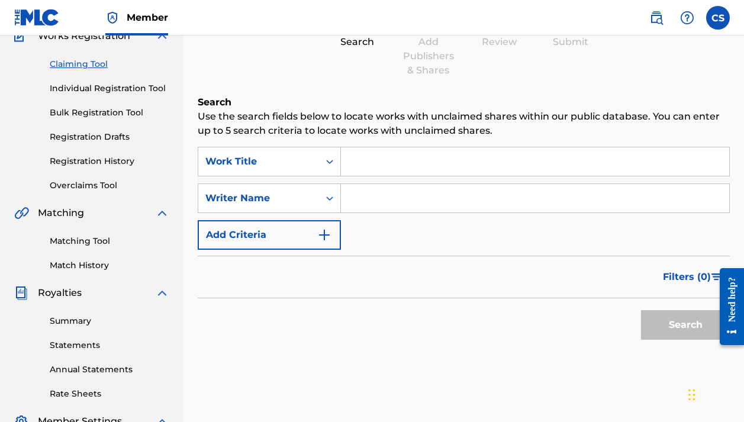
scroll to position [22, 0]
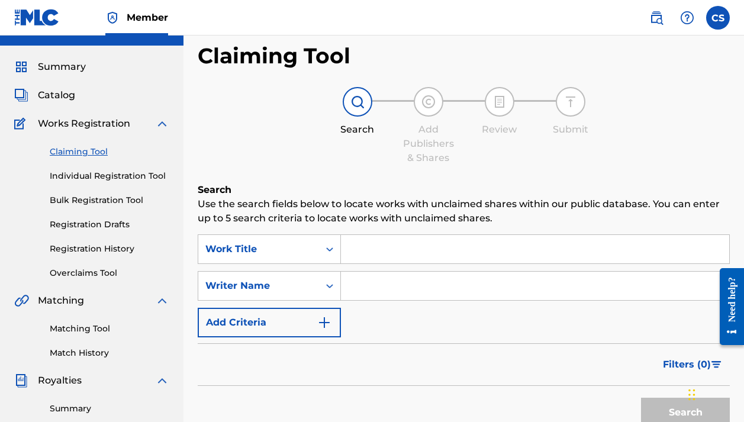
click at [93, 248] on link "Registration History" at bounding box center [109, 249] width 119 height 12
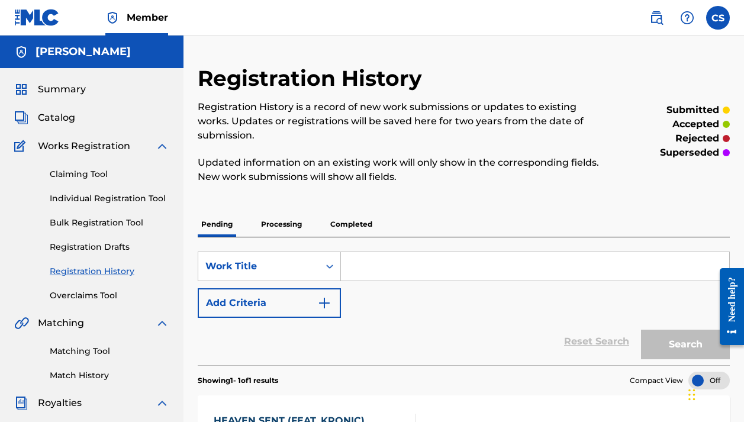
scroll to position [228, 0]
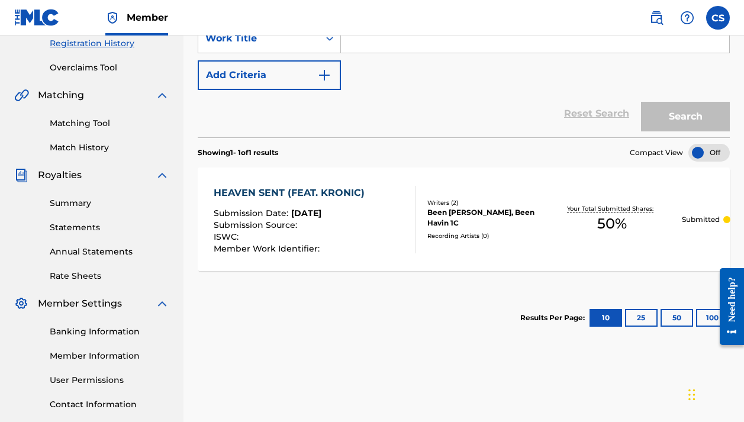
click at [697, 153] on div at bounding box center [708, 153] width 41 height 18
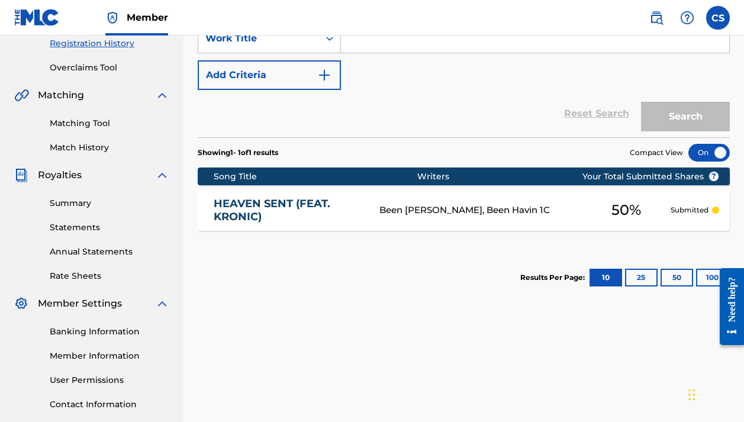
click at [718, 151] on div at bounding box center [708, 153] width 41 height 18
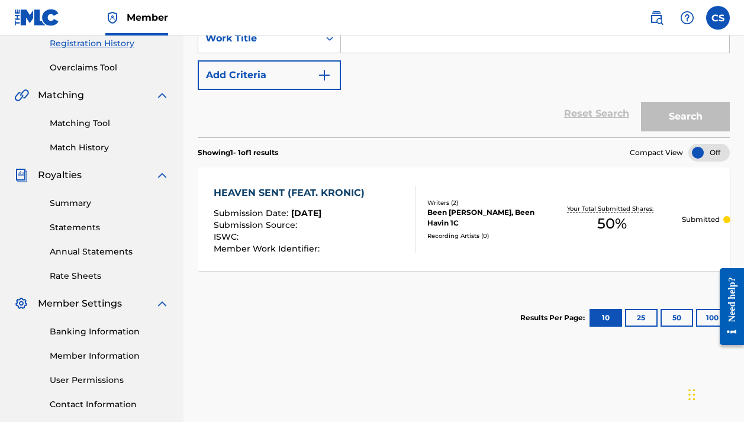
click at [471, 221] on div "Been [PERSON_NAME], Been Havin 1C" at bounding box center [484, 217] width 115 height 21
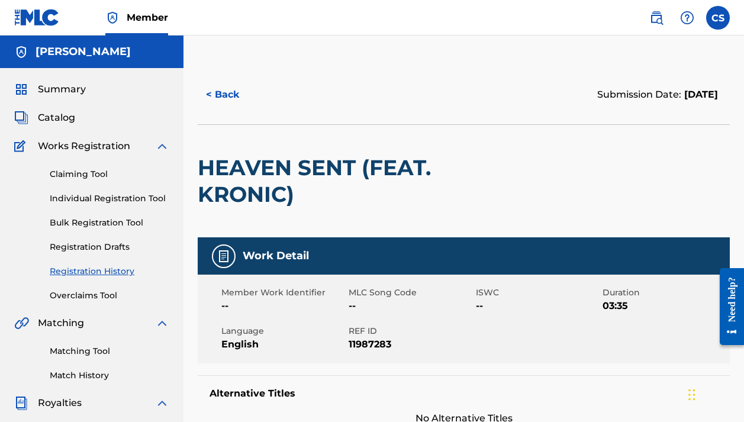
click at [214, 102] on button "< Back" at bounding box center [233, 95] width 71 height 30
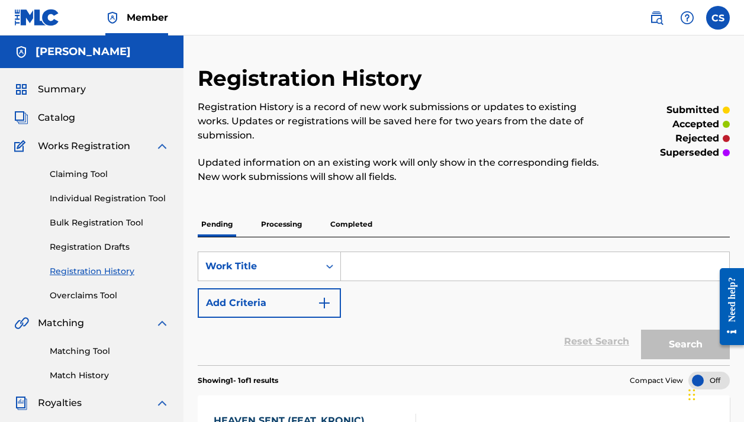
scroll to position [312, 0]
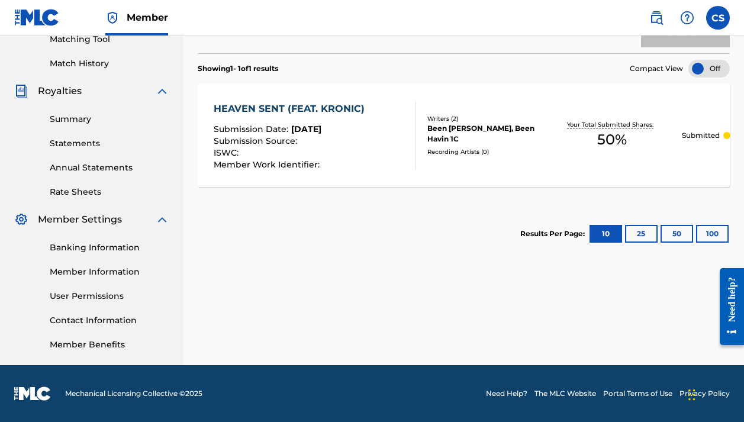
click at [703, 64] on div at bounding box center [708, 69] width 41 height 18
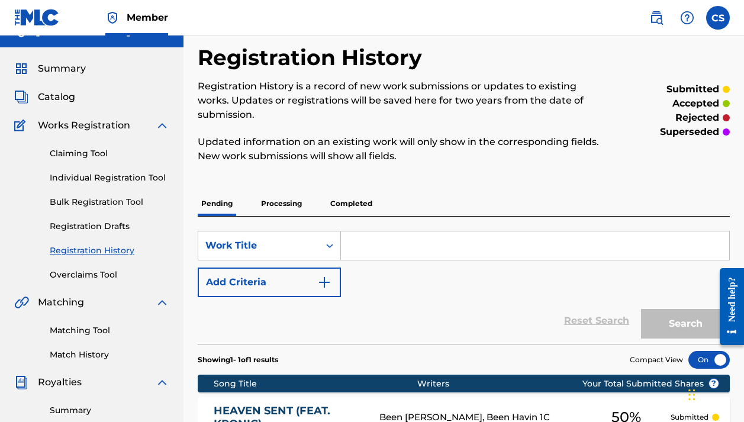
scroll to position [107, 0]
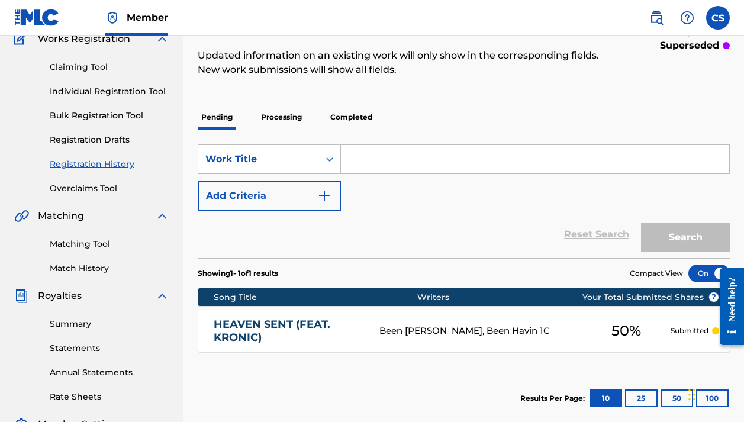
click at [273, 114] on p "Processing" at bounding box center [281, 117] width 48 height 25
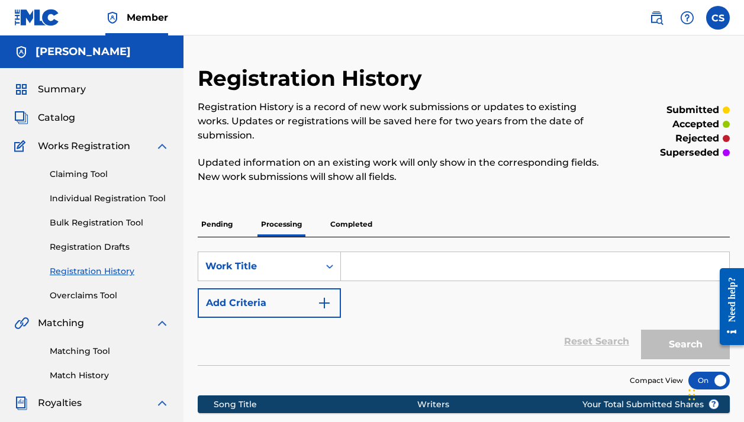
scroll to position [92, 0]
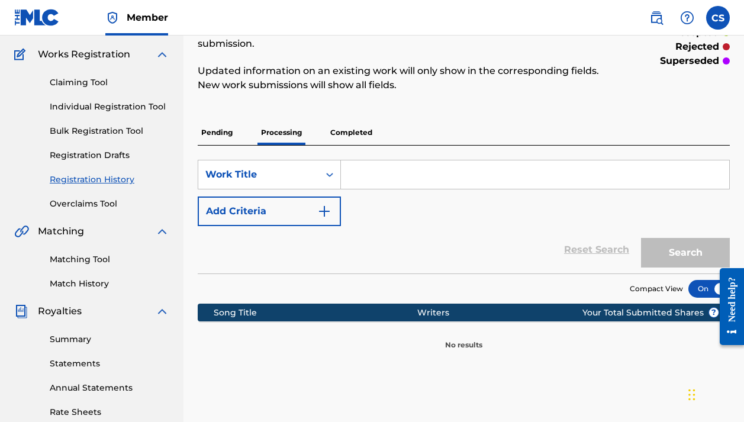
click at [356, 138] on p "Completed" at bounding box center [351, 132] width 49 height 25
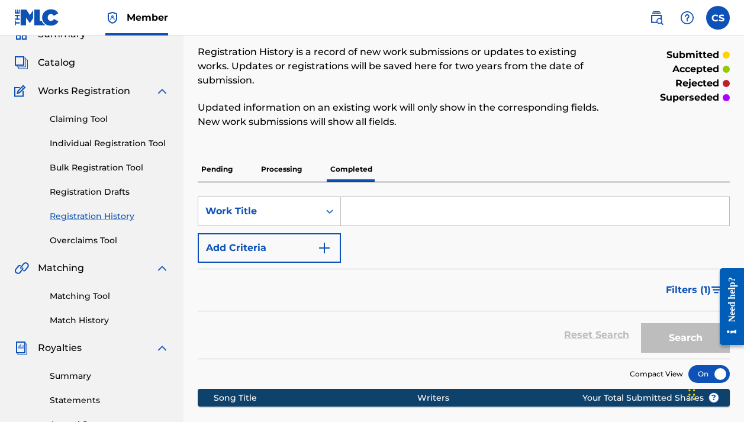
scroll to position [65, 0]
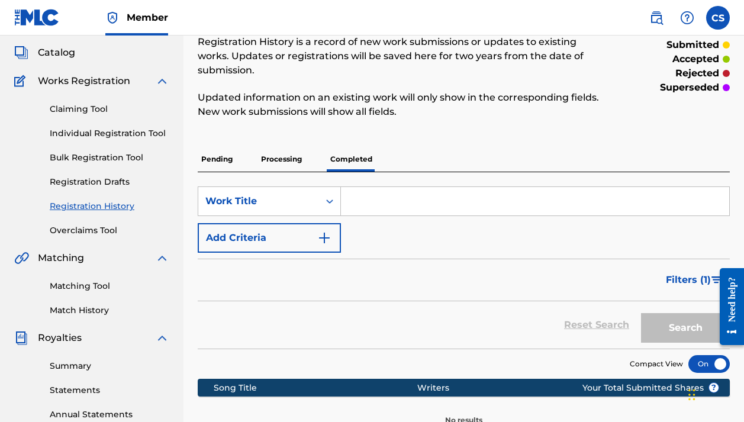
click at [228, 159] on p "Pending" at bounding box center [217, 159] width 38 height 25
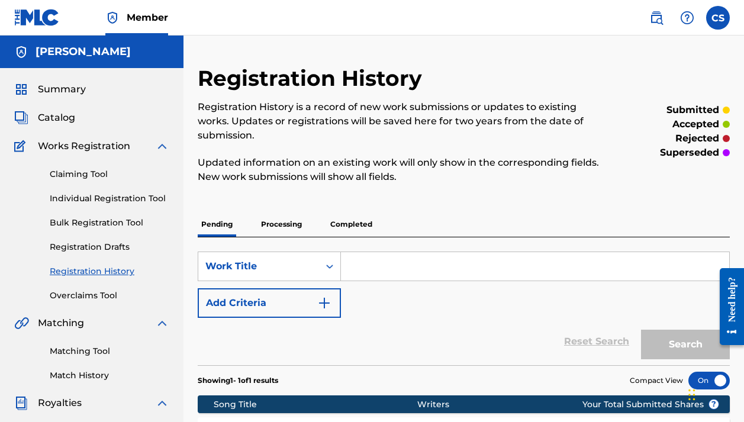
click at [56, 115] on span "Catalog" at bounding box center [56, 118] width 37 height 14
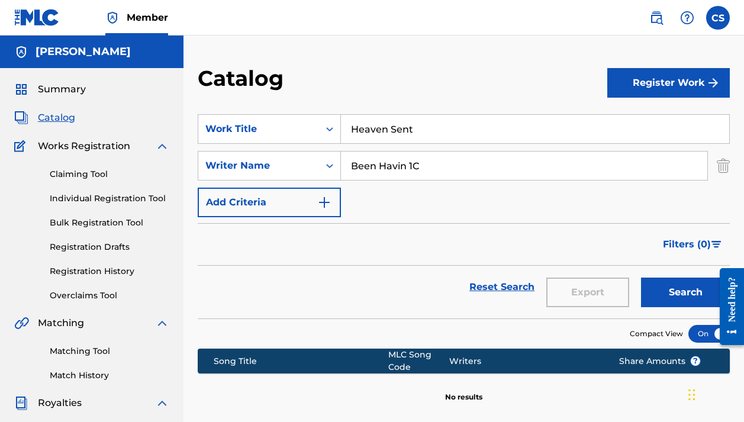
click at [64, 85] on span "Summary" at bounding box center [62, 89] width 48 height 14
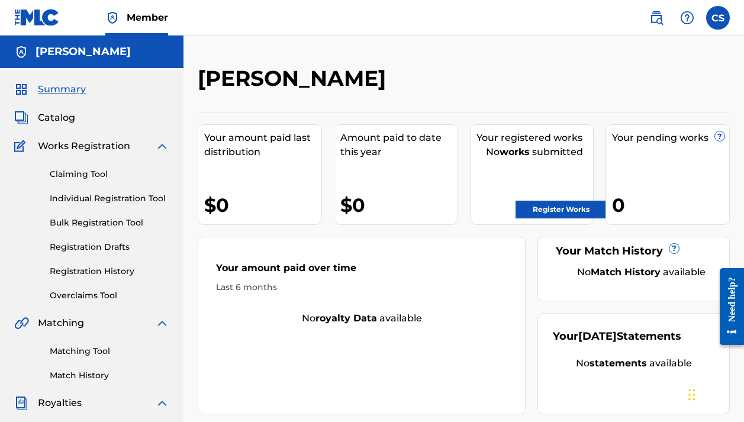
click at [161, 146] on img at bounding box center [162, 146] width 14 height 14
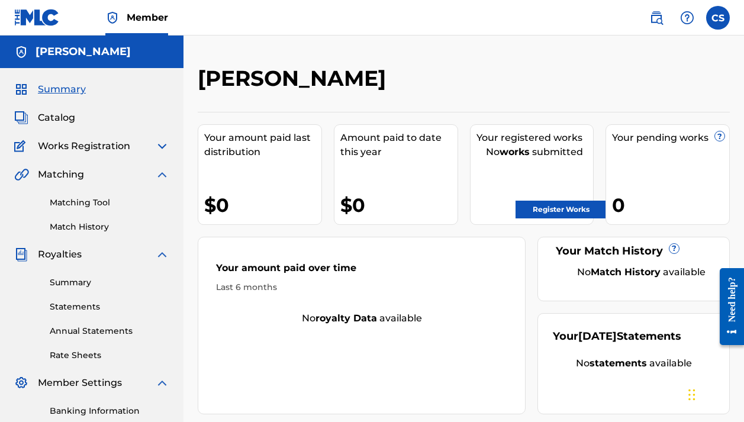
scroll to position [12, 0]
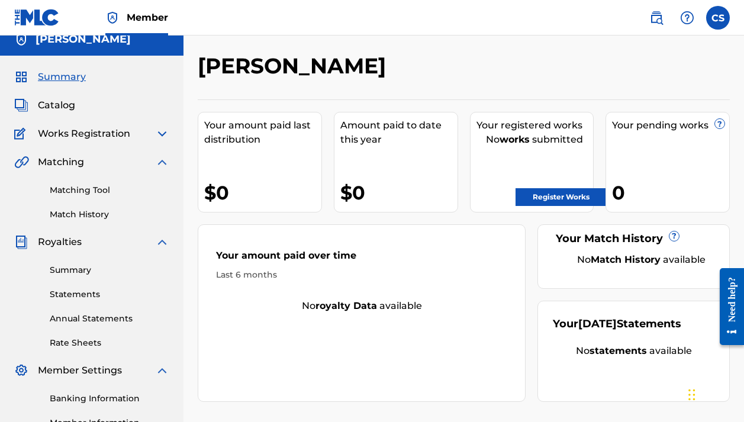
click at [67, 106] on span "Catalog" at bounding box center [56, 105] width 37 height 14
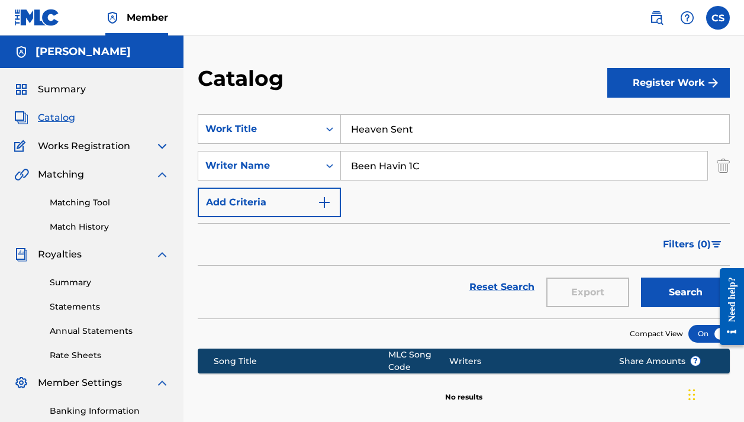
click at [163, 146] on img at bounding box center [162, 146] width 14 height 14
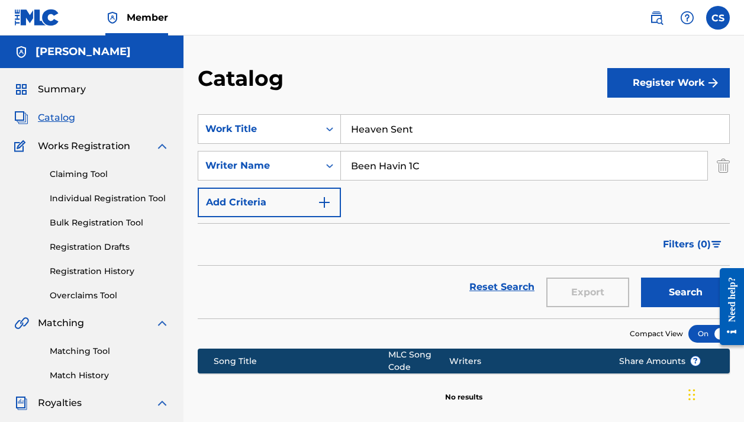
click at [90, 272] on link "Registration History" at bounding box center [109, 271] width 119 height 12
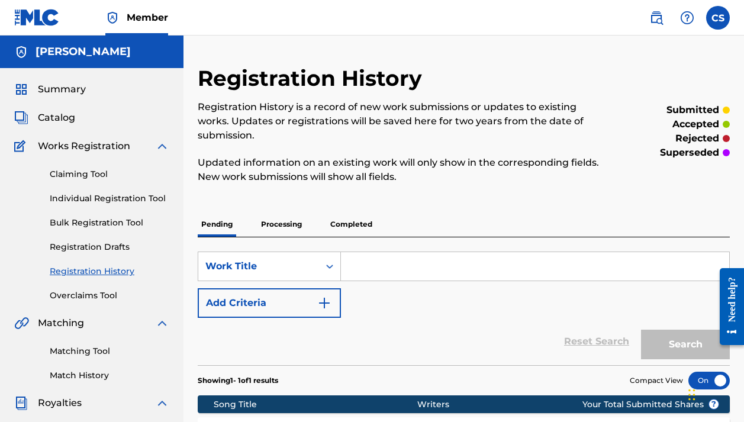
click at [347, 226] on p "Completed" at bounding box center [351, 224] width 49 height 25
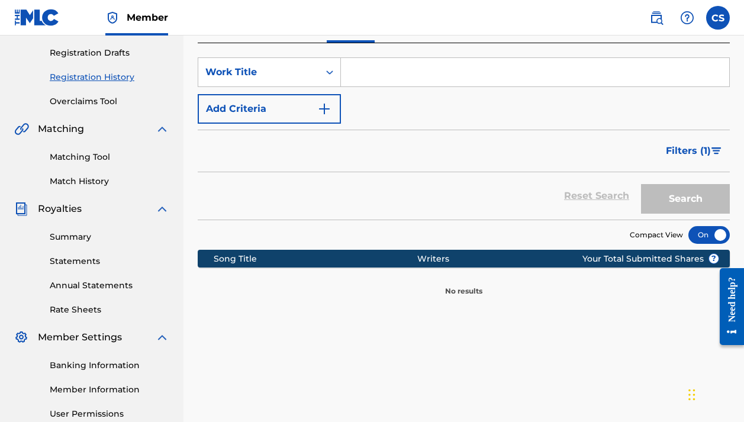
scroll to position [77, 0]
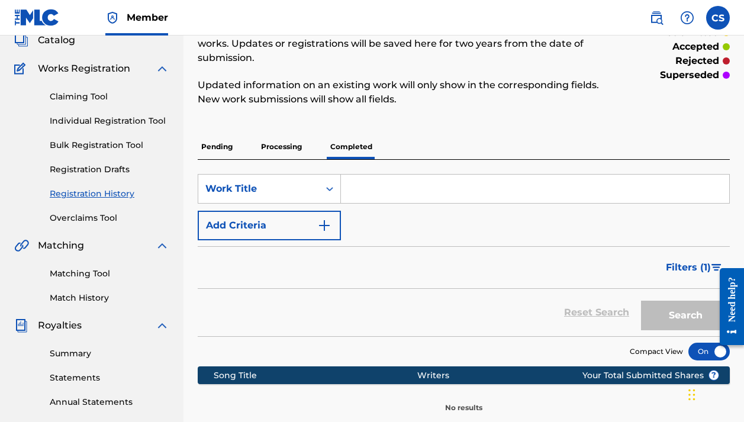
click at [221, 142] on p "Pending" at bounding box center [217, 146] width 38 height 25
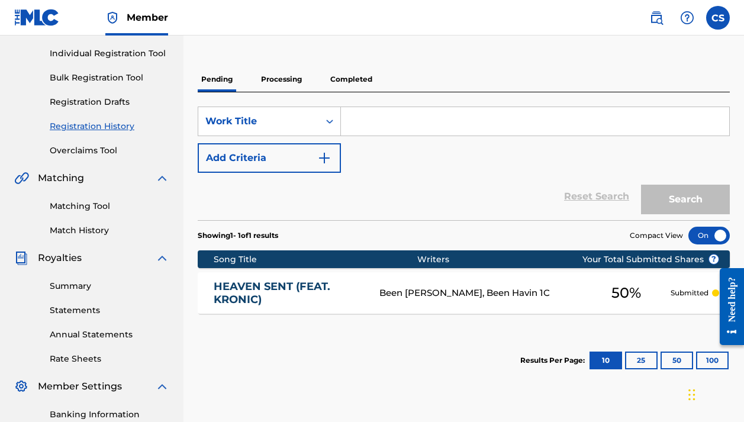
scroll to position [131, 0]
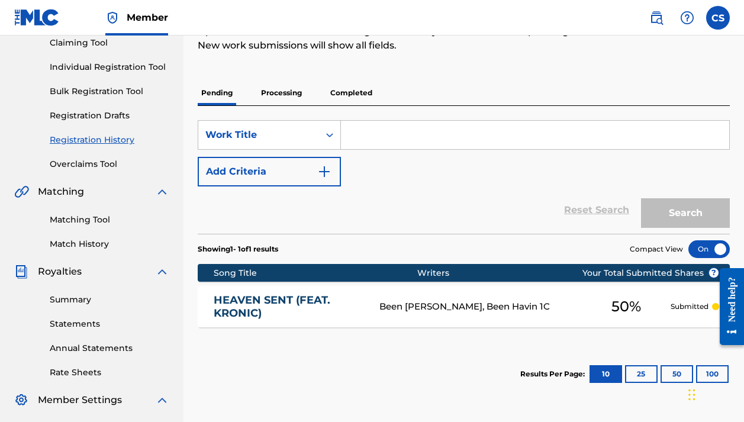
click at [88, 221] on link "Matching Tool" at bounding box center [109, 220] width 119 height 12
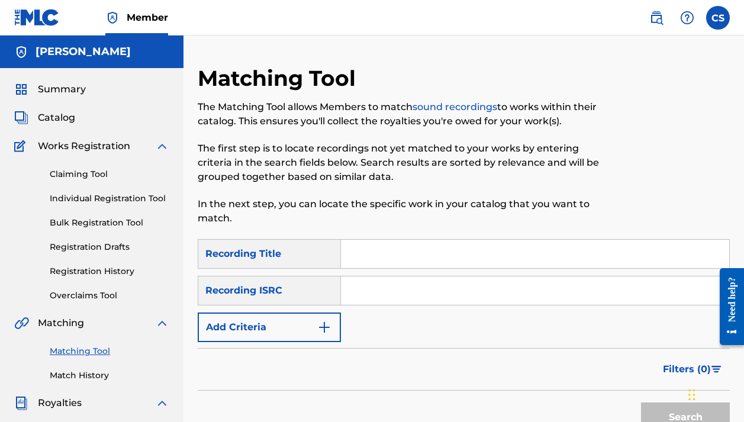
click at [353, 254] on input "Search Form" at bounding box center [535, 254] width 388 height 28
type input "Heaven Sent"
click at [331, 326] on img "Search Form" at bounding box center [324, 327] width 14 height 14
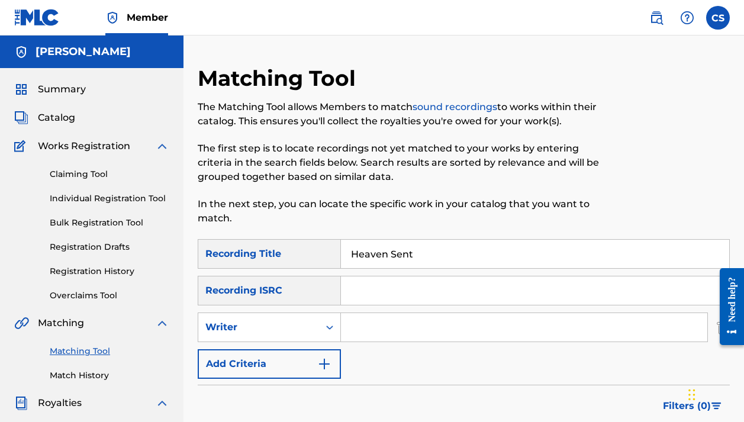
click at [360, 335] on input "Search Form" at bounding box center [524, 327] width 366 height 28
type input "Been Havin 1C"
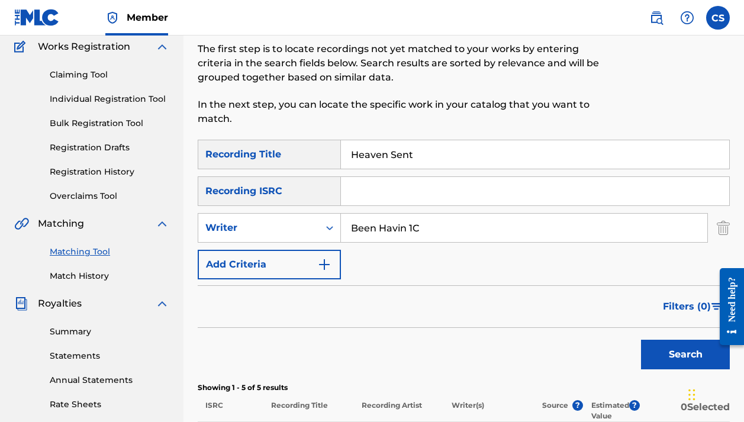
click at [691, 346] on button "Search" at bounding box center [685, 355] width 89 height 30
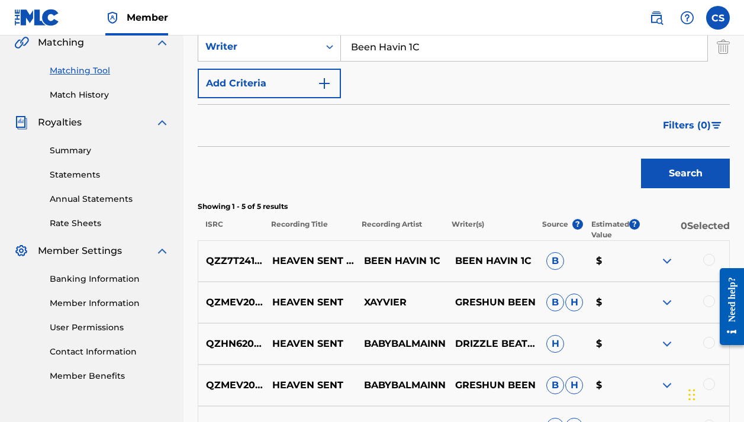
scroll to position [368, 0]
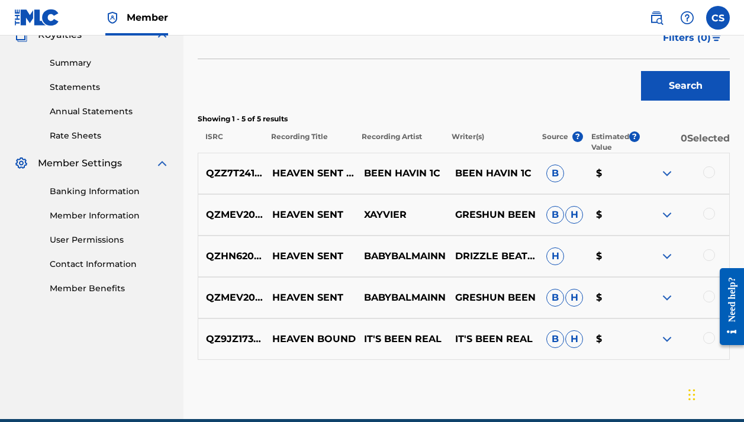
click at [664, 176] on img at bounding box center [667, 173] width 14 height 14
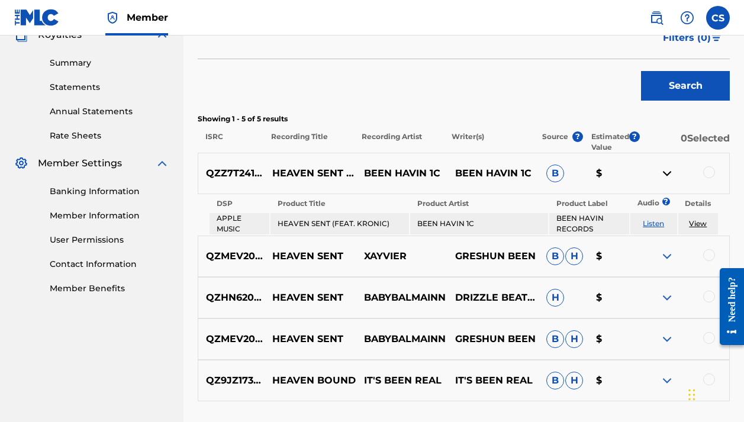
click at [703, 222] on link "View" at bounding box center [698, 223] width 18 height 9
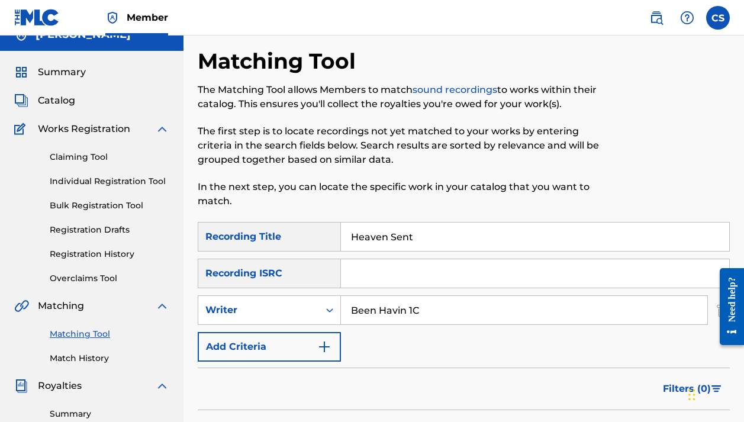
scroll to position [0, 0]
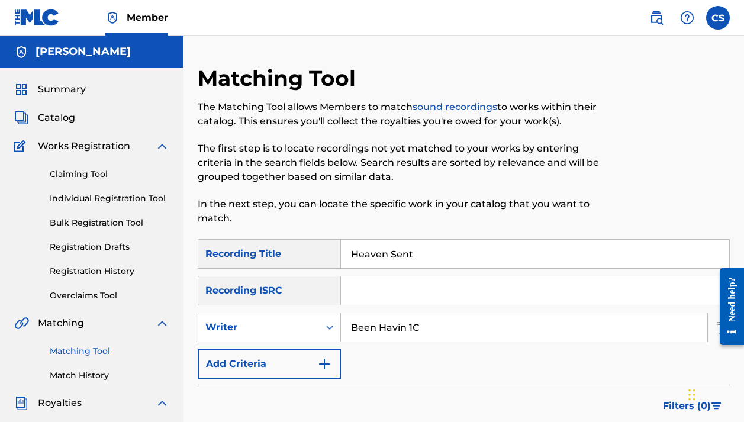
click at [63, 123] on span "Catalog" at bounding box center [56, 118] width 37 height 14
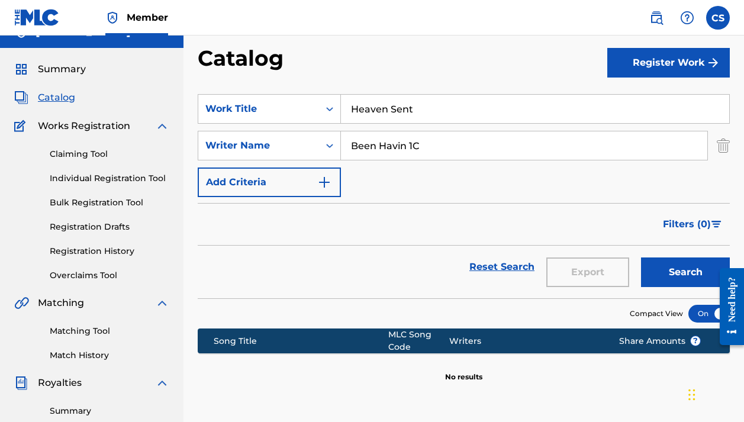
scroll to position [41, 0]
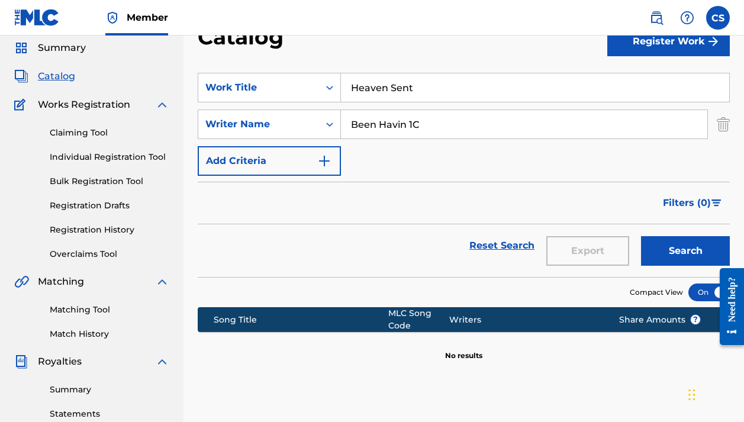
click at [649, 250] on button "Search" at bounding box center [685, 251] width 89 height 30
click at [53, 46] on span "Summary" at bounding box center [62, 48] width 48 height 14
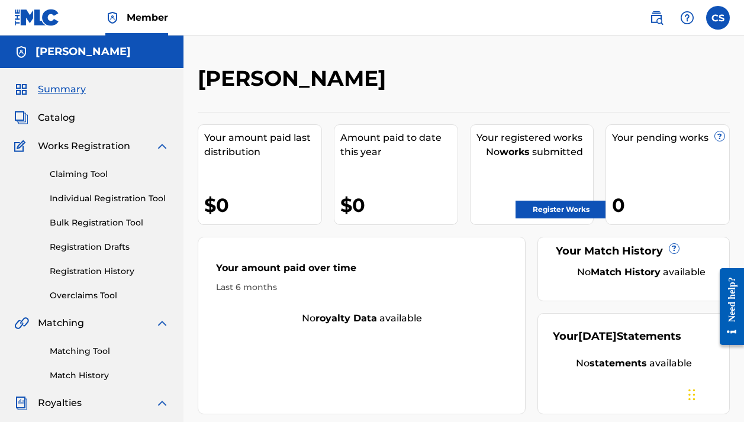
click at [72, 268] on link "Registration History" at bounding box center [109, 271] width 119 height 12
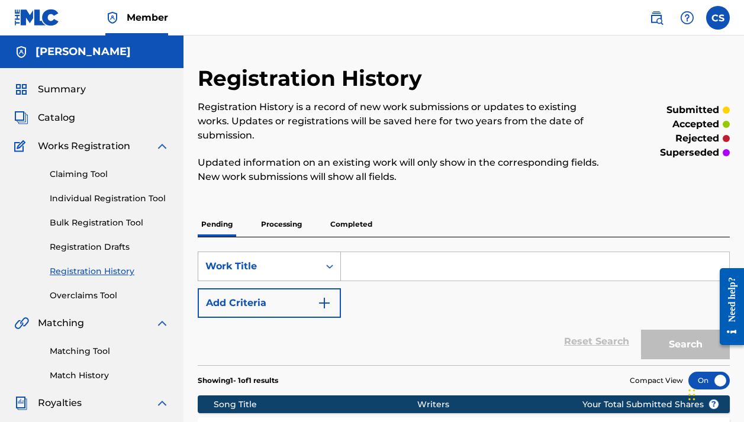
scroll to position [231, 0]
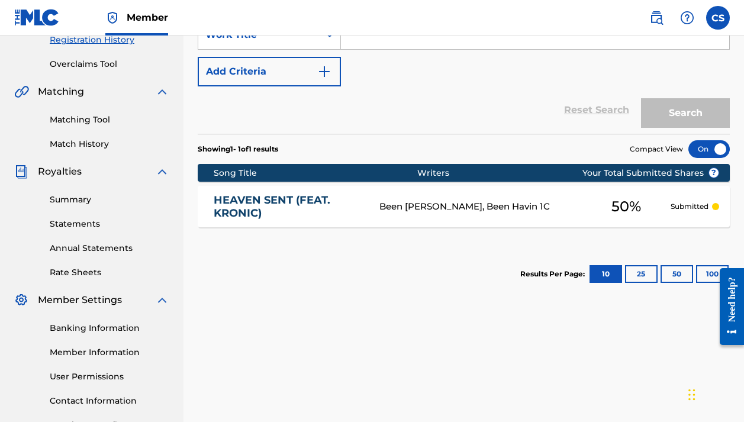
click at [111, 327] on link "Banking Information" at bounding box center [109, 328] width 119 height 12
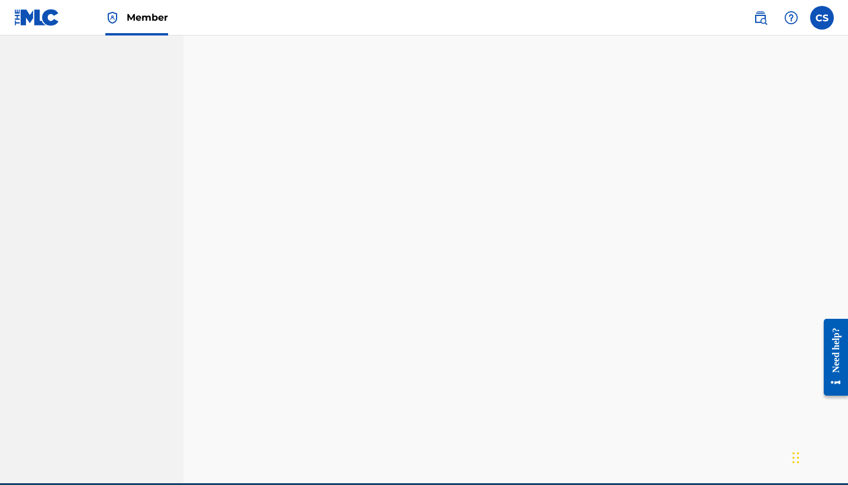
scroll to position [248, 0]
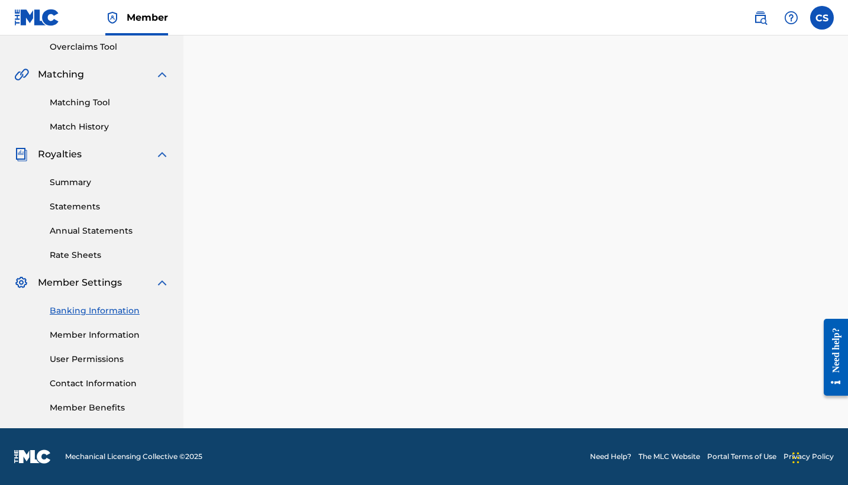
click at [101, 333] on link "Member Information" at bounding box center [109, 335] width 119 height 12
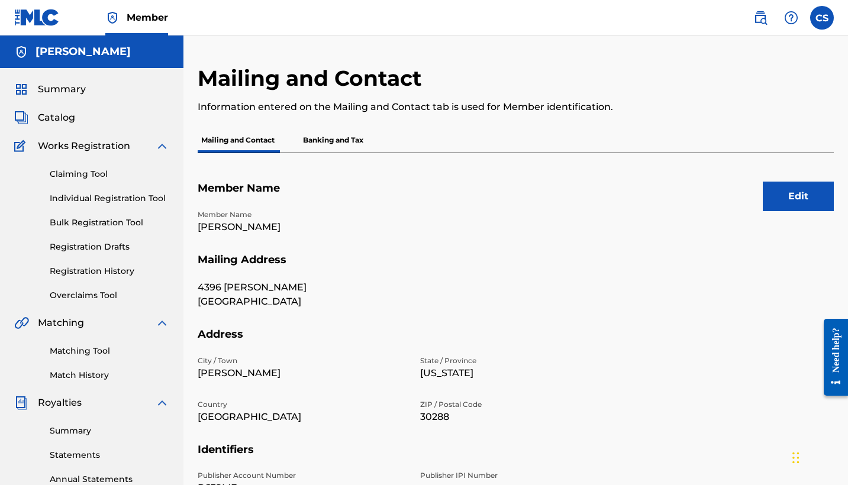
scroll to position [248, 0]
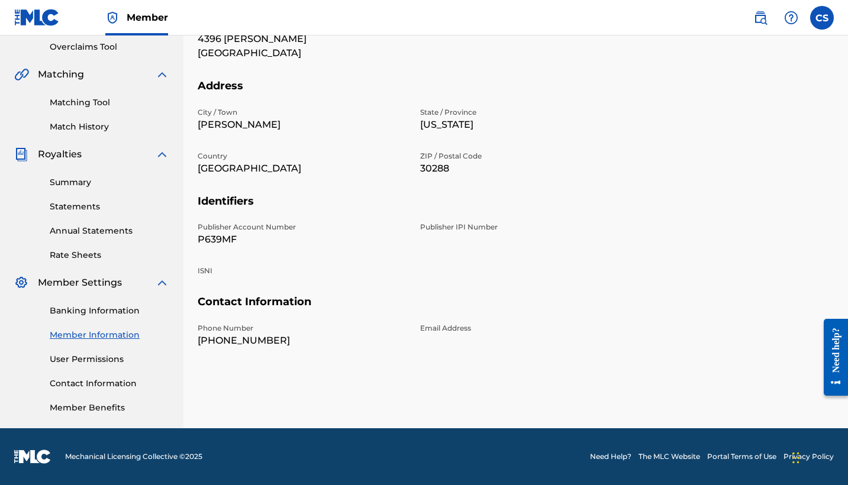
click at [99, 362] on link "User Permissions" at bounding box center [109, 359] width 119 height 12
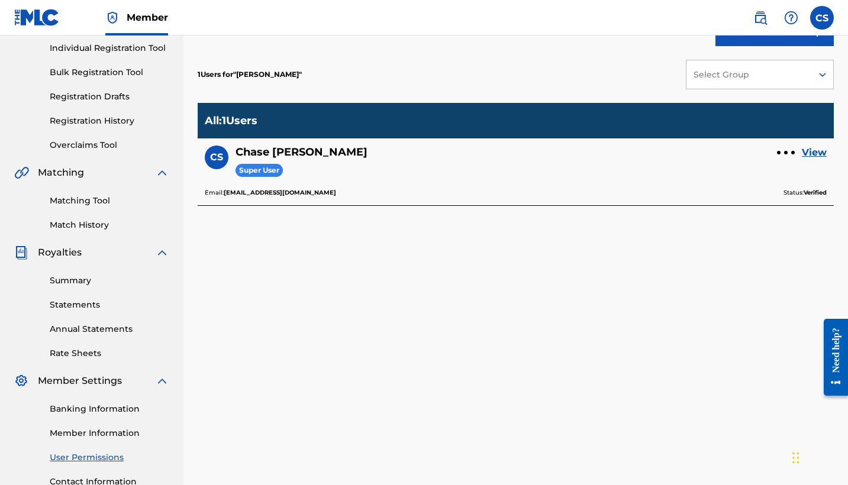
scroll to position [47, 0]
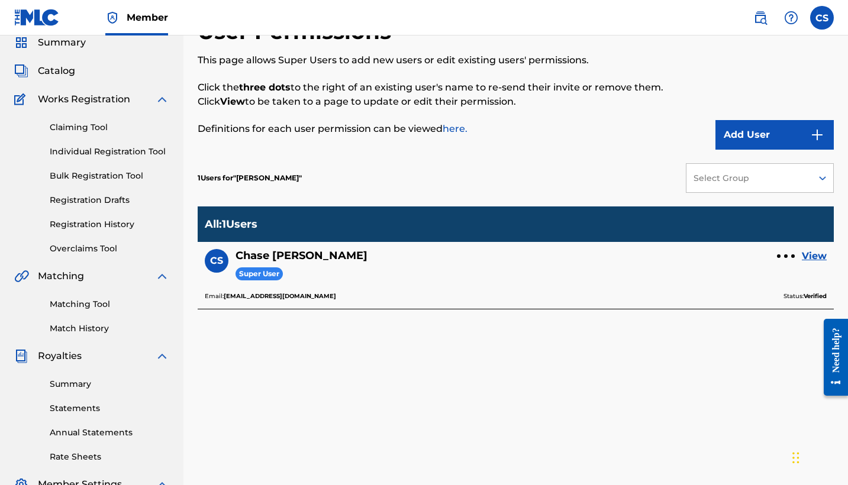
click at [105, 225] on link "Registration History" at bounding box center [109, 224] width 119 height 12
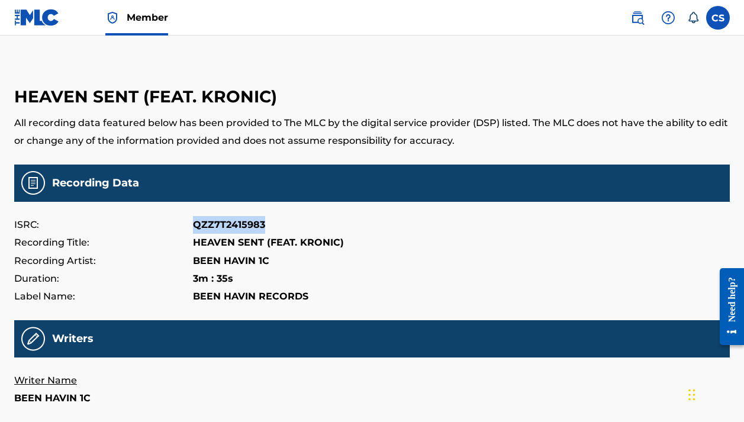
drag, startPoint x: 190, startPoint y: 222, endPoint x: 264, endPoint y: 228, distance: 74.1
click at [264, 228] on div "ISRC: QZZ7T2415983" at bounding box center [371, 225] width 715 height 18
copy div "QZZ7T2415983"
click at [395, 271] on div "Duration: 3m : 35s" at bounding box center [371, 279] width 715 height 18
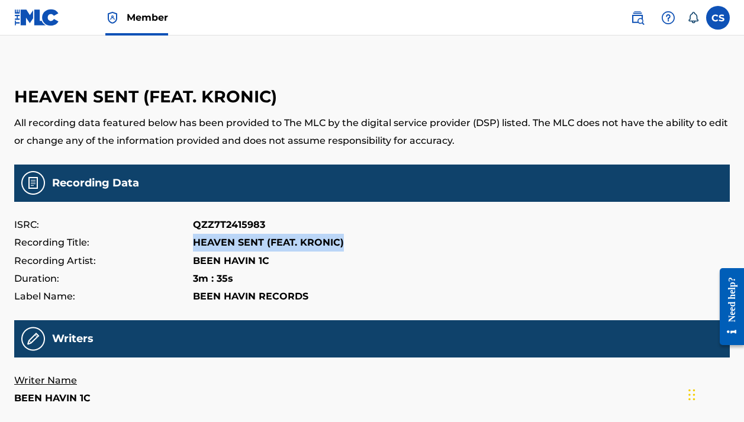
drag, startPoint x: 193, startPoint y: 243, endPoint x: 328, endPoint y: 246, distance: 134.9
click at [345, 246] on div "Recording Title: HEAVEN SENT (FEAT. KRONIC)" at bounding box center [371, 243] width 715 height 18
copy p "HEAVEN SENT (FEAT. KRONIC)"
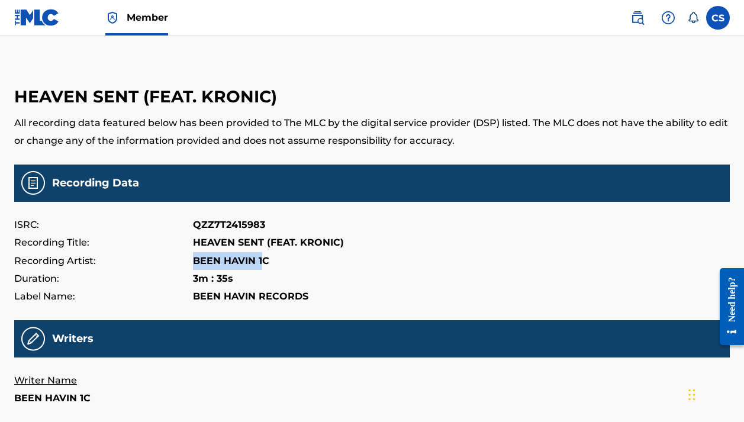
drag, startPoint x: 192, startPoint y: 260, endPoint x: 263, endPoint y: 264, distance: 71.1
click at [263, 264] on div "Recording Artist: BEEN HAVIN 1C" at bounding box center [371, 261] width 715 height 18
click at [302, 256] on div "Recording Artist: BEEN HAVIN 1C" at bounding box center [371, 261] width 715 height 18
drag, startPoint x: 269, startPoint y: 259, endPoint x: 196, endPoint y: 259, distance: 72.8
click at [196, 259] on p "BEEN HAVIN 1C" at bounding box center [231, 261] width 76 height 18
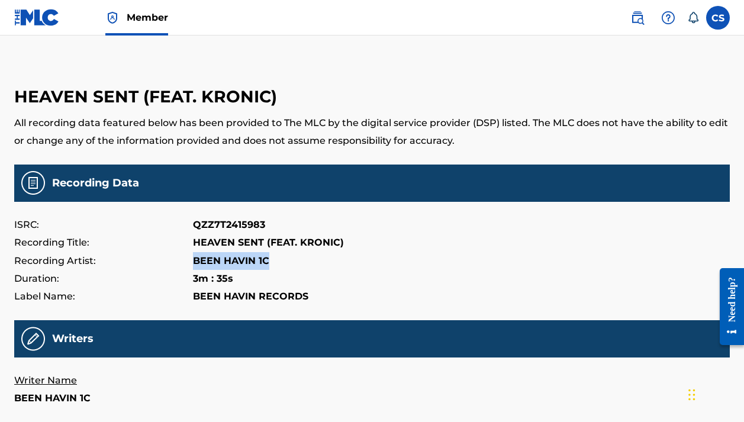
copy p "BEEN HAVIN 1C"
drag, startPoint x: 232, startPoint y: 278, endPoint x: 195, endPoint y: 279, distance: 37.3
click at [195, 279] on p "3m : 35s" at bounding box center [213, 279] width 40 height 18
copy p "3m : 35s"
